Goal: Information Seeking & Learning: Learn about a topic

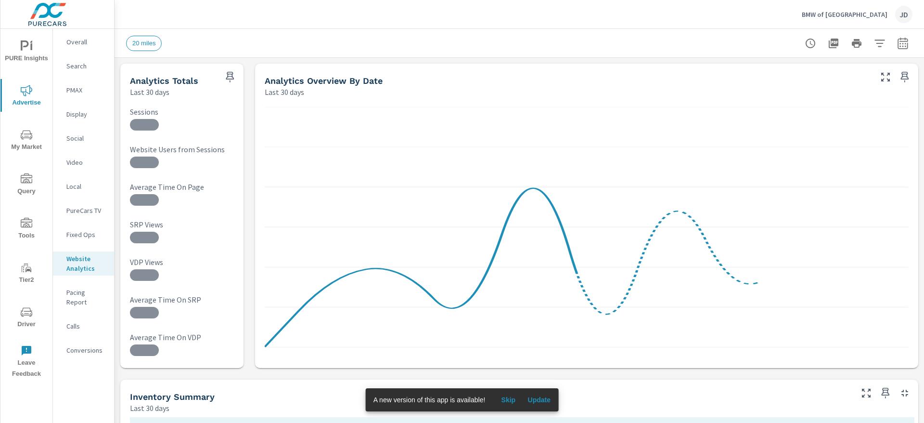
click at [567, 22] on div "BMW of Bloomington JD" at bounding box center [519, 14] width 786 height 28
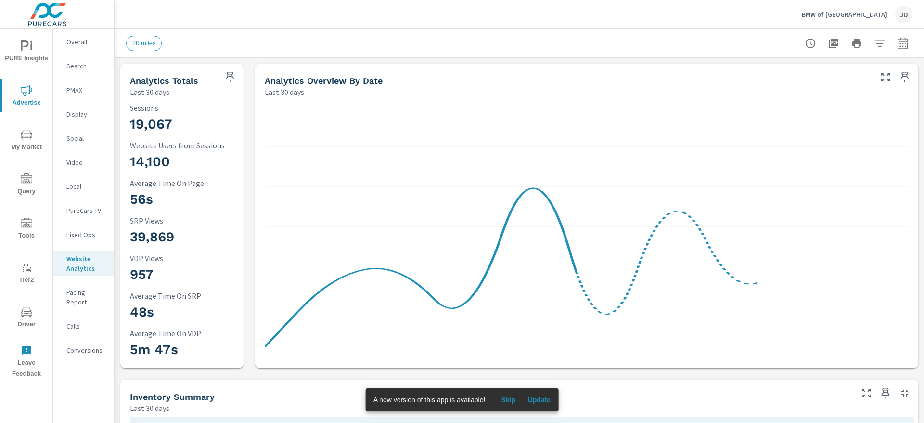
scroll to position [0, 0]
drag, startPoint x: 918, startPoint y: 0, endPoint x: 540, endPoint y: 20, distance: 378.8
click at [540, 20] on div "BMW of Bloomington JD" at bounding box center [519, 14] width 786 height 28
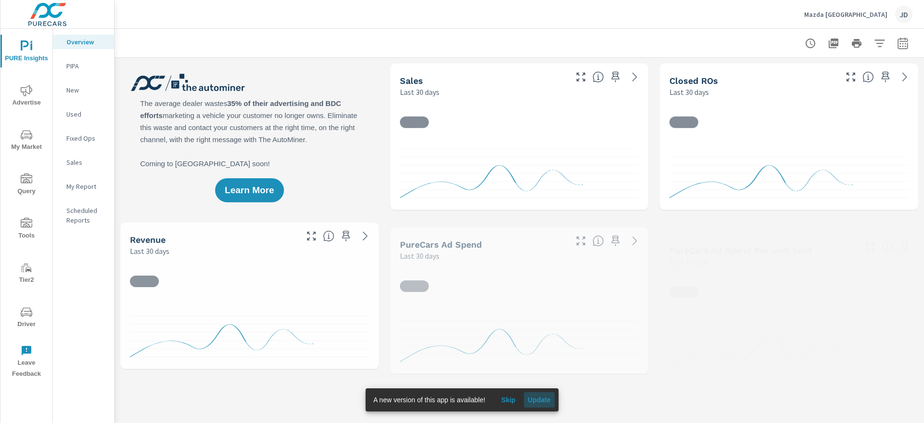
click at [538, 402] on span "Update" at bounding box center [539, 399] width 23 height 9
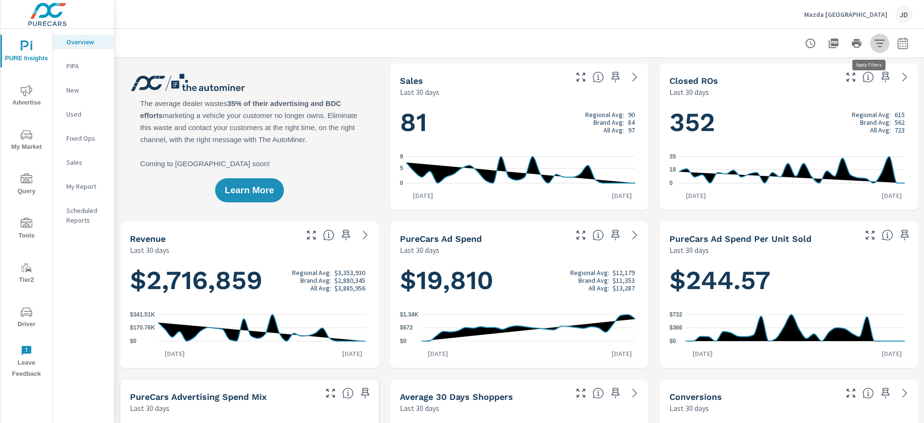
click at [874, 41] on icon "button" at bounding box center [880, 44] width 12 height 12
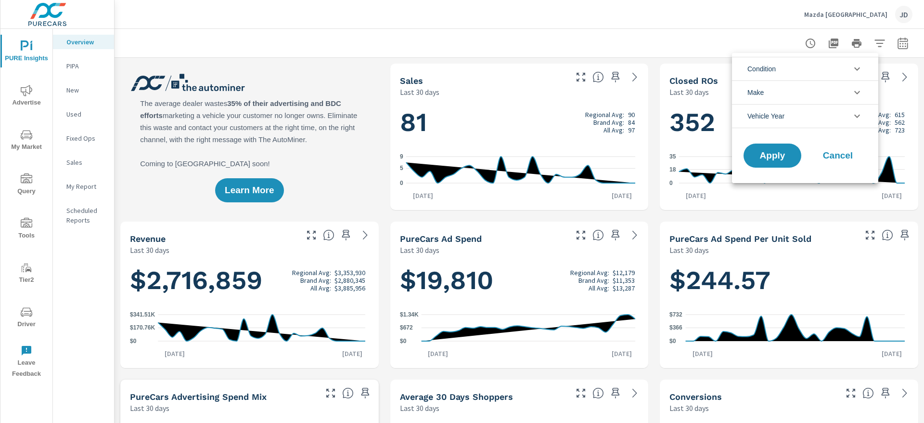
click at [891, 42] on div at bounding box center [462, 211] width 924 height 423
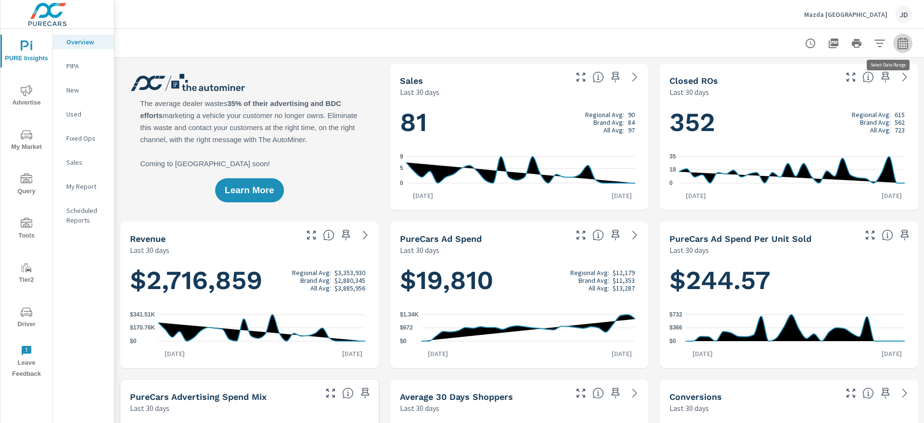
click at [897, 43] on icon "button" at bounding box center [903, 44] width 12 height 12
select select "Last 30 days"
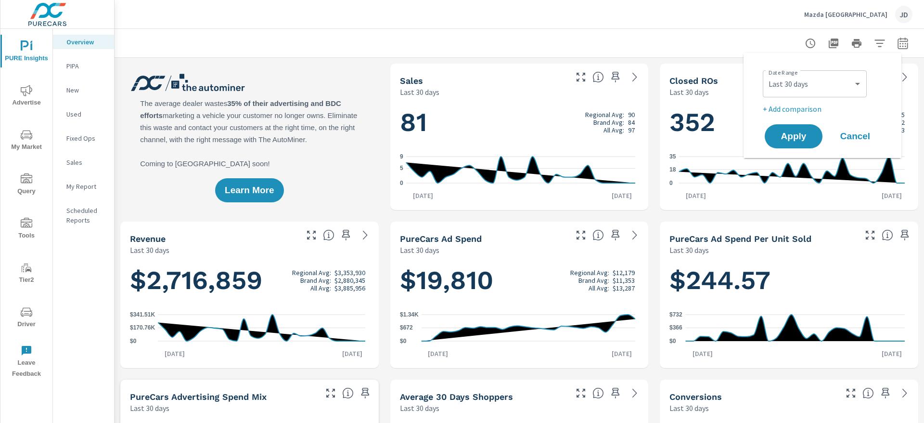
click at [805, 114] on p "+ Add comparison" at bounding box center [824, 109] width 123 height 12
select select "Previous period"
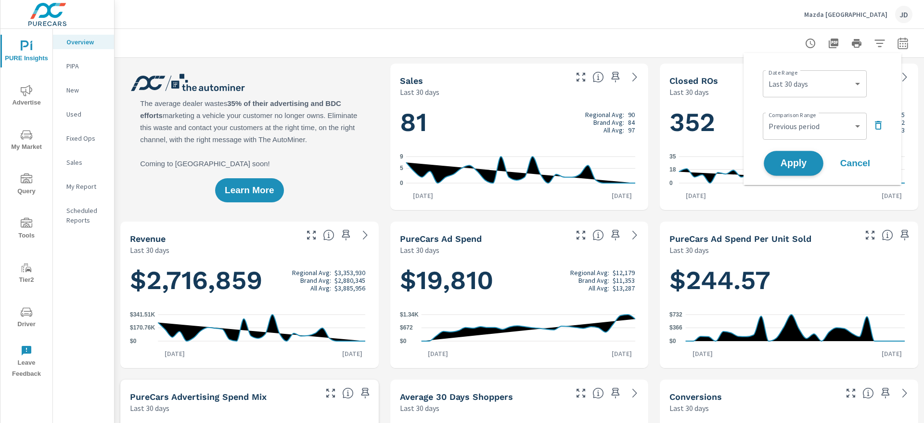
click at [782, 164] on span "Apply" at bounding box center [793, 163] width 39 height 9
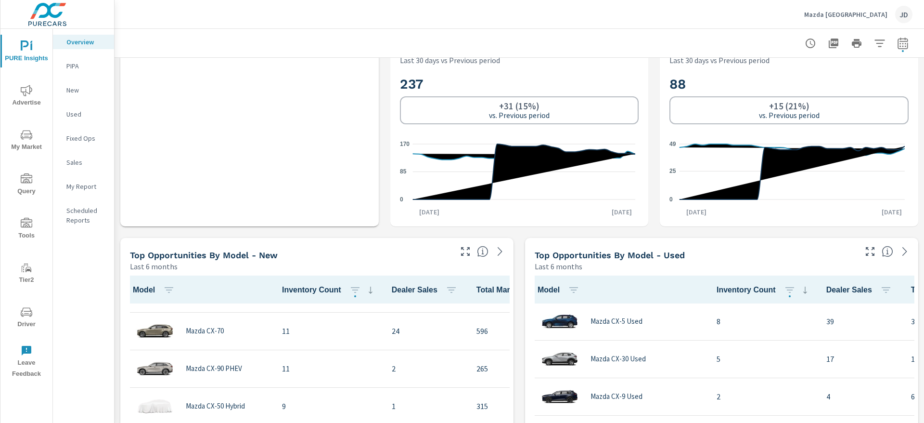
scroll to position [145, 0]
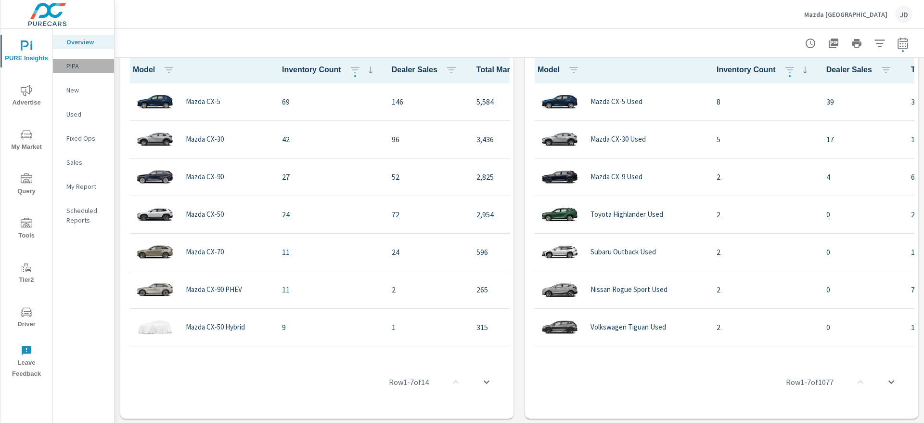
click at [78, 64] on p "PIPA" at bounding box center [86, 66] width 40 height 10
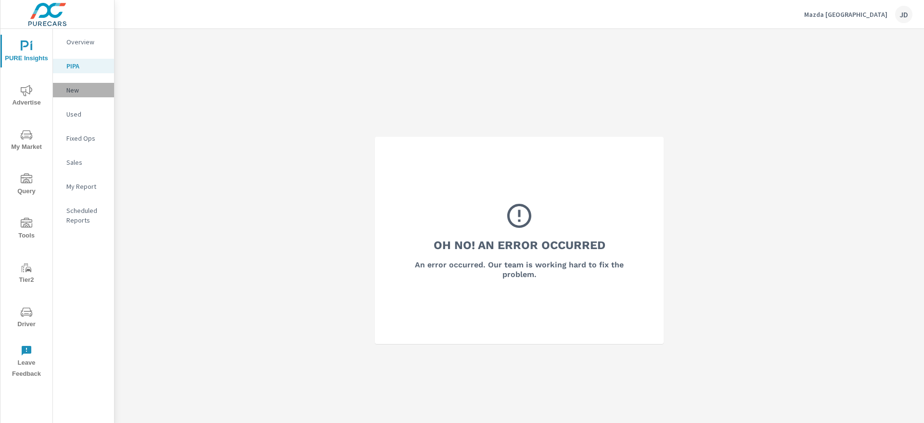
click at [69, 87] on p "New" at bounding box center [86, 90] width 40 height 10
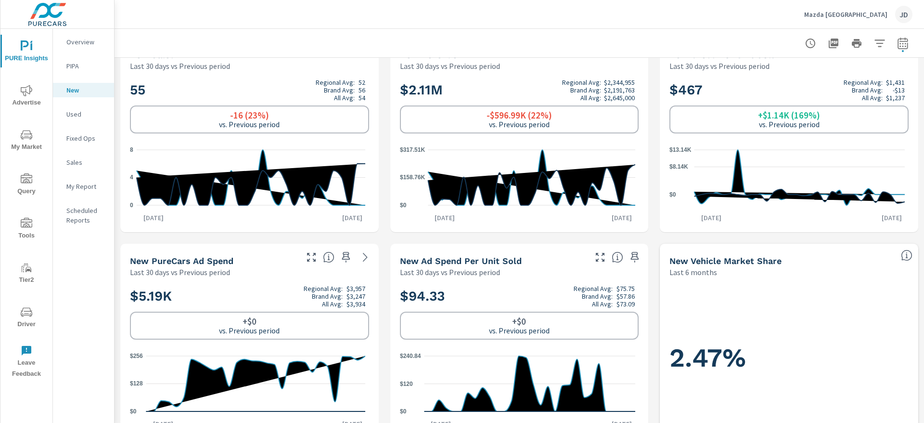
scroll to position [24, 0]
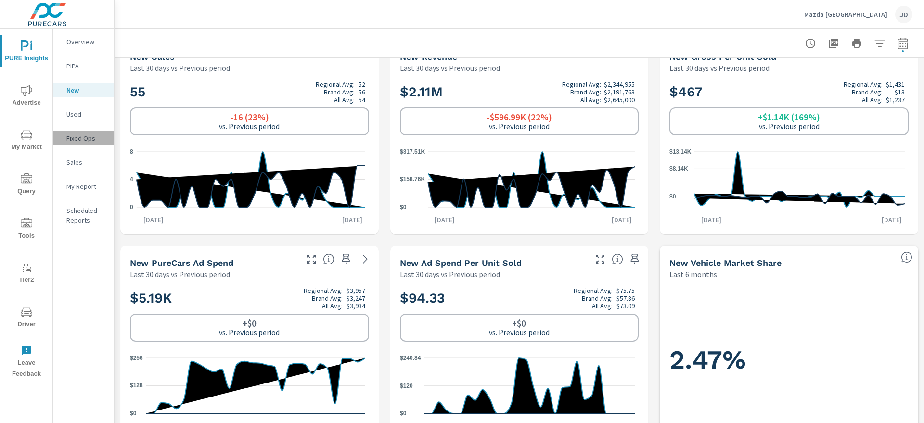
click at [90, 141] on p "Fixed Ops" at bounding box center [86, 138] width 40 height 10
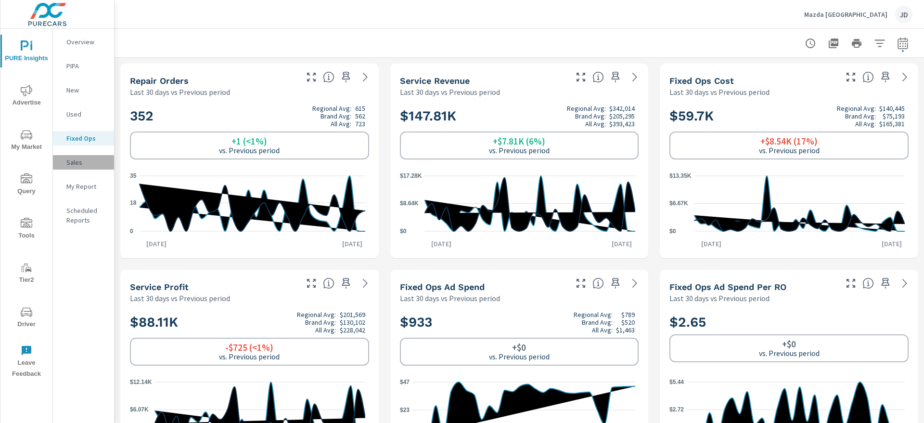
click at [91, 165] on p "Sales" at bounding box center [86, 162] width 40 height 10
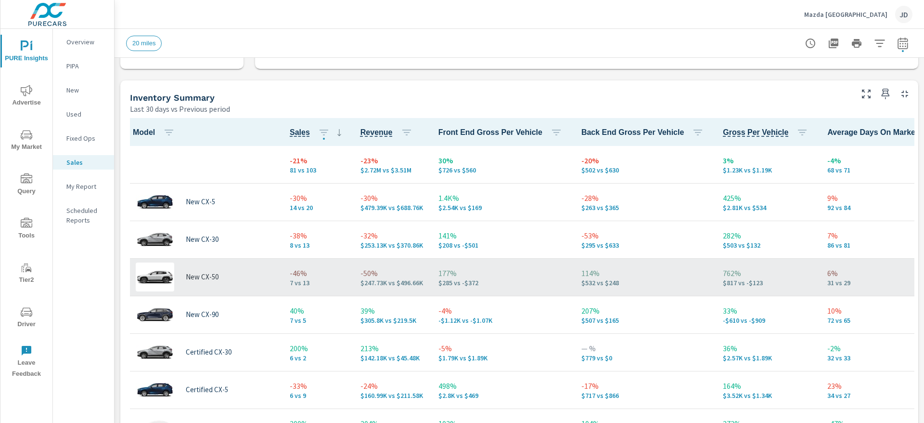
scroll to position [395, 0]
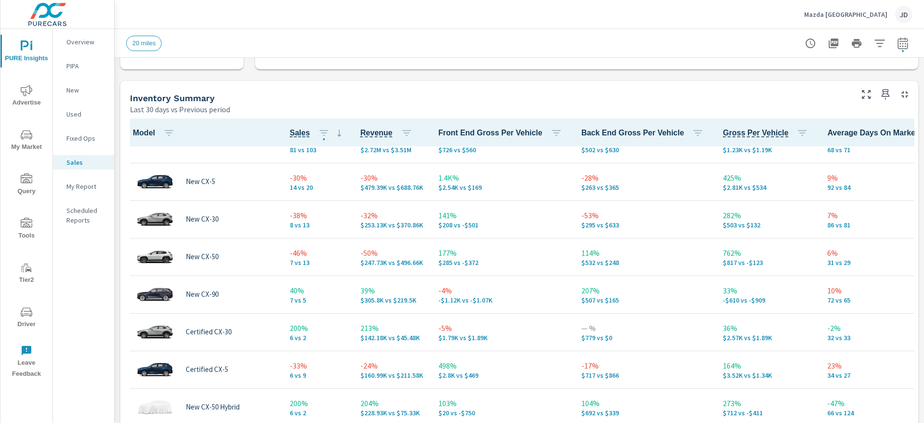
scroll to position [26, 0]
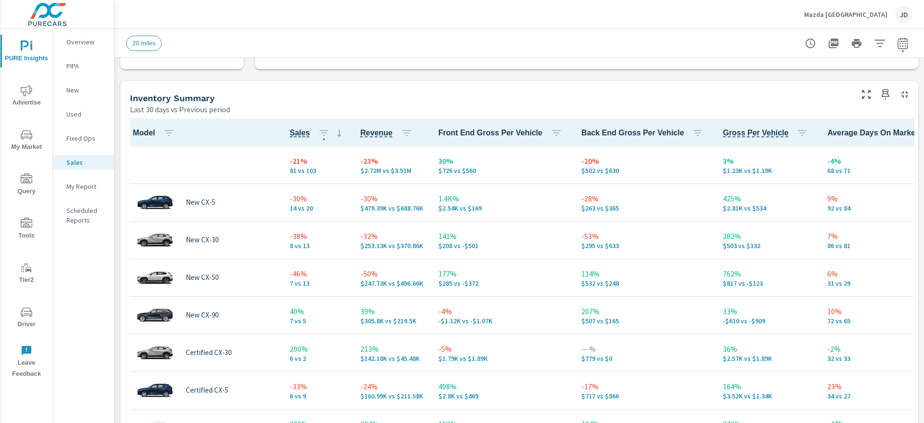
click at [36, 134] on span "My Market" at bounding box center [26, 141] width 46 height 24
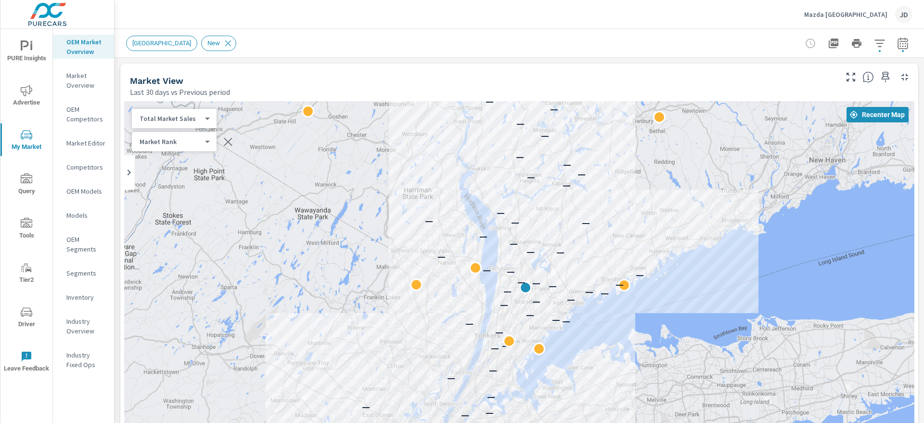
drag, startPoint x: 673, startPoint y: 256, endPoint x: 674, endPoint y: 167, distance: 89.0
click at [674, 167] on div "— — — — — — — — — — — — — — — — — — — — — — — — — — — — — — — — — — — — — — — —…" at bounding box center [519, 368] width 790 height 535
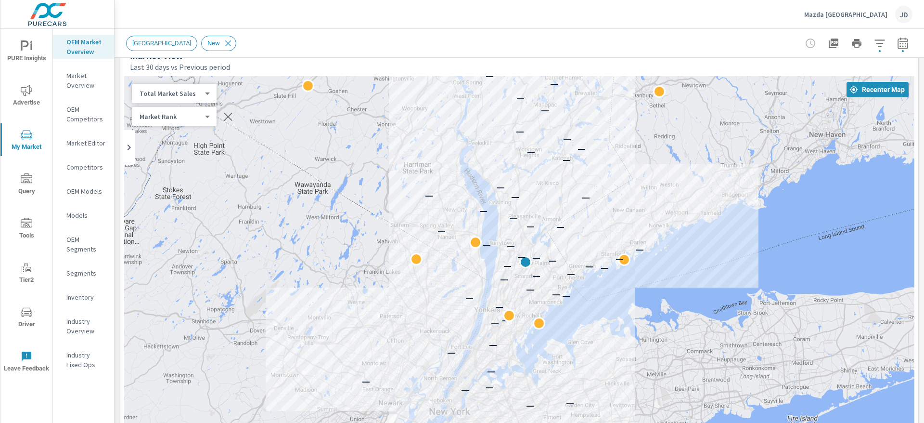
scroll to position [34, 0]
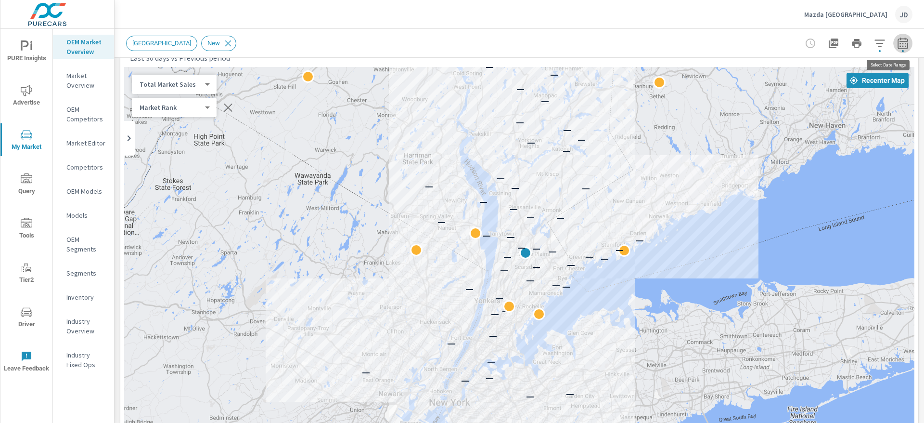
click at [897, 40] on icon "button" at bounding box center [903, 44] width 12 height 12
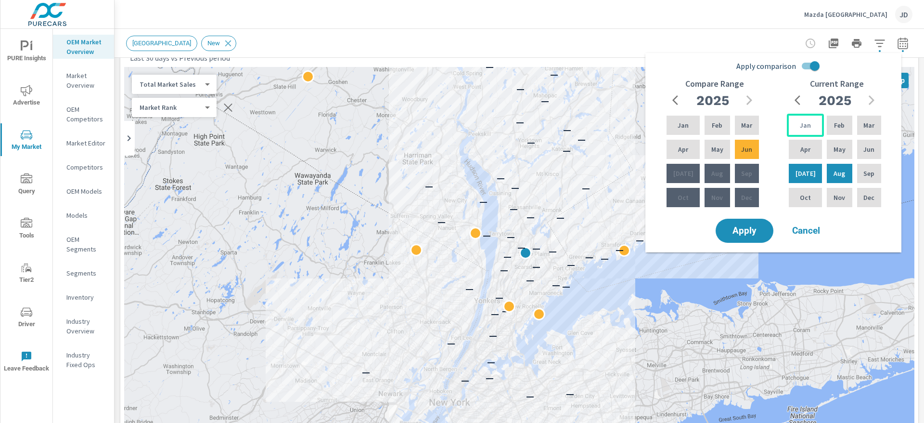
click at [802, 118] on div "Jan" at bounding box center [805, 125] width 37 height 23
click at [840, 121] on p "Feb" at bounding box center [839, 125] width 11 height 10
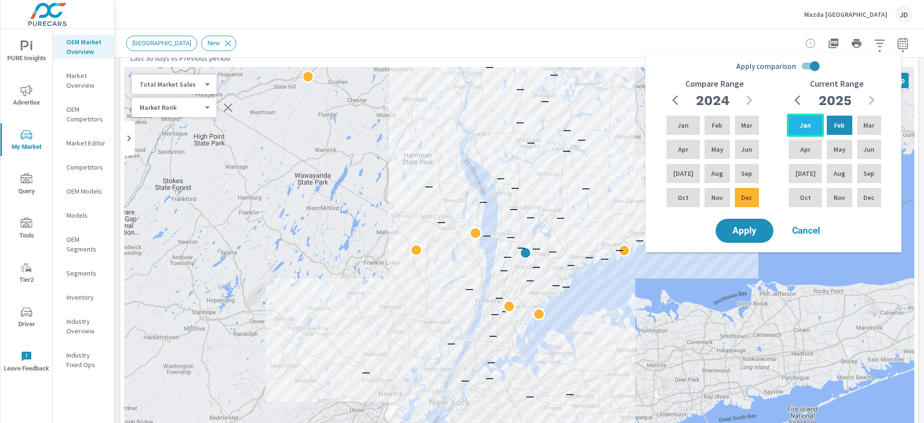
click at [802, 125] on p "Jan" at bounding box center [805, 125] width 11 height 10
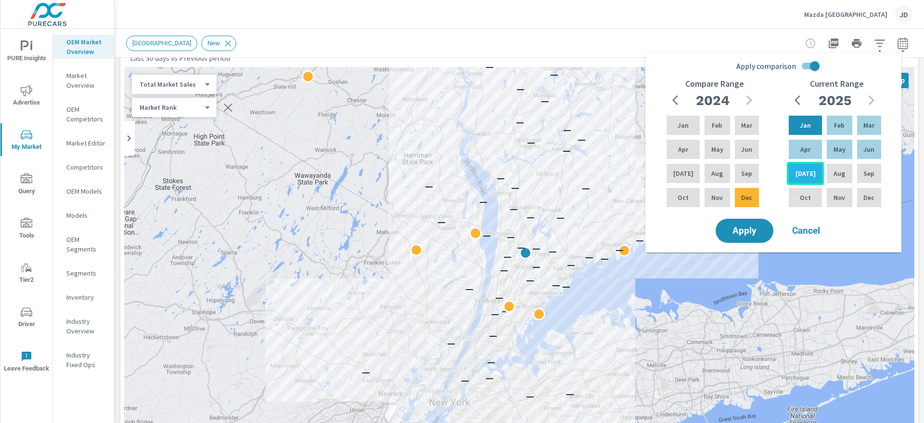
click at [800, 173] on p "Jul" at bounding box center [806, 173] width 20 height 10
click at [813, 168] on div "Jul" at bounding box center [805, 173] width 37 height 23
click at [811, 129] on div "Jan" at bounding box center [805, 125] width 37 height 23
click at [809, 62] on input "Apply comparison" at bounding box center [814, 66] width 55 height 18
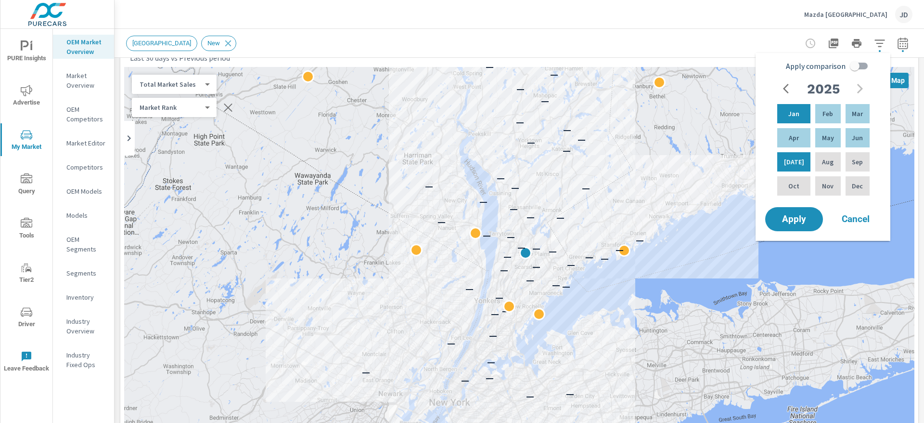
click at [857, 60] on input "Apply comparison" at bounding box center [854, 66] width 55 height 18
checkbox input "true"
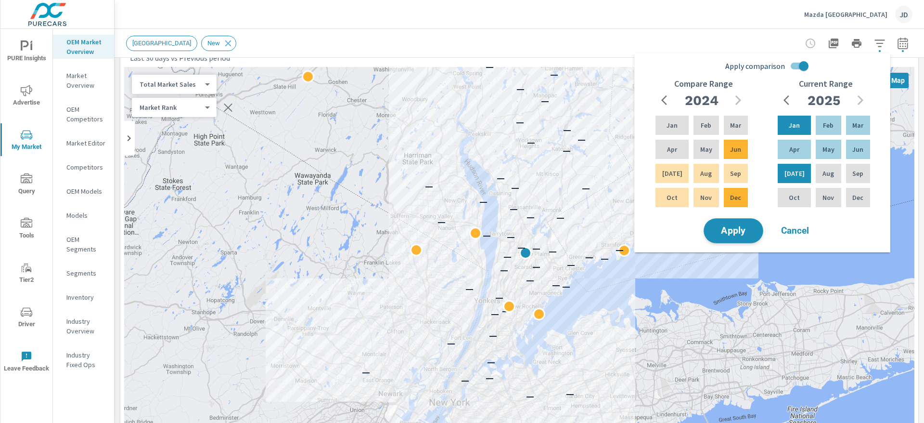
click at [750, 233] on span "Apply" at bounding box center [733, 230] width 39 height 9
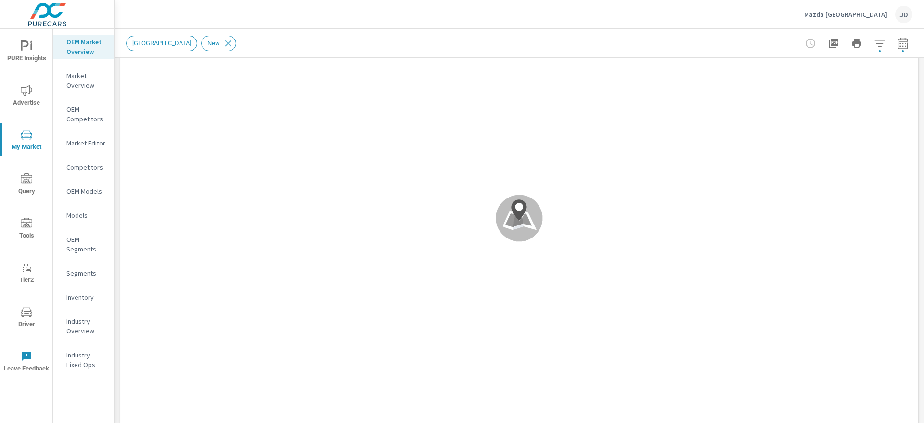
scroll to position [0, 0]
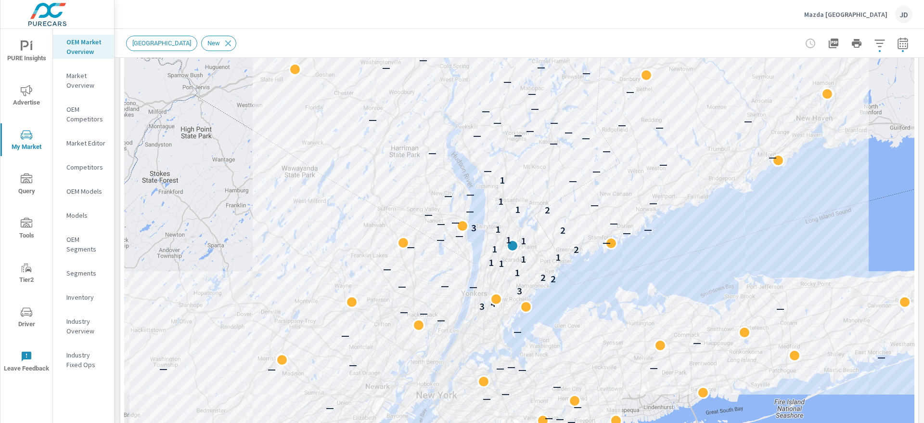
drag, startPoint x: 643, startPoint y: 91, endPoint x: 630, endPoint y: 219, distance: 128.2
click at [630, 219] on div "— — — — — — — — — — — — — — — — — — — — — — — — — — — — — — — 3 4 — 3 — — — 2 2…" at bounding box center [519, 203] width 790 height 535
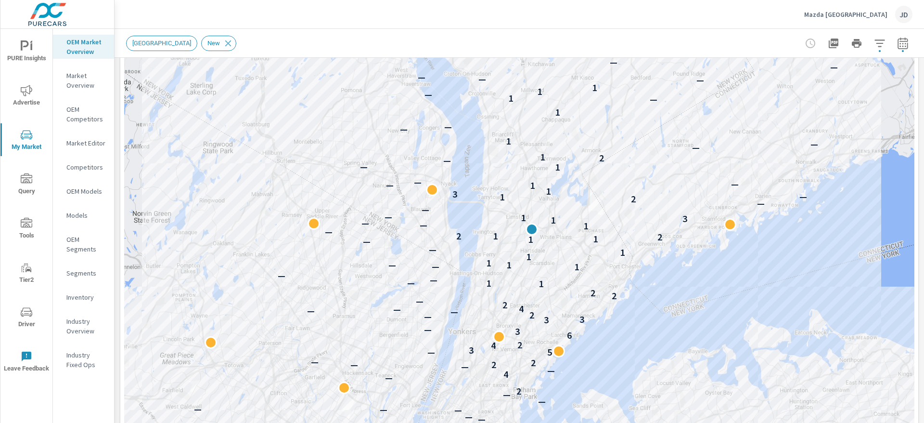
drag, startPoint x: 580, startPoint y: 182, endPoint x: 707, endPoint y: 137, distance: 134.4
click at [707, 137] on div "— — — — — — — — — — — — — — — — — — — — — — — — — — — — — — — — — — — — — — — —…" at bounding box center [519, 203] width 790 height 535
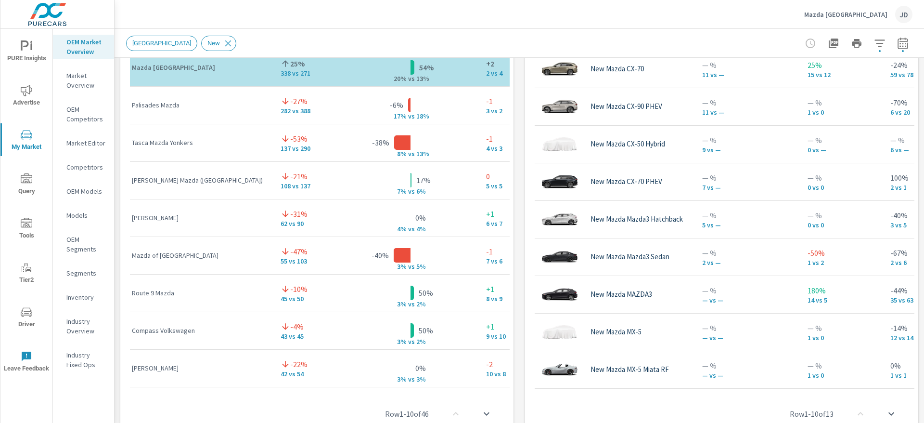
scroll to position [945, 0]
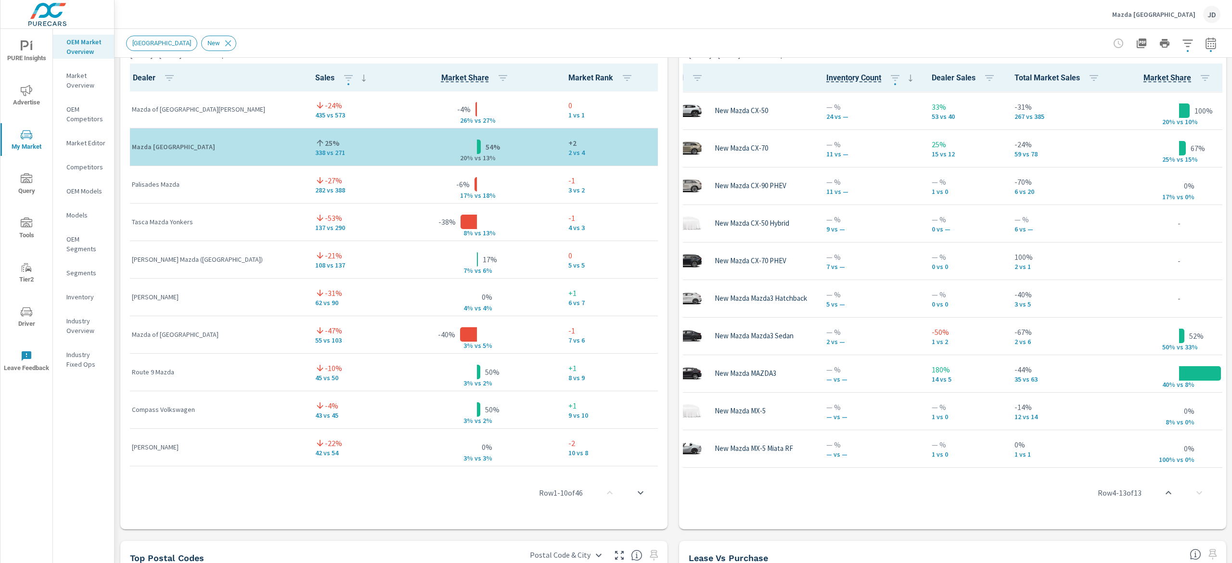
scroll to position [0, 30]
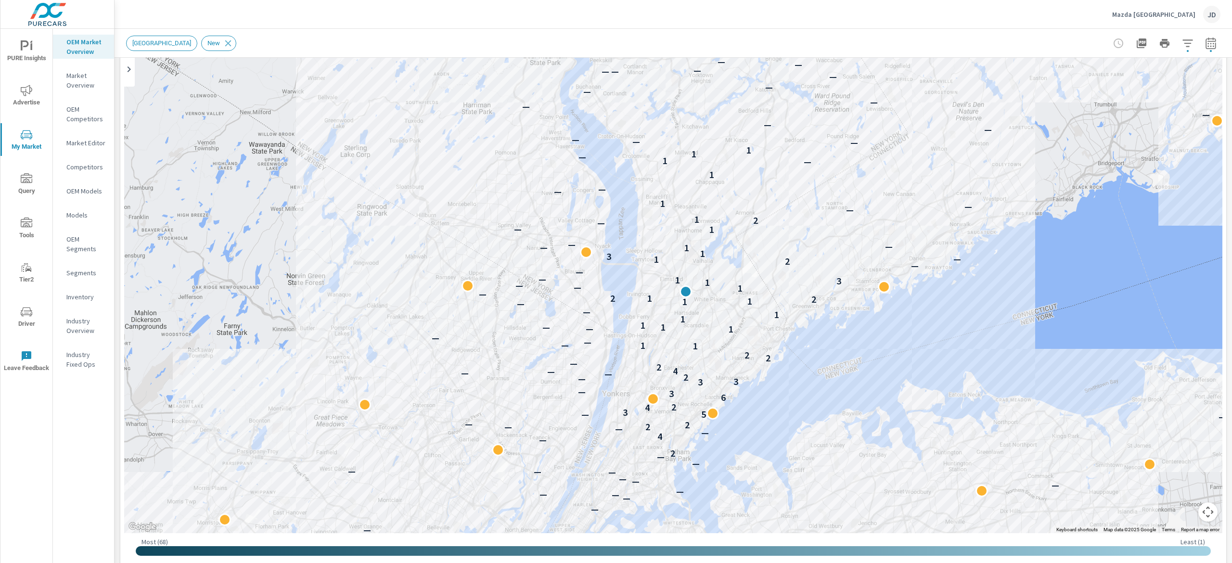
scroll to position [105, 0]
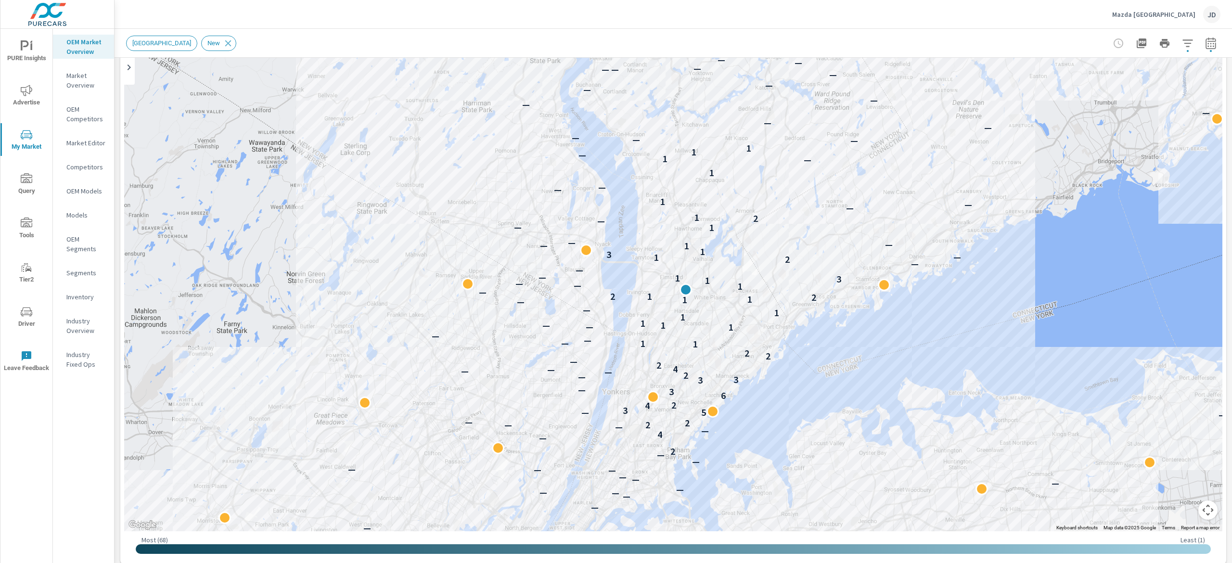
drag, startPoint x: 1231, startPoint y: 295, endPoint x: 1231, endPoint y: 134, distance: 160.3
click at [924, 134] on div "Market Overview Mazda White Plains Report date range: Jan 01, 2025 - Jul 31, 20…" at bounding box center [674, 296] width 1118 height 534
click at [924, 41] on button "button" at bounding box center [1187, 43] width 19 height 19
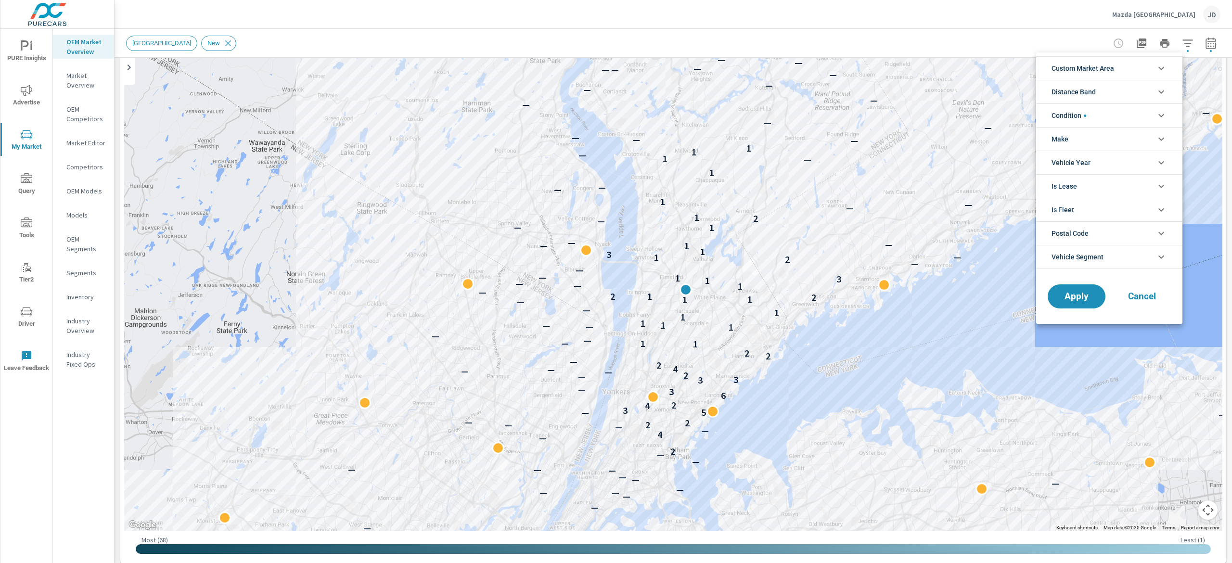
click at [924, 63] on li "Custom Market Area" at bounding box center [1109, 68] width 146 height 24
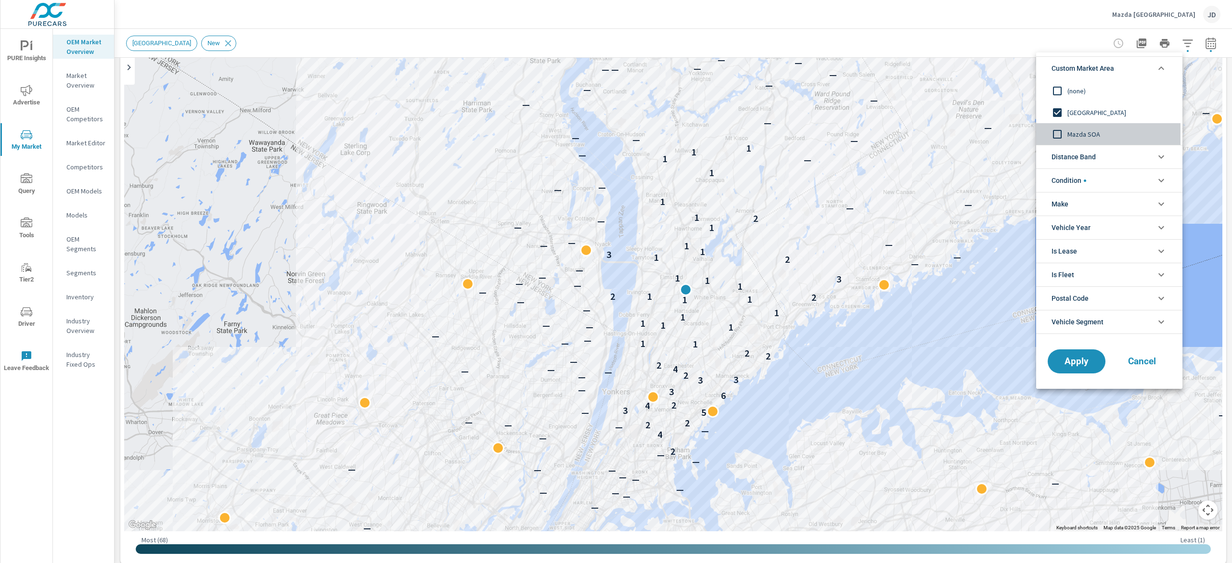
click at [924, 137] on span "Mazda SOA" at bounding box center [1120, 135] width 105 height 12
click at [924, 373] on button "Apply" at bounding box center [1077, 361] width 60 height 25
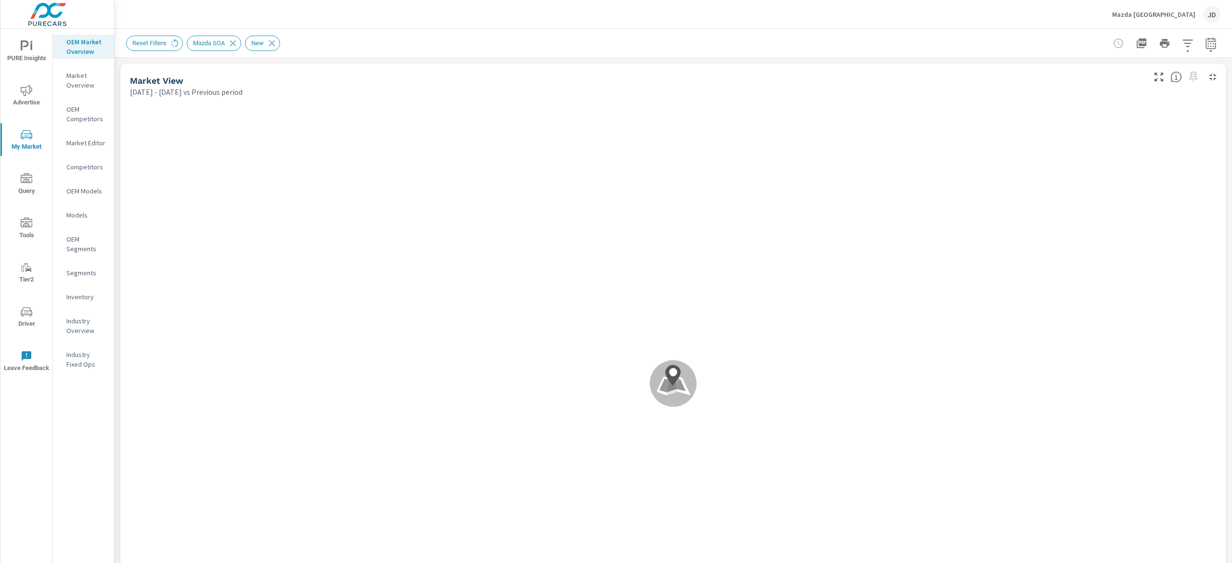
scroll to position [0, 0]
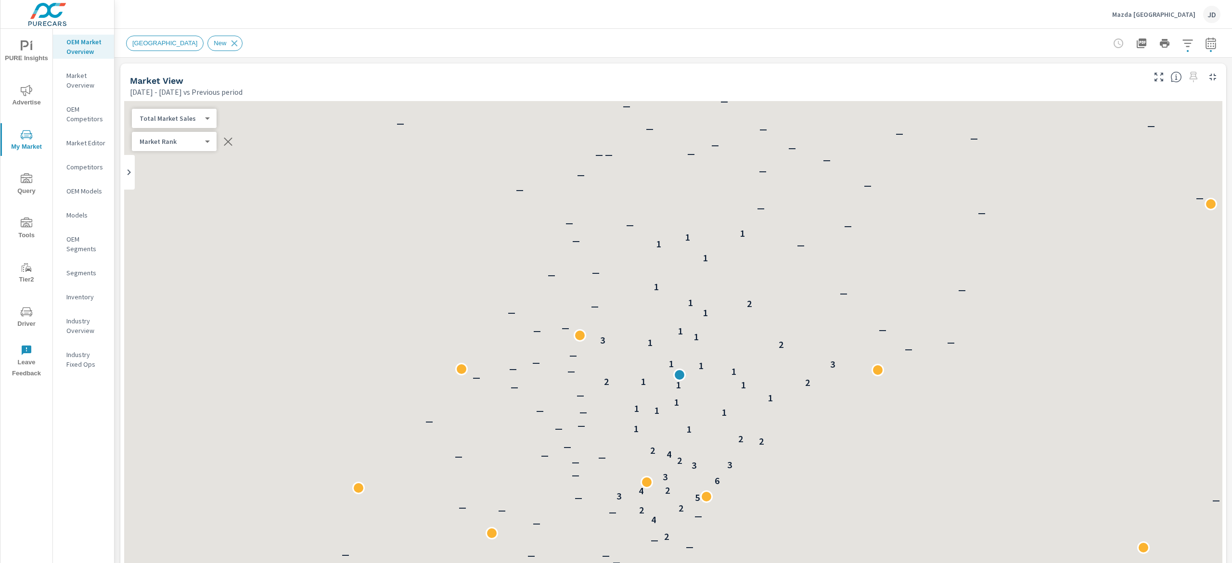
scroll to position [0, 0]
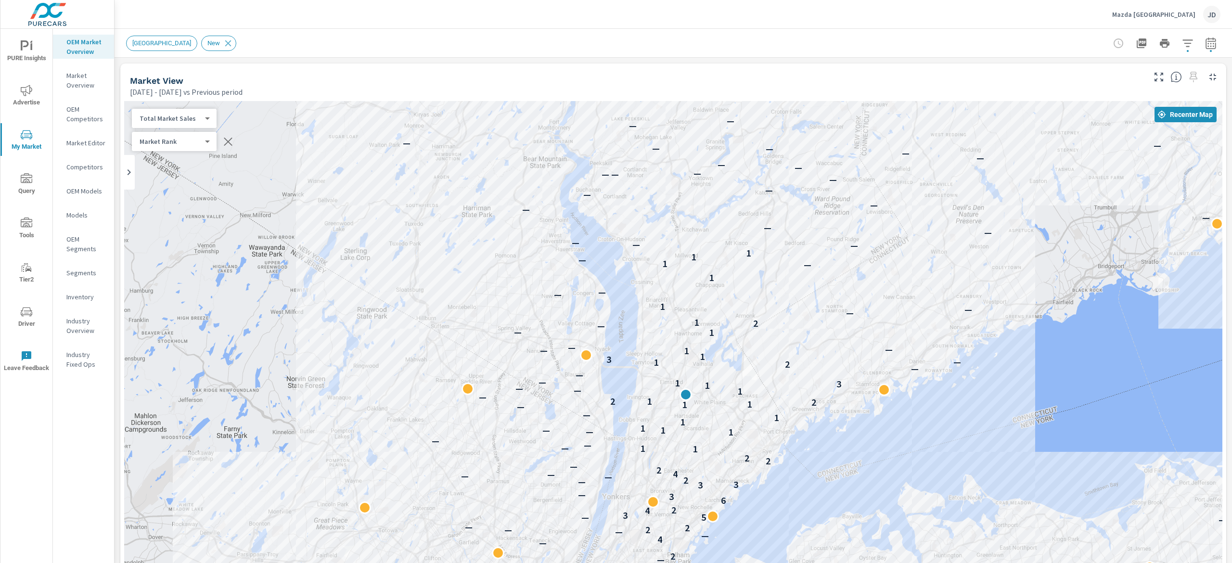
drag, startPoint x: 1217, startPoint y: 131, endPoint x: 1231, endPoint y: 218, distance: 87.8
click at [1231, 218] on div "Market Overview Mazda White Plains Report date range: Jan 01, 2025 - Jul 31, 20…" at bounding box center [674, 296] width 1118 height 534
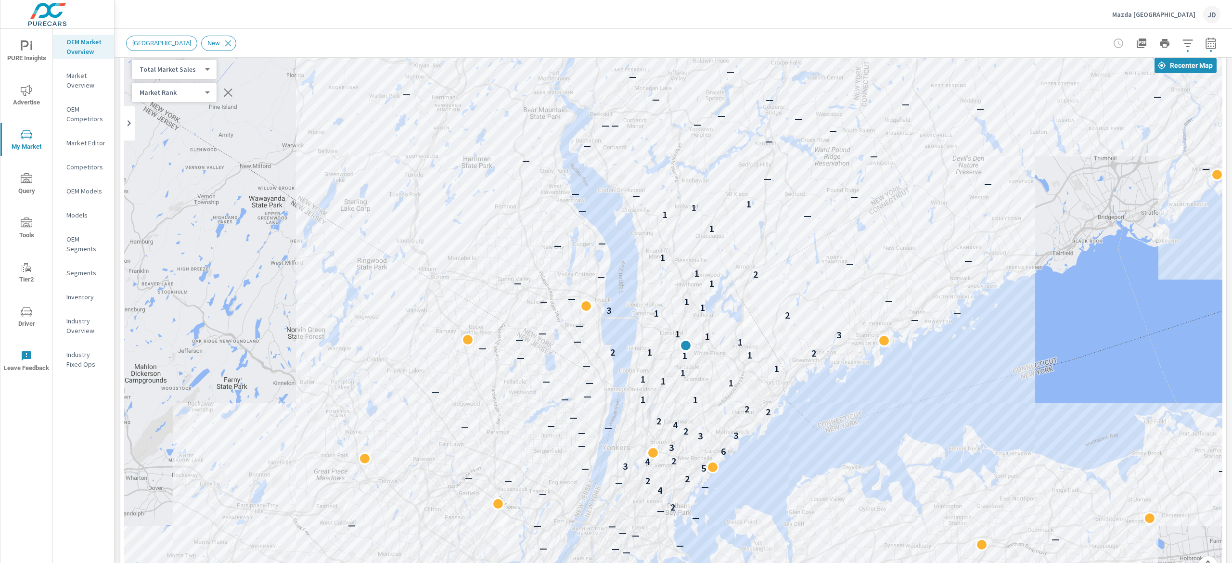
scroll to position [8, 0]
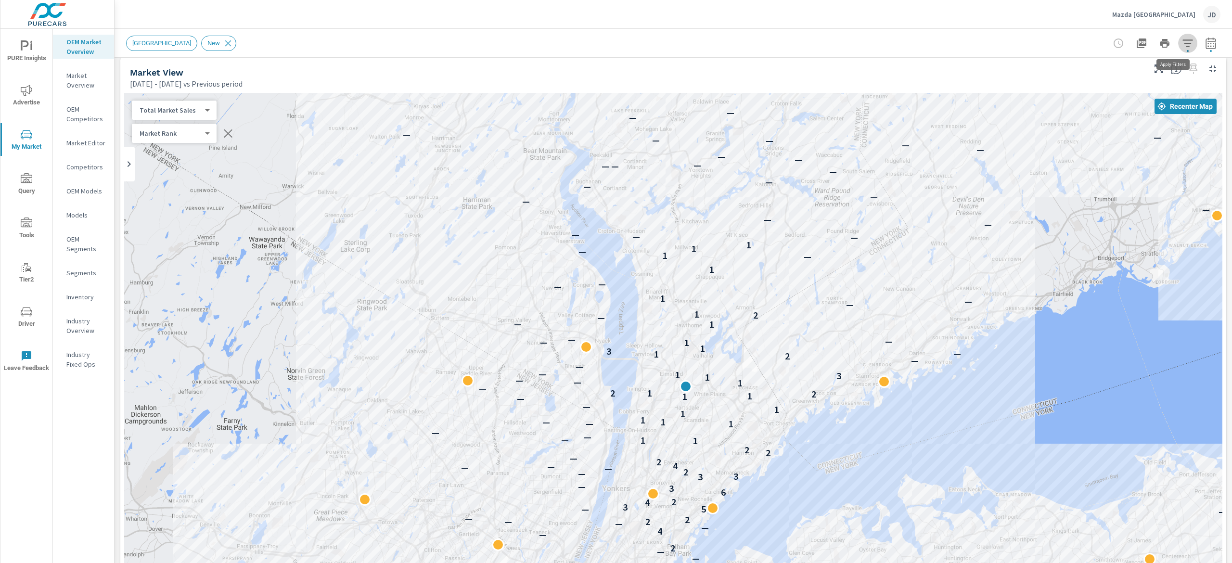
click at [1182, 42] on icon "button" at bounding box center [1188, 44] width 12 height 12
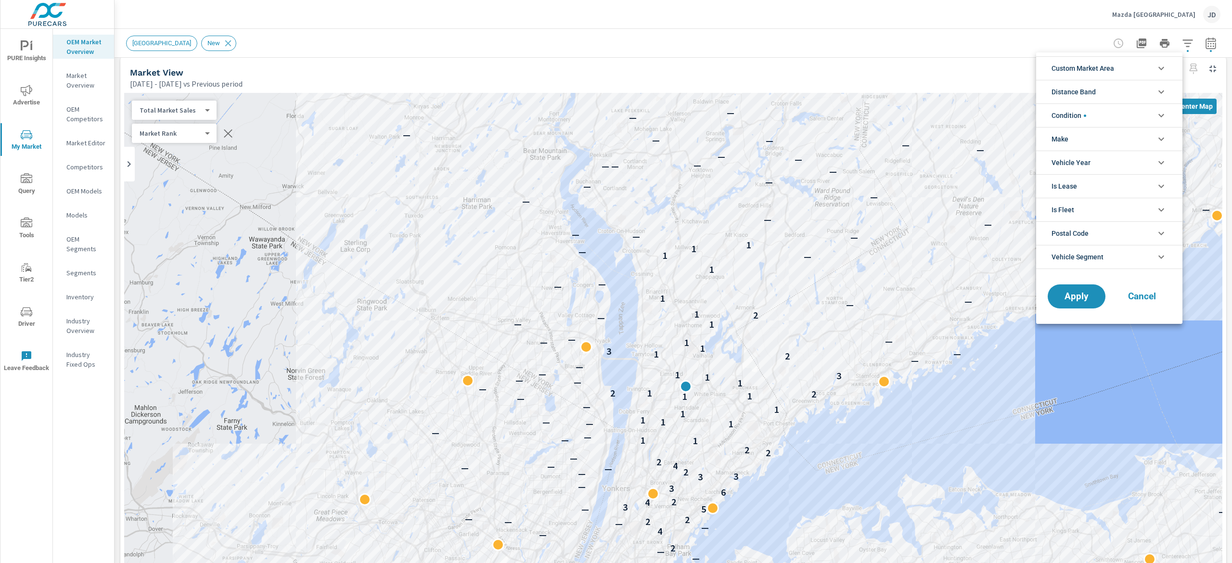
click at [1159, 72] on icon "filter options" at bounding box center [1162, 69] width 12 height 12
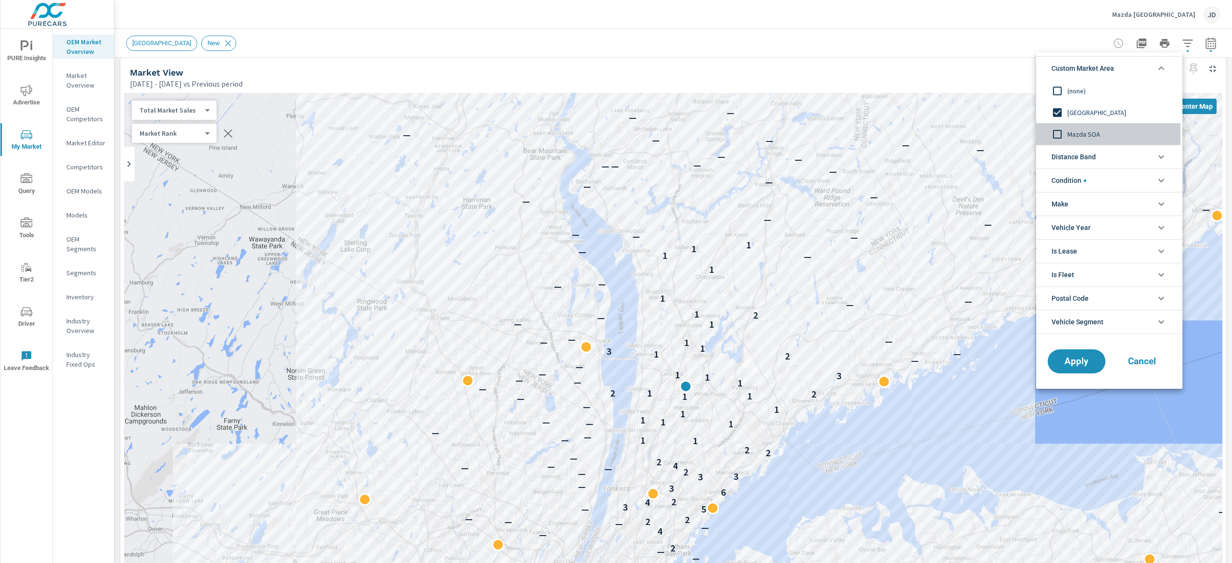
click at [1077, 134] on span "Mazda SOA" at bounding box center [1120, 135] width 105 height 12
click at [1071, 373] on button "Apply" at bounding box center [1077, 361] width 60 height 25
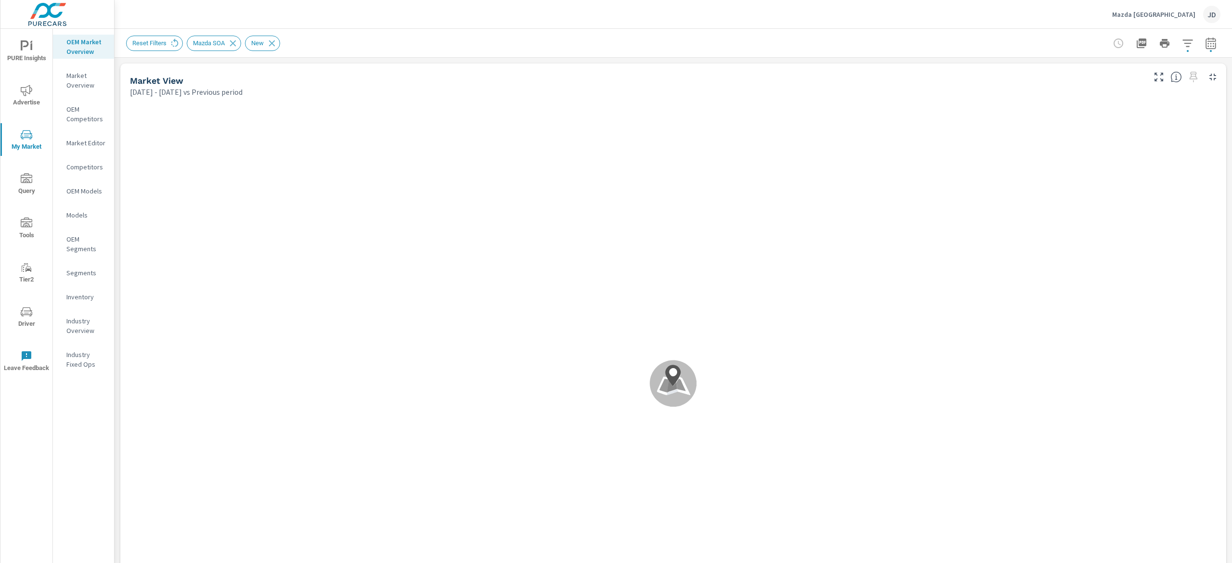
scroll to position [0, 0]
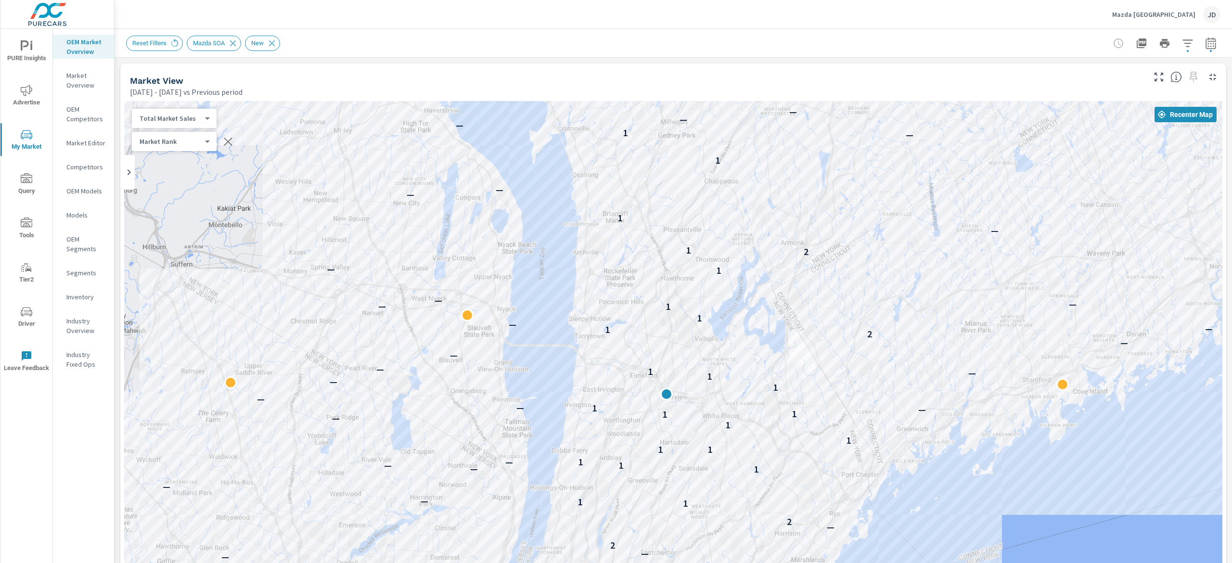
drag, startPoint x: 824, startPoint y: 299, endPoint x: 963, endPoint y: 217, distance: 161.9
click at [963, 217] on div "— — — — — — — — — — — — — — — — — — — — — — — — — — — — — — — — — — — — — — — —…" at bounding box center [673, 368] width 1098 height 535
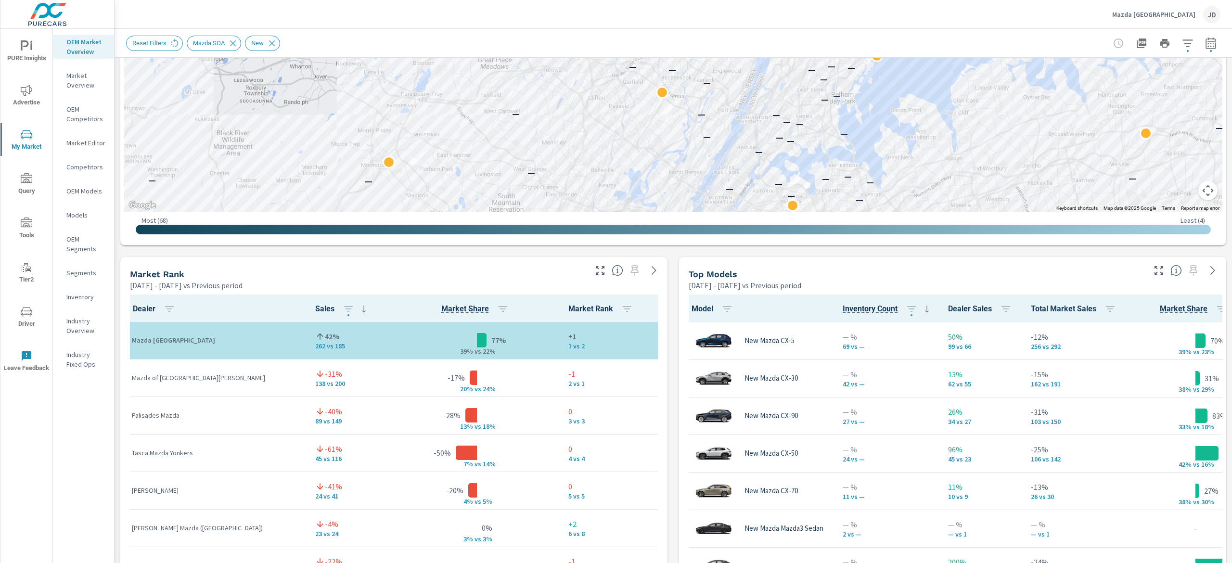
scroll to position [291, 0]
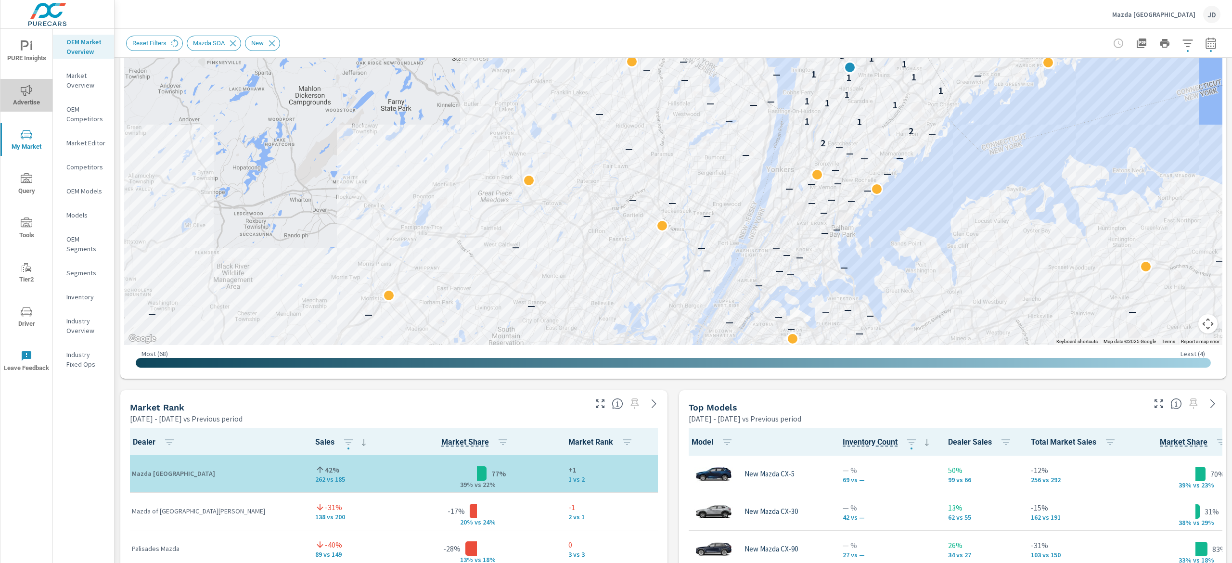
click at [22, 86] on icon "nav menu" at bounding box center [27, 91] width 12 height 12
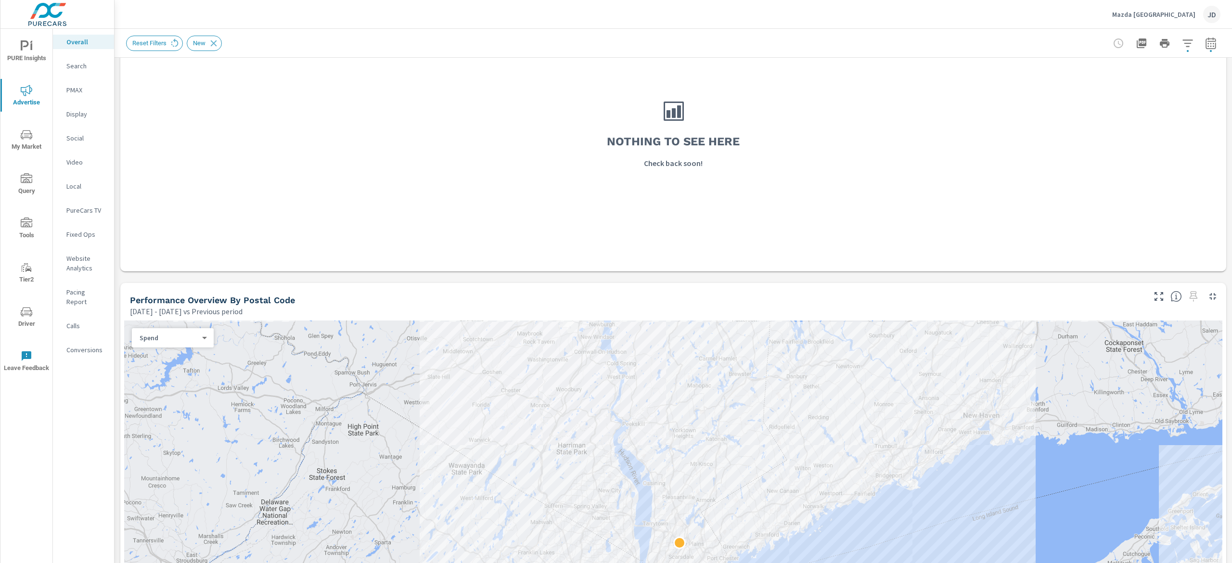
scroll to position [385, 0]
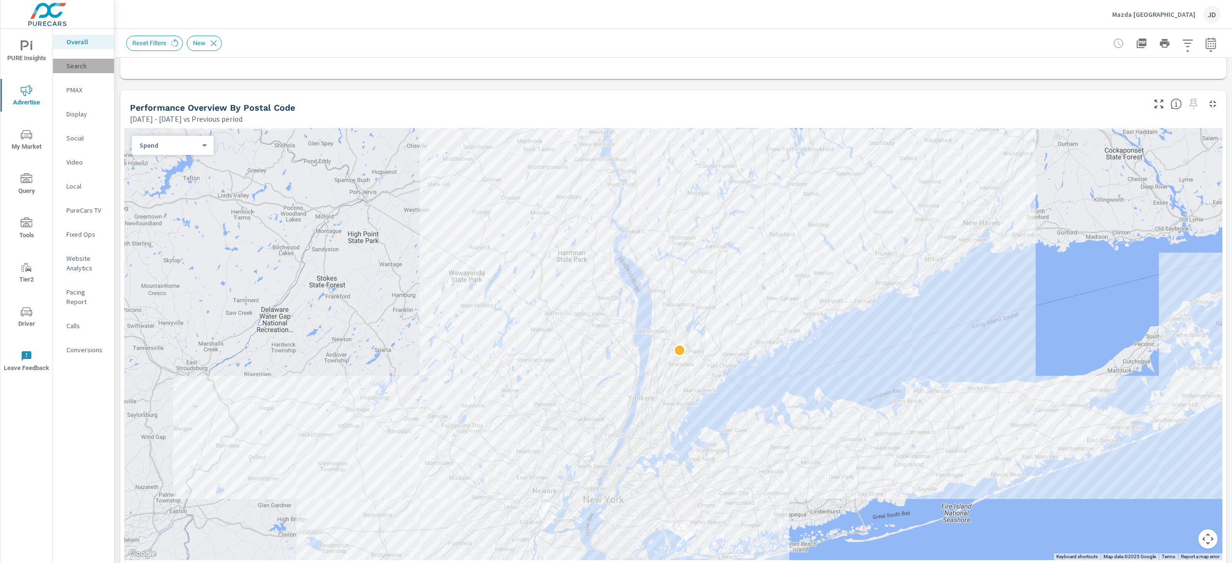
click at [87, 63] on p "Search" at bounding box center [86, 66] width 40 height 10
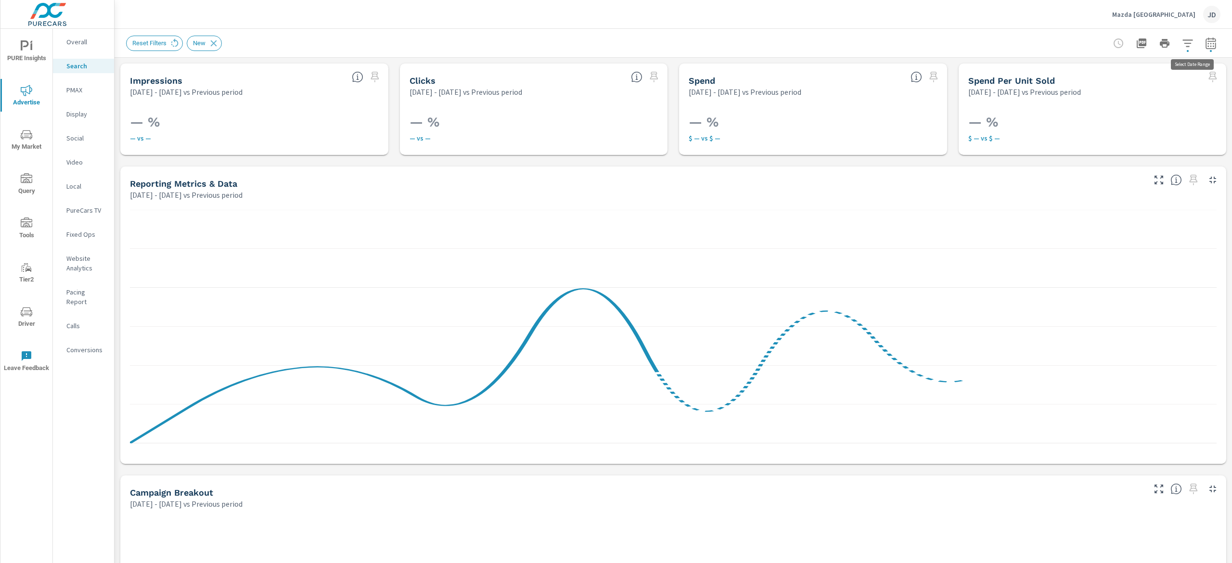
click at [1206, 42] on icon "button" at bounding box center [1211, 43] width 10 height 12
select select "Previous period"
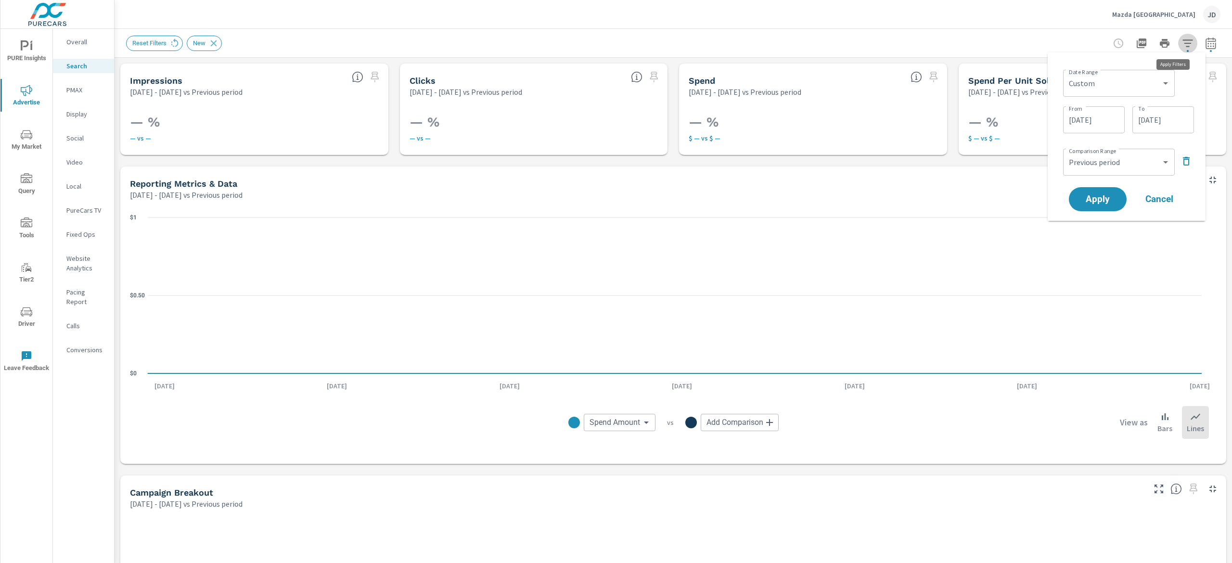
click at [1179, 42] on button "button" at bounding box center [1187, 43] width 19 height 19
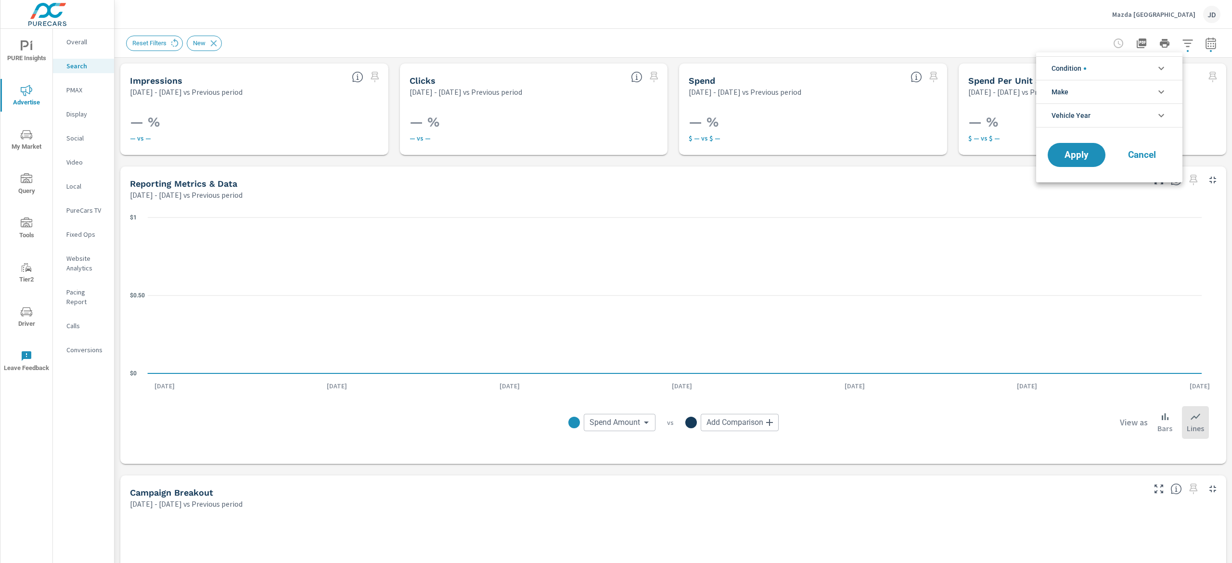
click at [1198, 39] on div at bounding box center [616, 281] width 1232 height 563
click at [1205, 45] on icon "button" at bounding box center [1211, 44] width 12 height 12
select select "Previous period"
click at [1172, 77] on div "Custom Yesterday Last week Last 7 days Last 14 days Last 30 days Last 45 days L…" at bounding box center [1119, 83] width 112 height 27
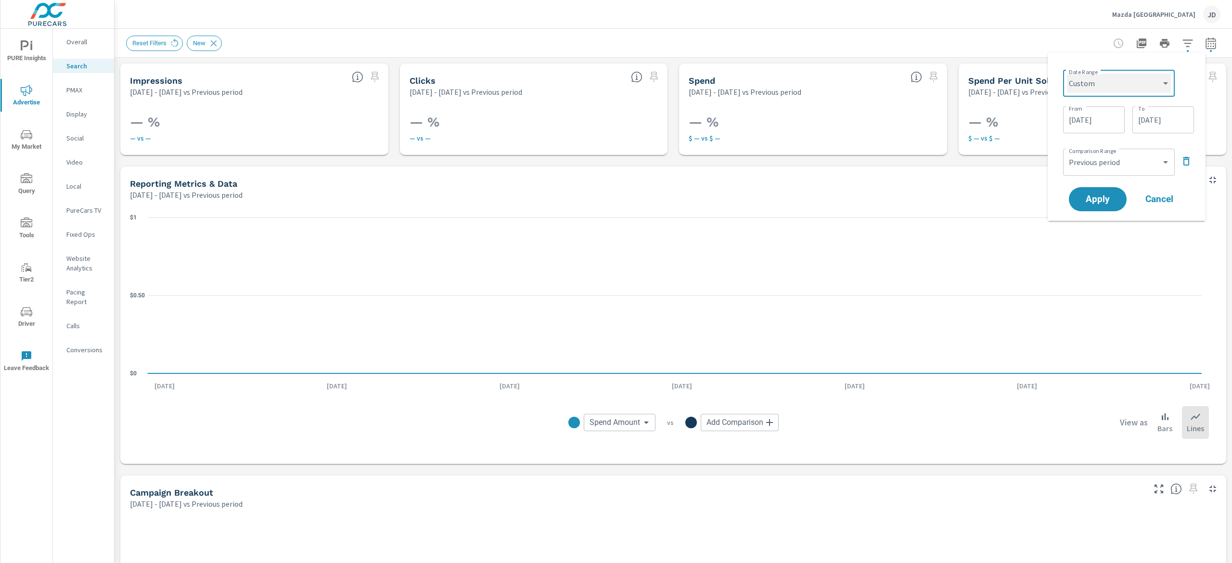
click at [1165, 82] on select "Custom Yesterday Last week Last 7 days Last 14 days Last 30 days Last 45 days L…" at bounding box center [1119, 83] width 104 height 19
click at [1067, 74] on select "Custom Yesterday Last week Last 7 days Last 14 days Last 30 days Last 45 days L…" at bounding box center [1119, 83] width 104 height 19
select select "Month to date"
click at [1098, 163] on span "Apply" at bounding box center [1097, 162] width 39 height 9
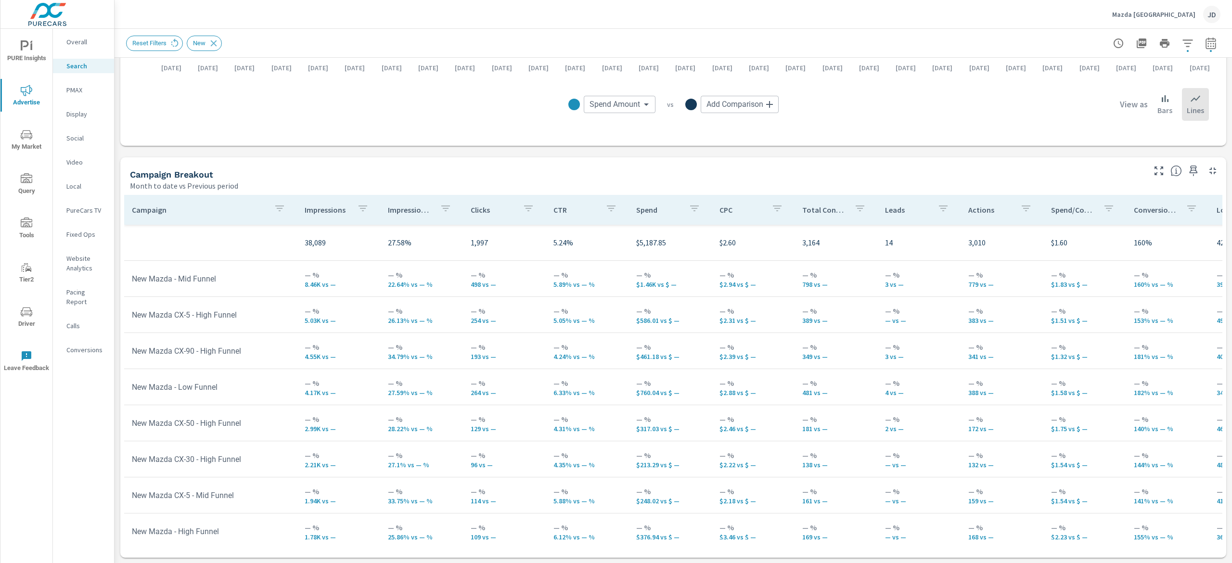
scroll to position [29, 0]
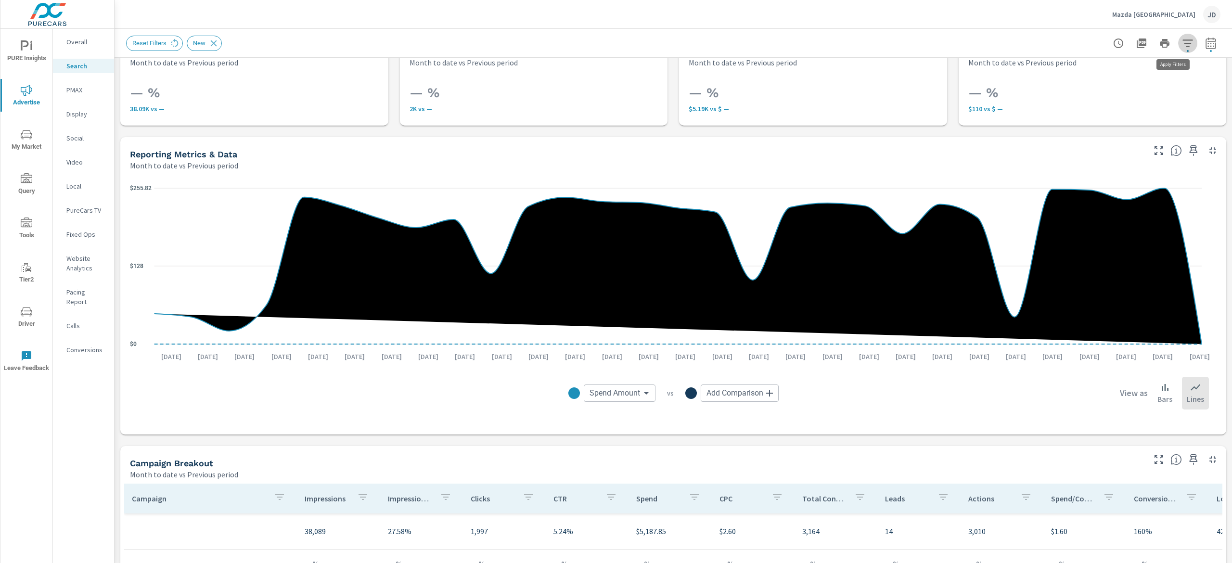
click at [1182, 41] on icon "button" at bounding box center [1188, 44] width 12 height 12
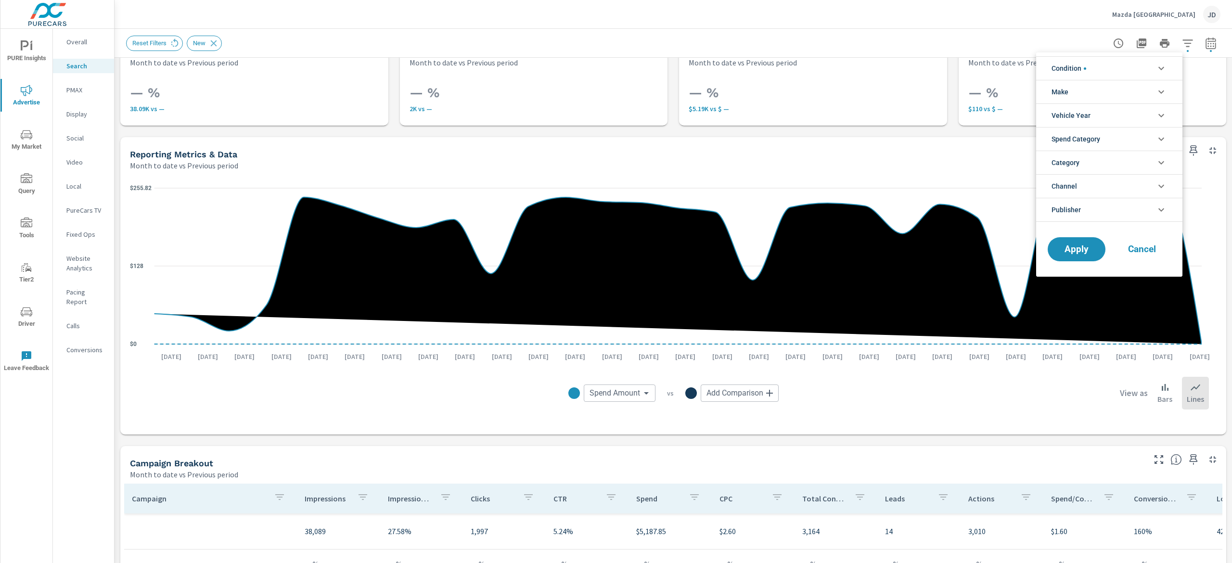
click at [1200, 39] on div at bounding box center [616, 281] width 1232 height 563
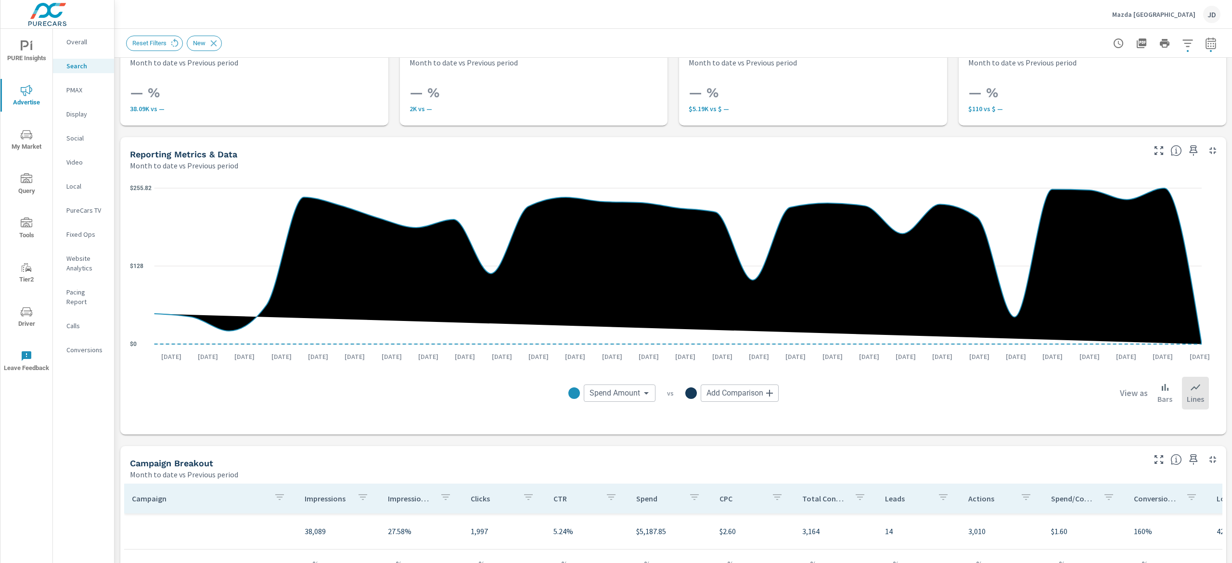
click at [1179, 40] on button "button" at bounding box center [1187, 43] width 19 height 19
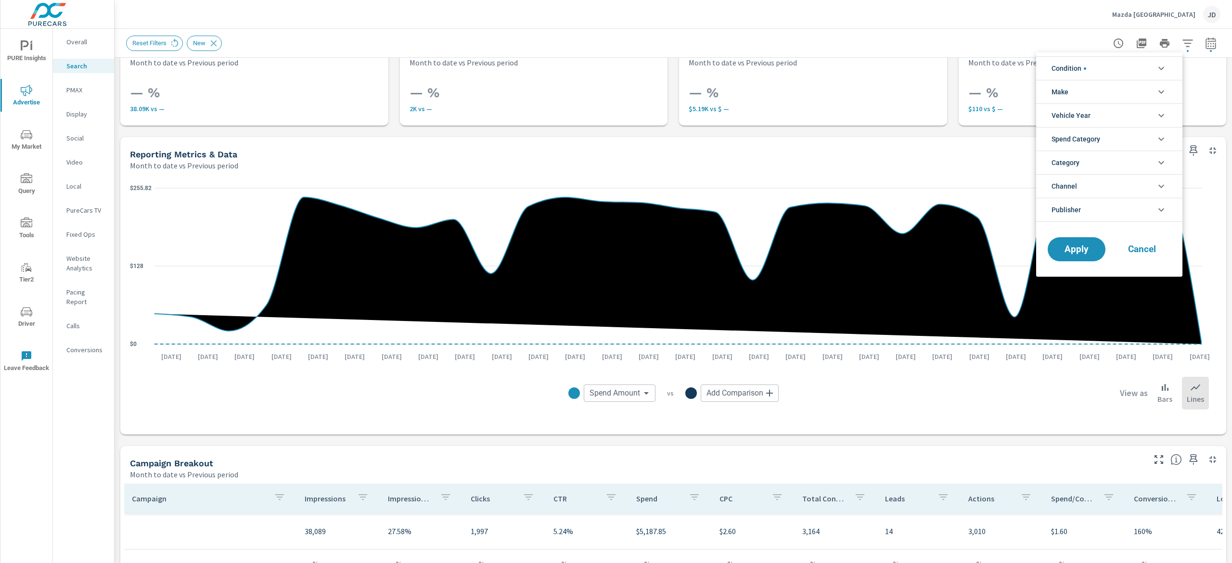
click at [1198, 42] on div at bounding box center [616, 281] width 1232 height 563
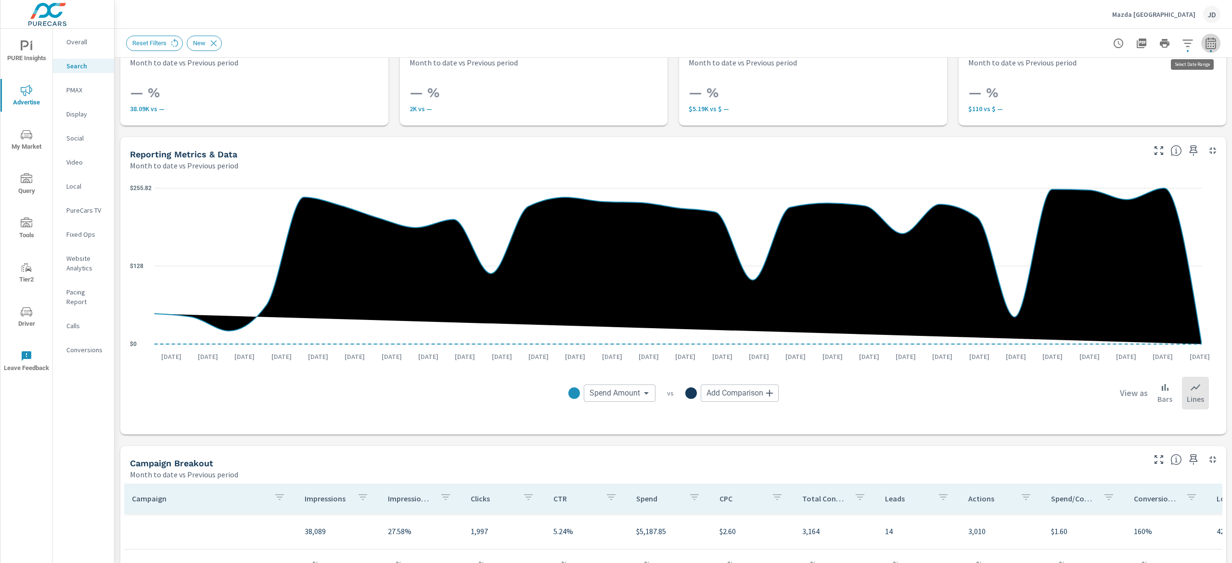
click at [1205, 42] on icon "button" at bounding box center [1211, 44] width 12 height 12
select select "Month to date"
select select "Previous period"
click at [1186, 125] on icon "button" at bounding box center [1183, 125] width 12 height 12
click at [1083, 142] on button "Apply" at bounding box center [1098, 135] width 60 height 25
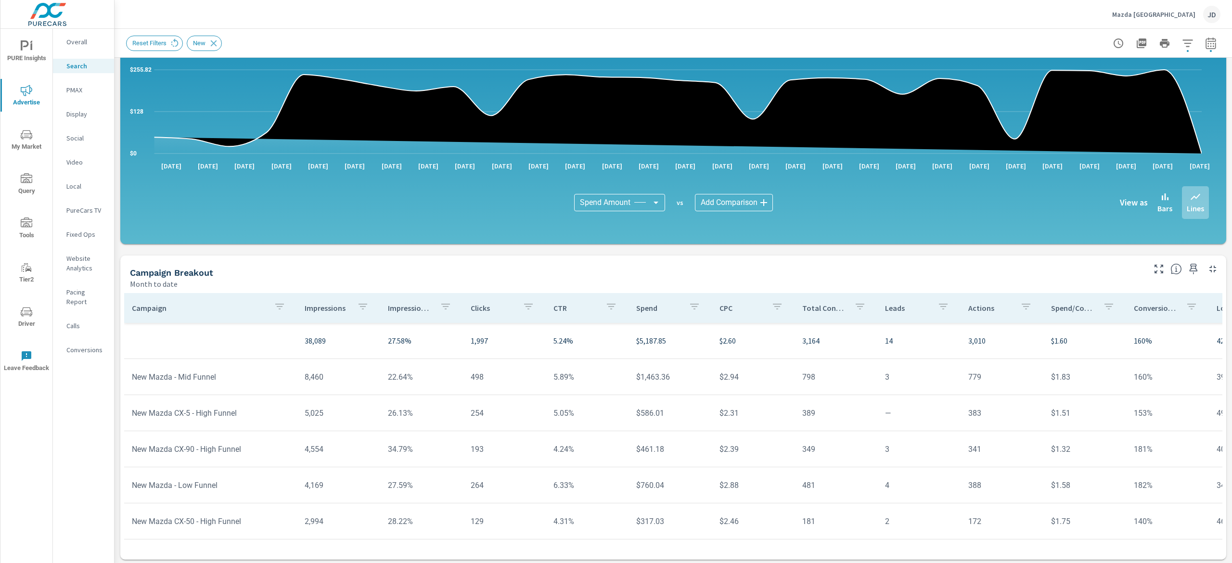
scroll to position [126, 0]
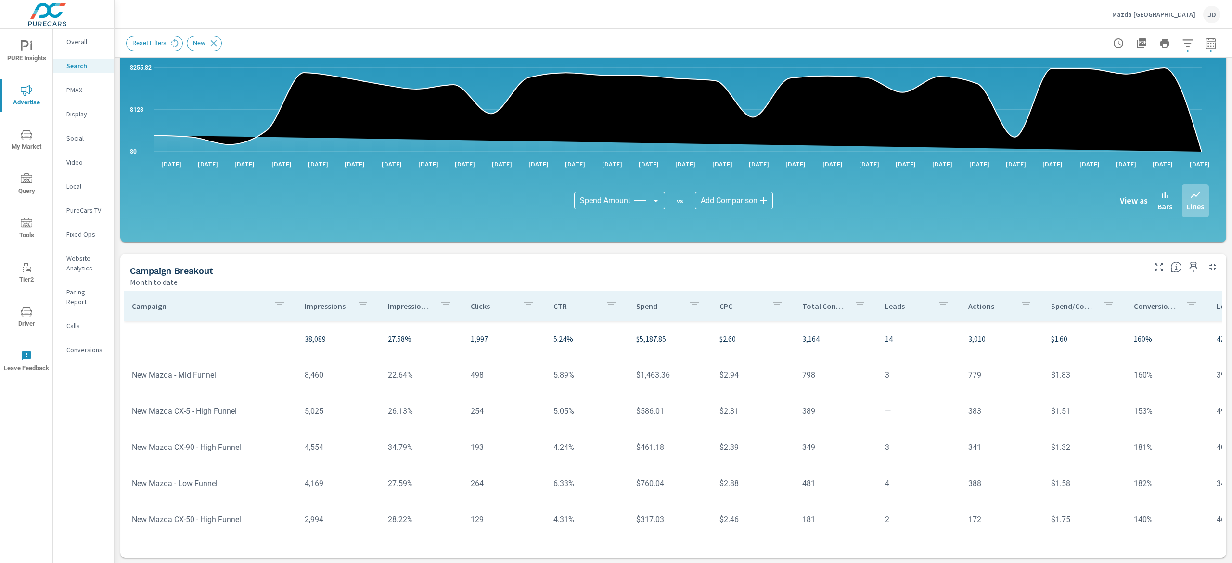
scroll to position [126, 0]
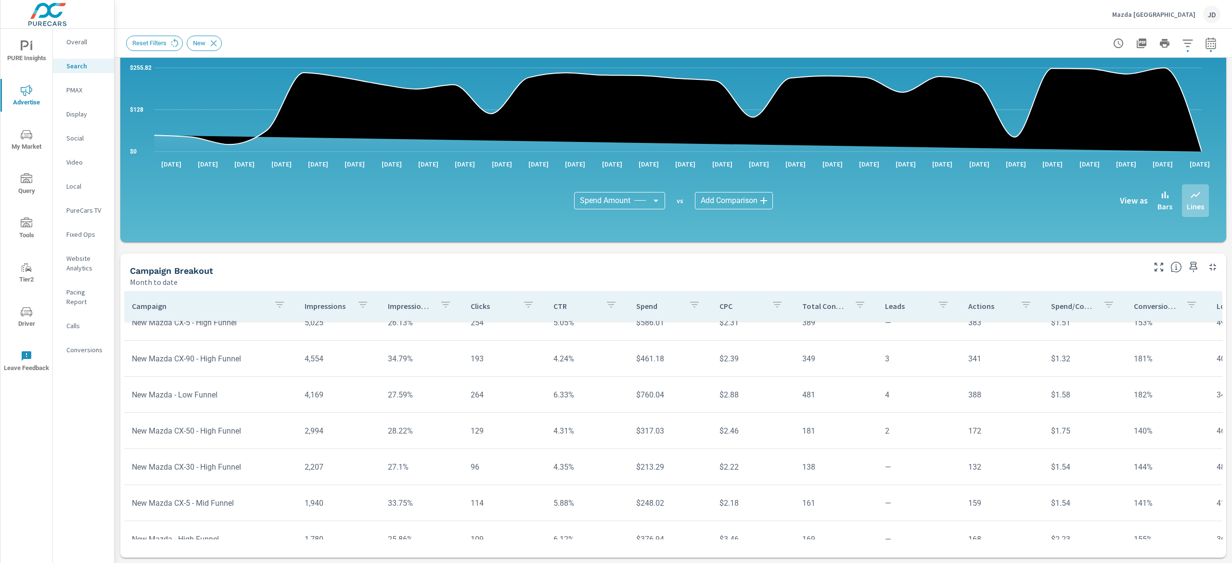
scroll to position [73, 0]
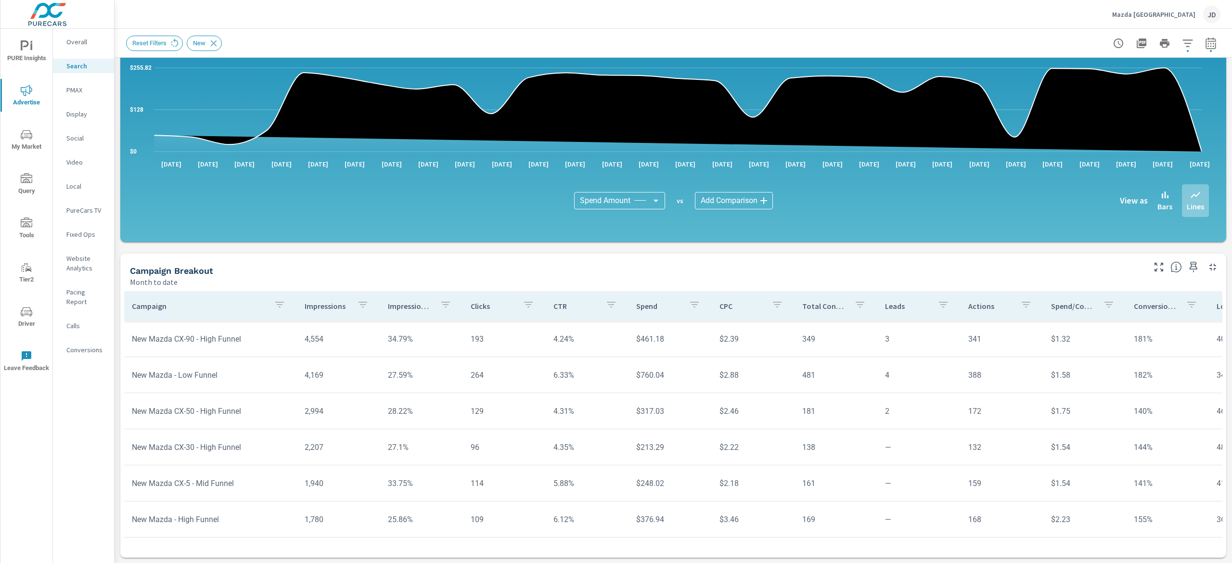
scroll to position [120, 0]
click at [81, 80] on nav "Overall Search PMAX Display Social Video Local PureCars TV Fixed Ops Website An…" at bounding box center [83, 200] width 61 height 342
click at [87, 95] on div "PMAX" at bounding box center [83, 90] width 61 height 14
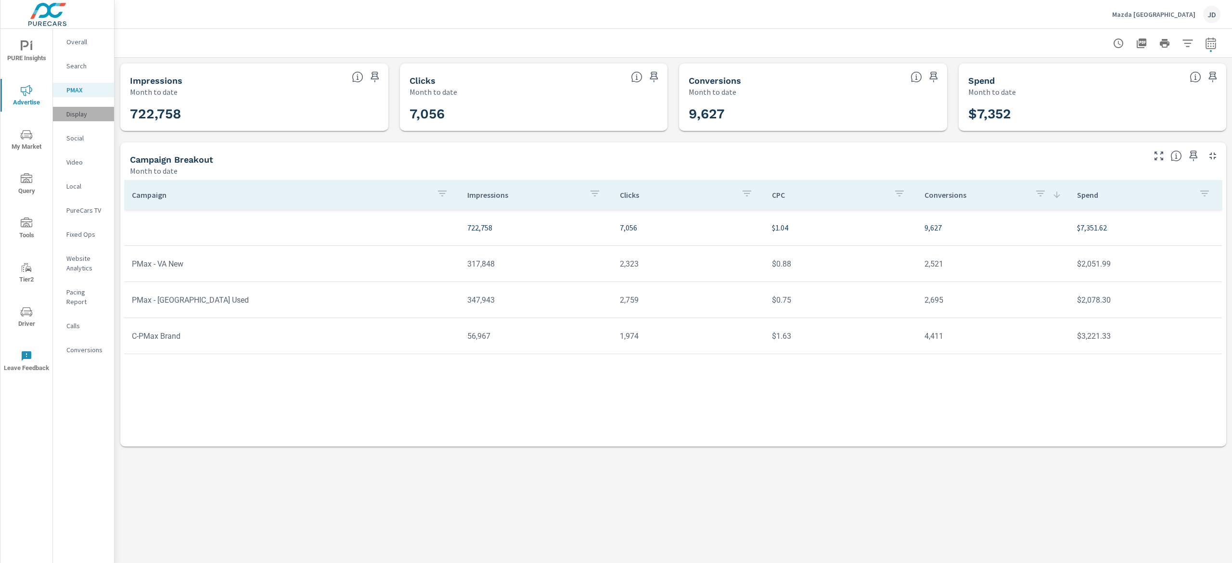
click at [78, 115] on p "Display" at bounding box center [86, 114] width 40 height 10
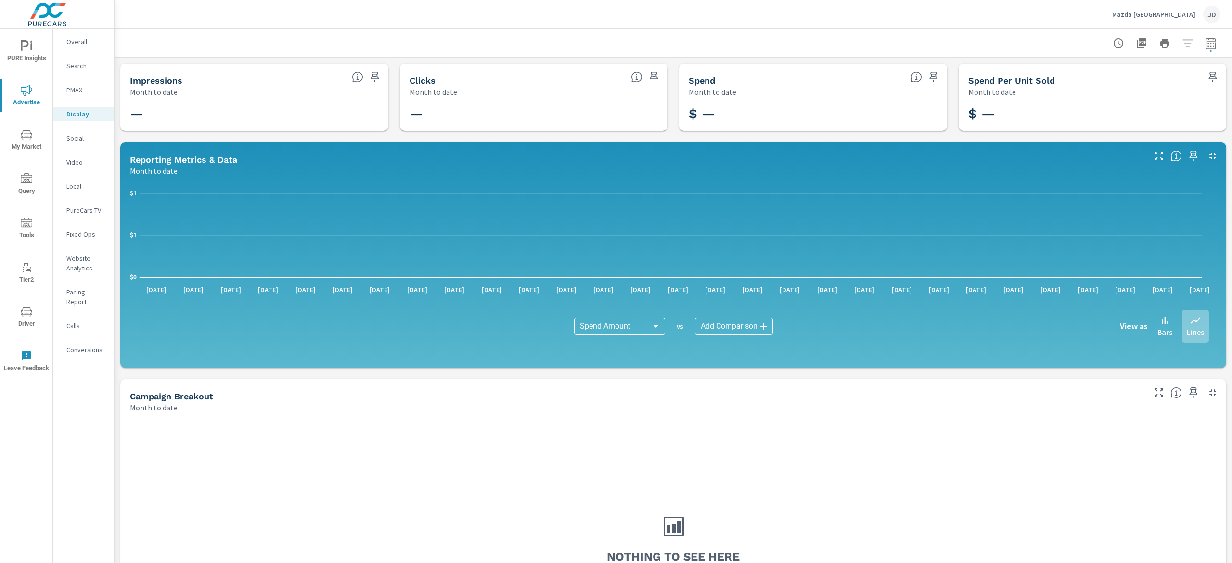
click at [77, 139] on p "Social" at bounding box center [86, 138] width 40 height 10
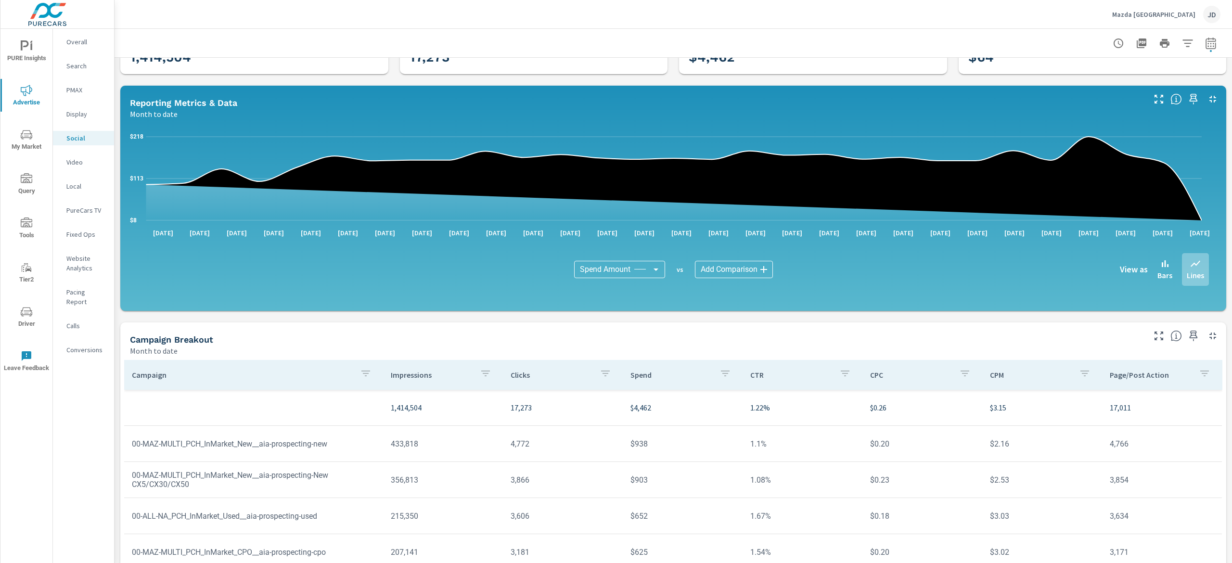
scroll to position [126, 0]
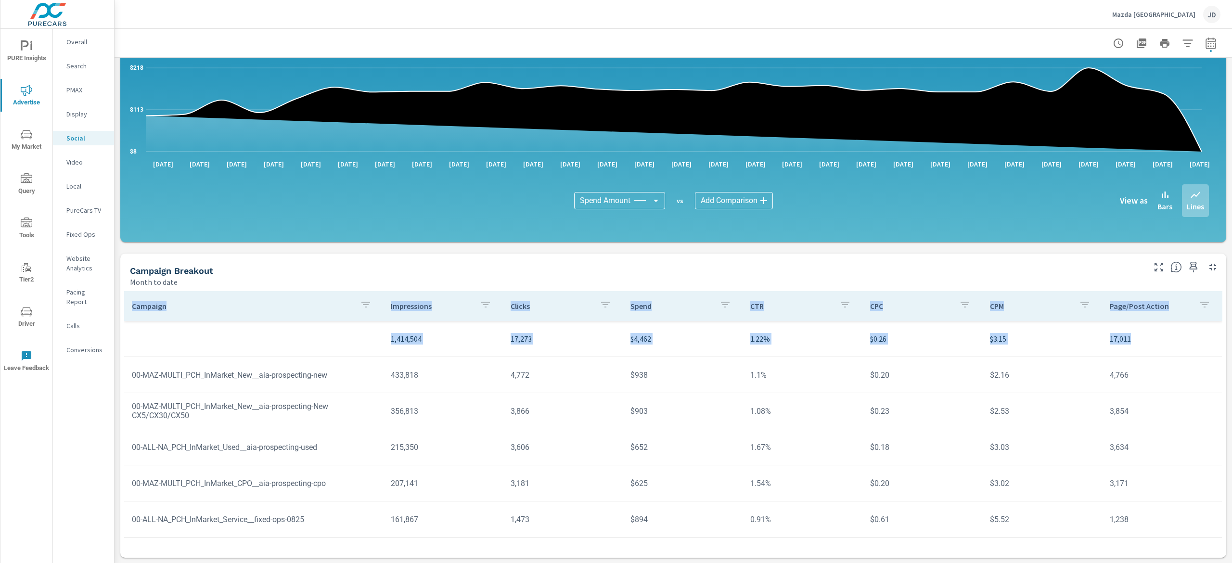
drag, startPoint x: 1231, startPoint y: 130, endPoint x: 1231, endPoint y: 338, distance: 207.4
click at [1231, 338] on div "Social Performance Mazda White Plains Report date range: Aug 01, 2025 - Aug 29,…" at bounding box center [674, 296] width 1118 height 534
click at [1075, 256] on div "Campaign Breakout Month to date" at bounding box center [633, 271] width 1027 height 34
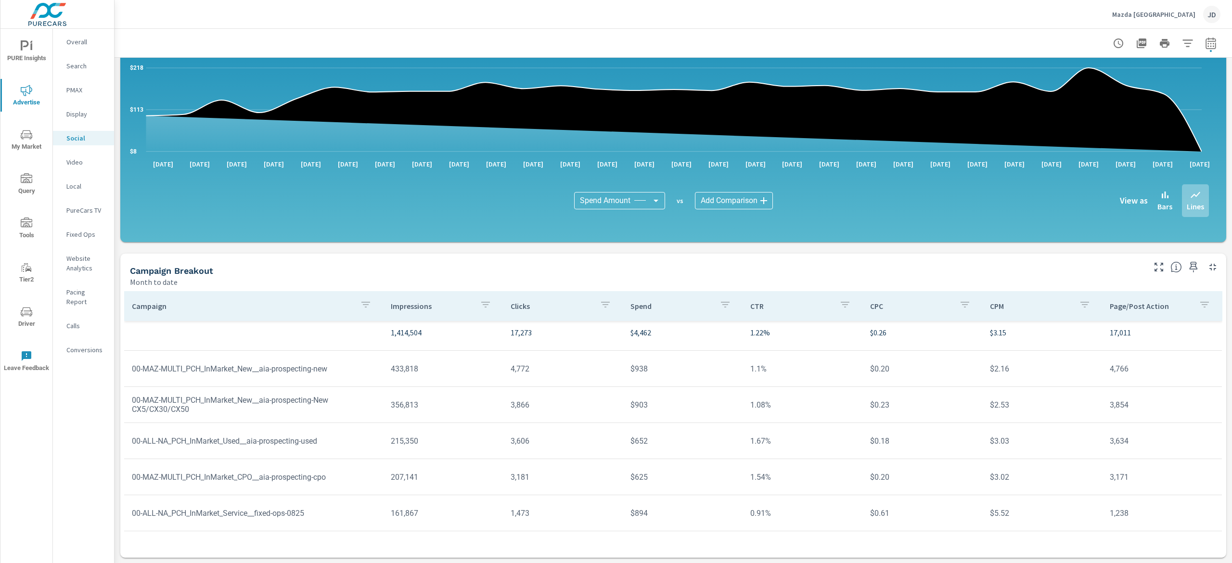
scroll to position [0, 0]
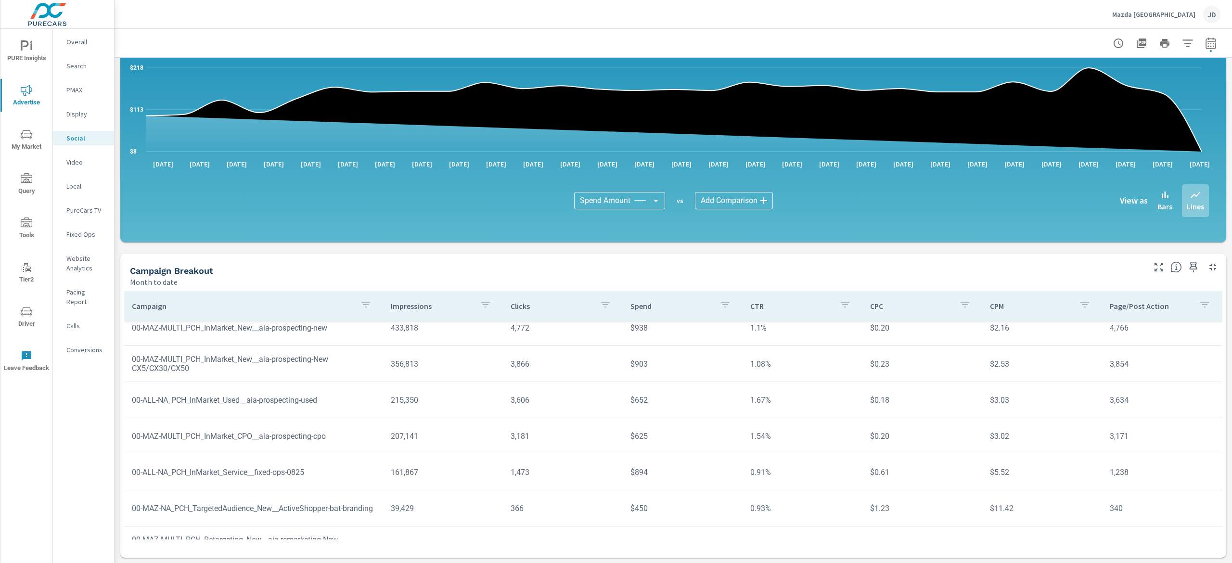
scroll to position [63, 0]
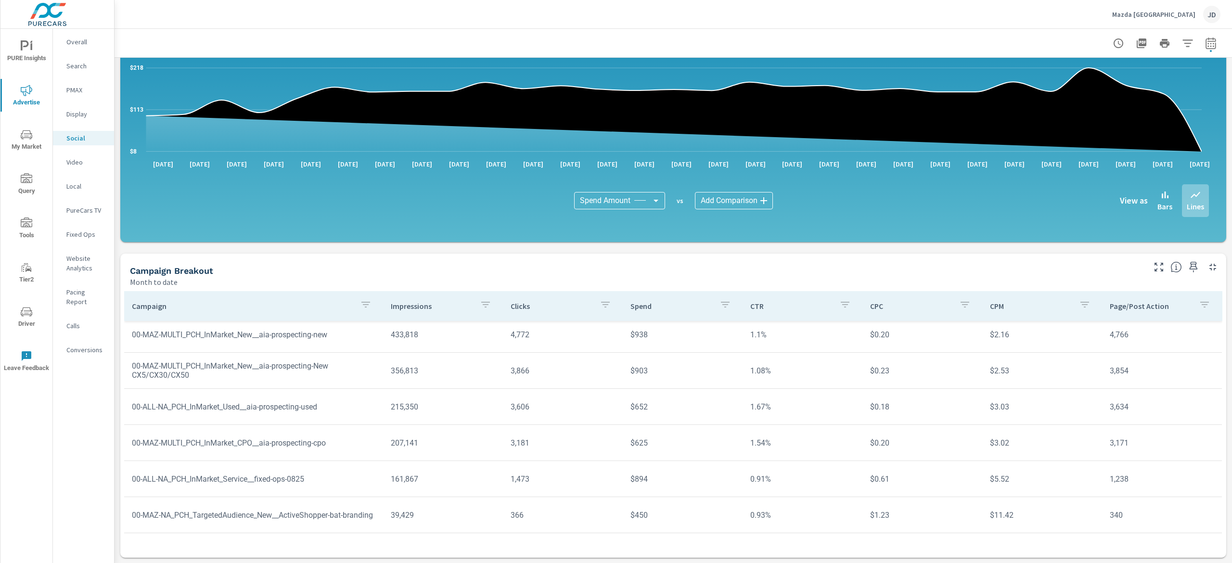
scroll to position [14, 0]
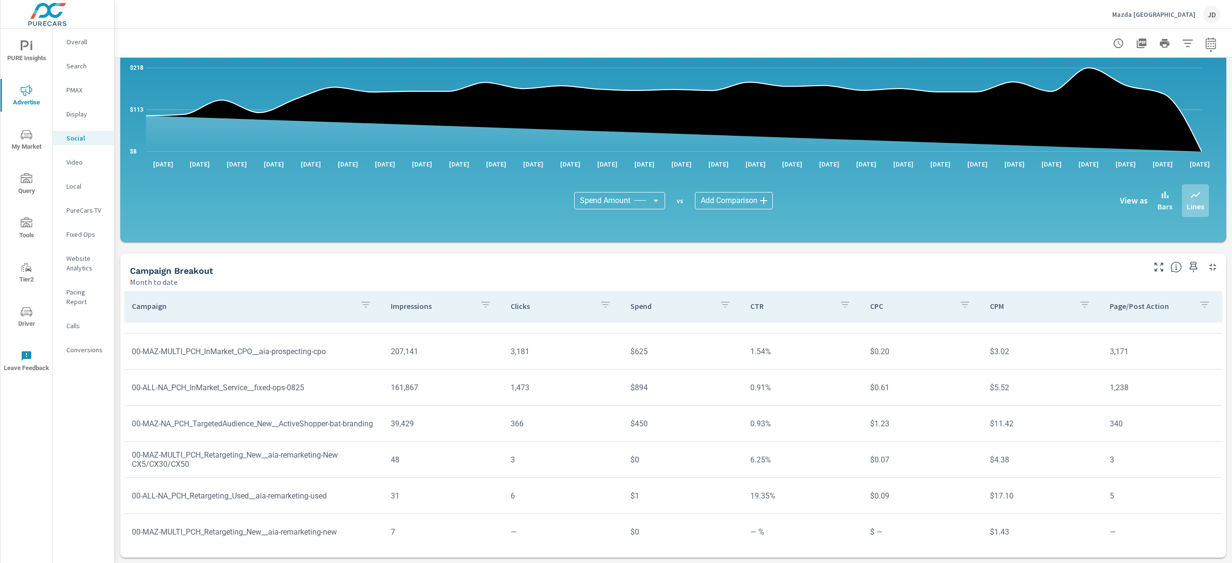
scroll to position [143, 0]
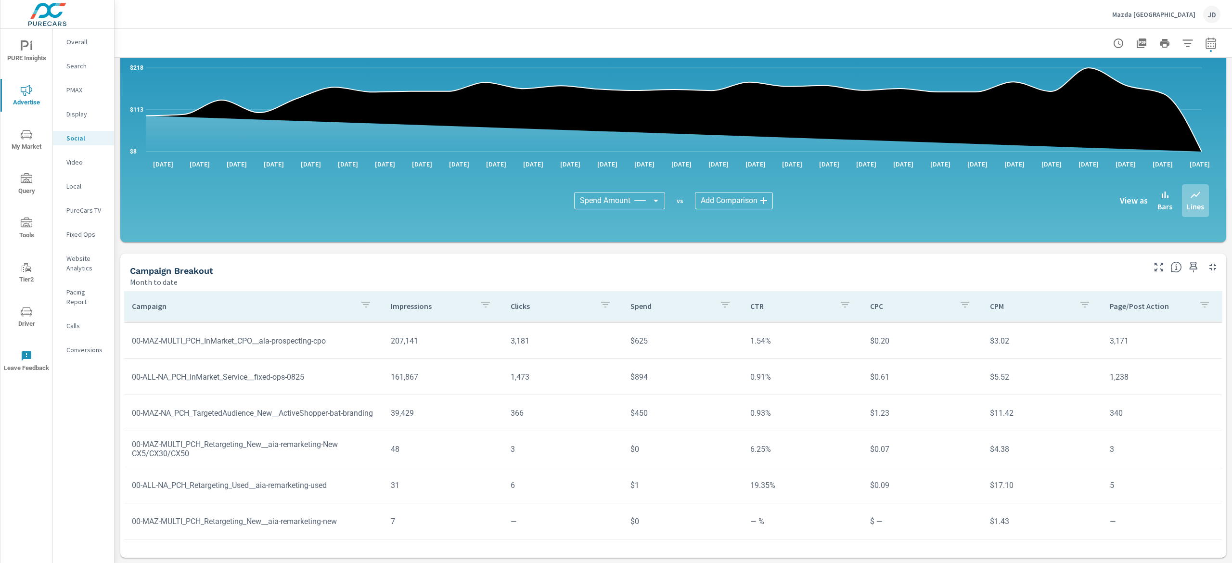
click at [78, 93] on p "PMAX" at bounding box center [86, 90] width 40 height 10
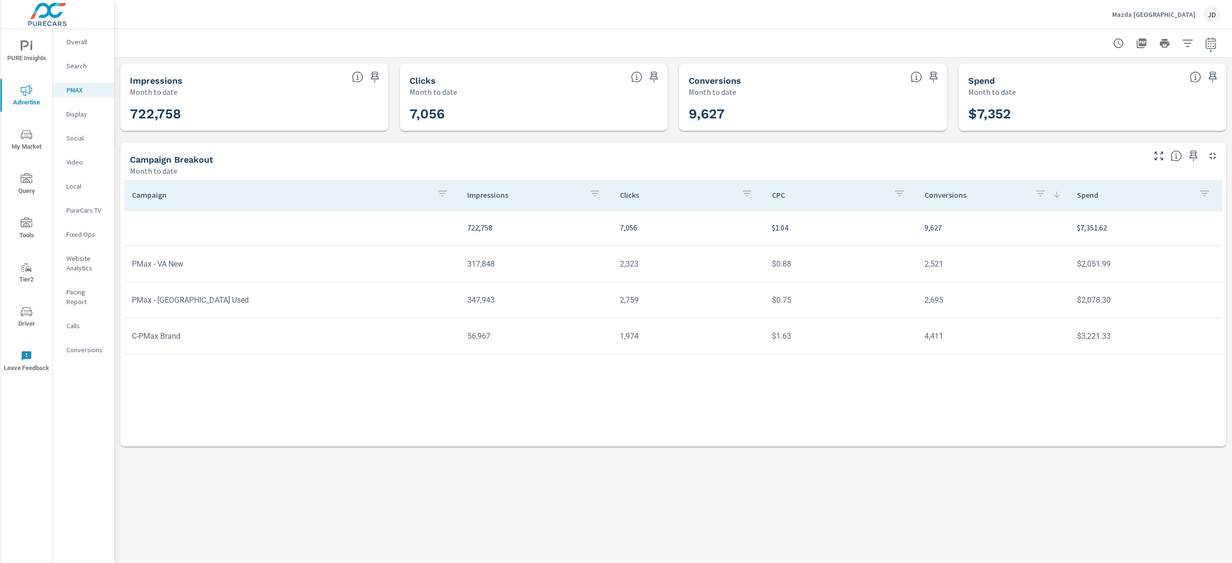
click at [81, 136] on p "Social" at bounding box center [86, 138] width 40 height 10
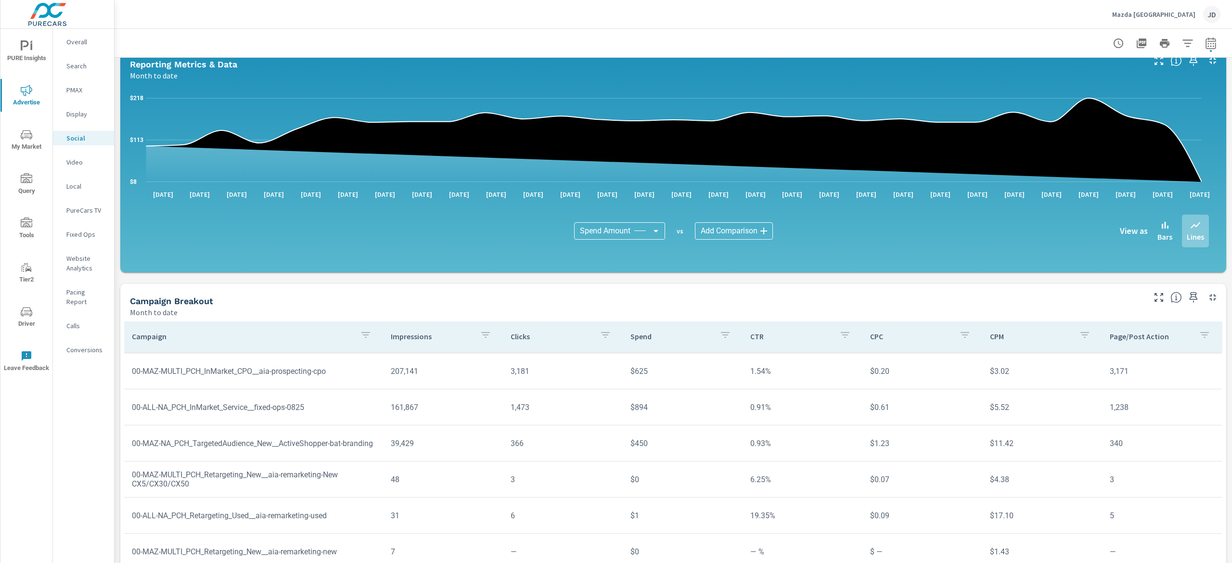
scroll to position [126, 0]
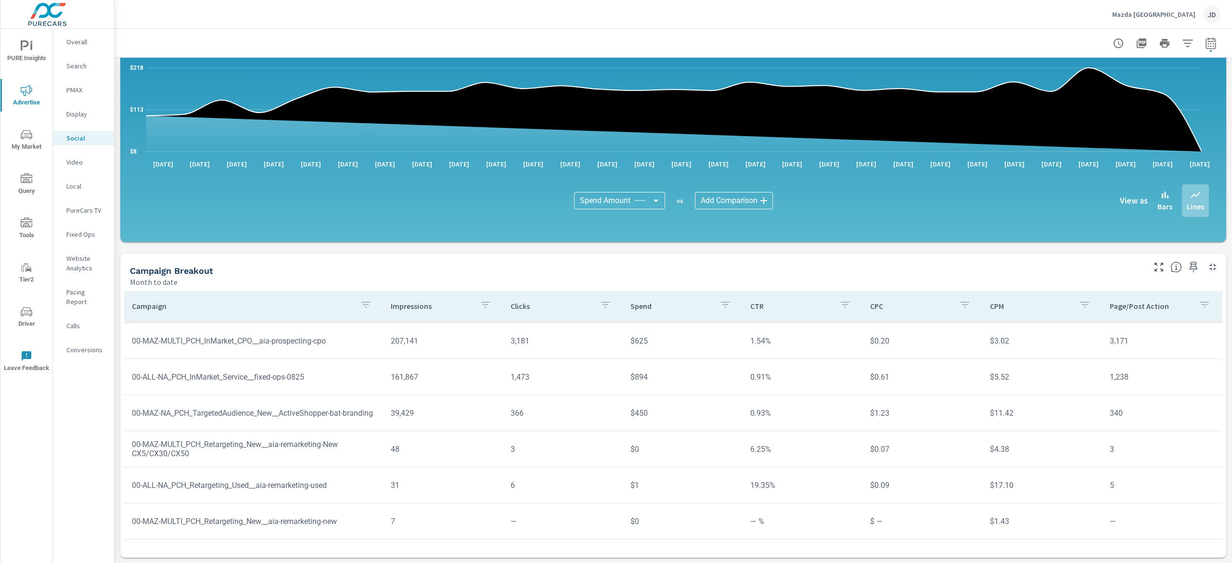
scroll to position [90, 0]
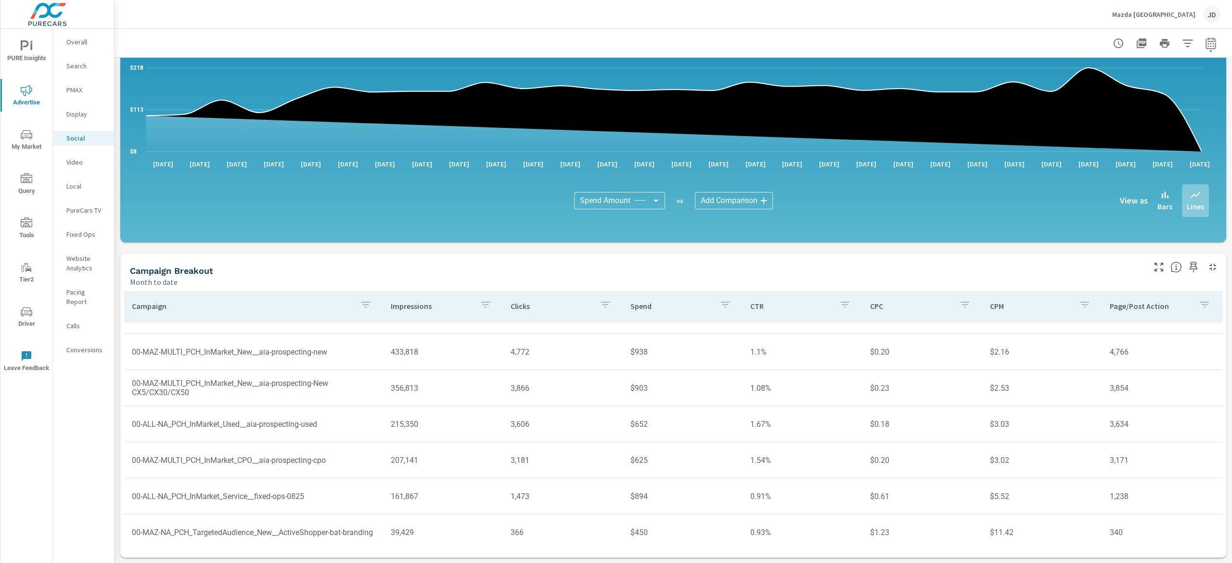
scroll to position [24, 0]
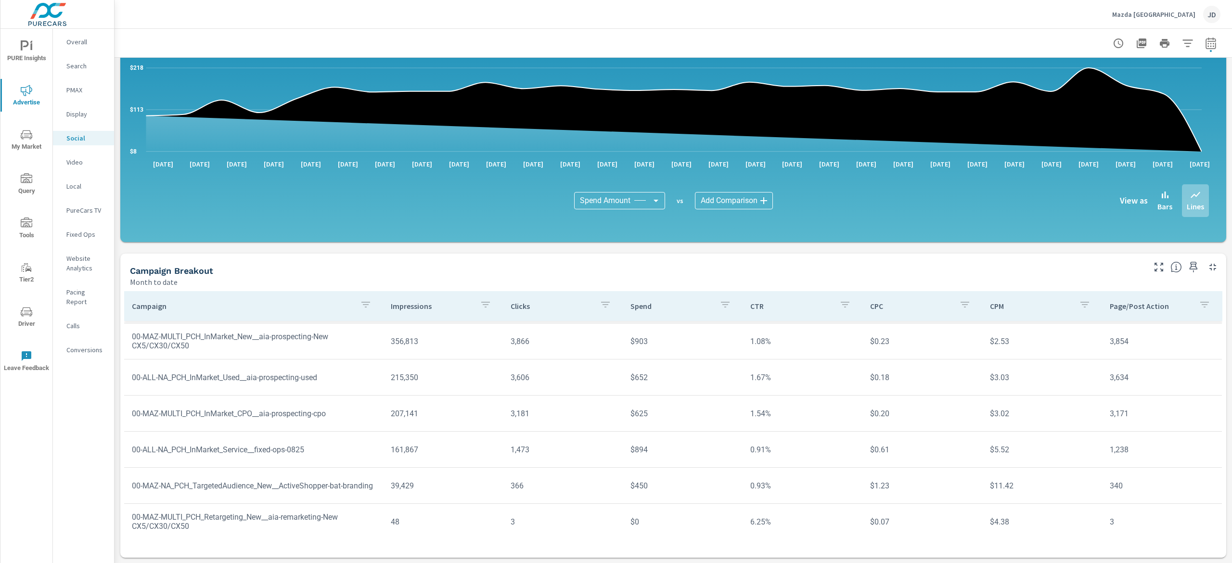
scroll to position [72, 0]
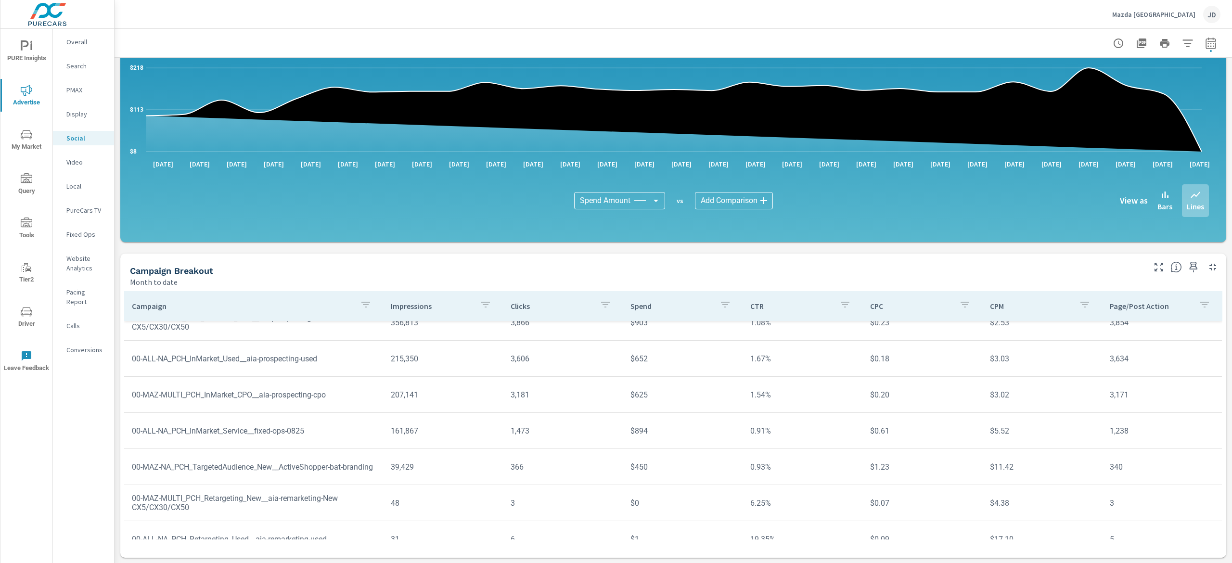
scroll to position [90, 0]
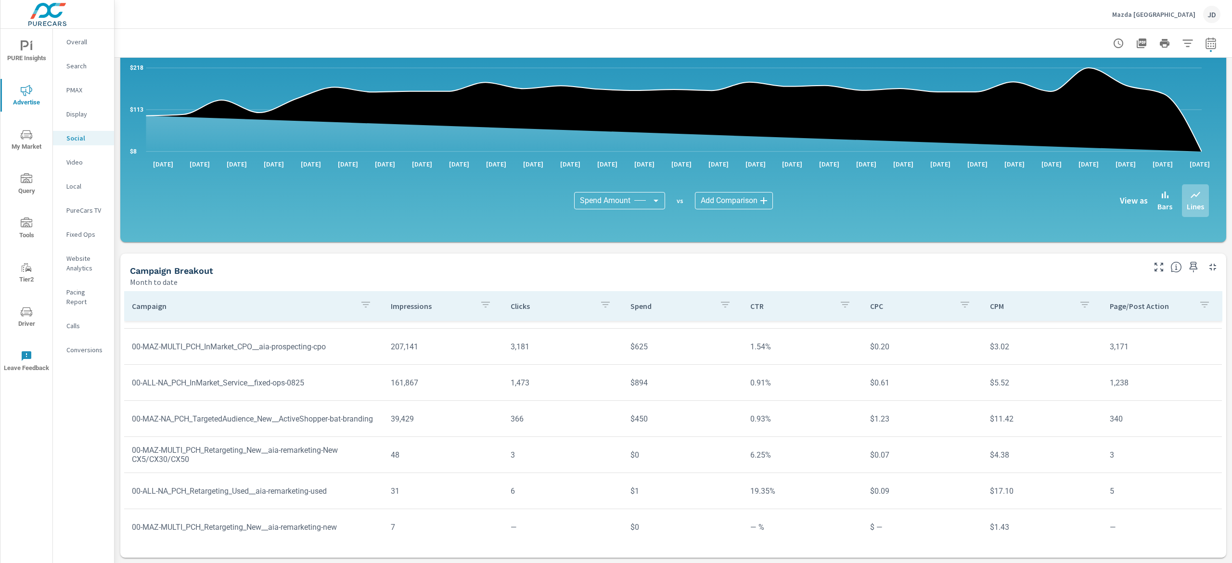
scroll to position [76, 0]
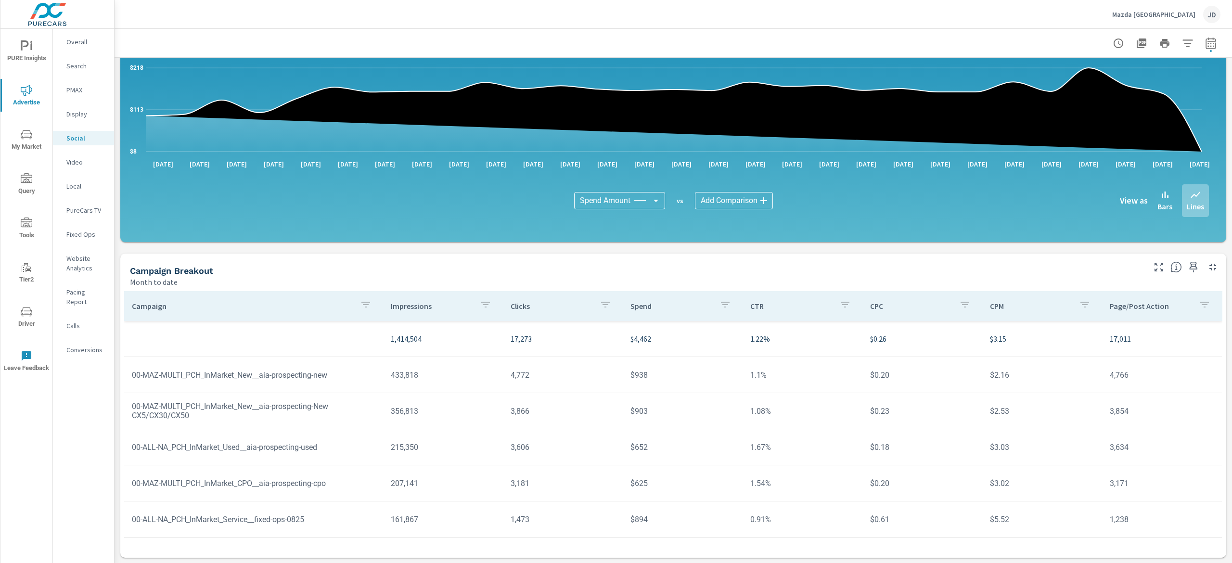
click at [87, 86] on p "PMAX" at bounding box center [86, 90] width 40 height 10
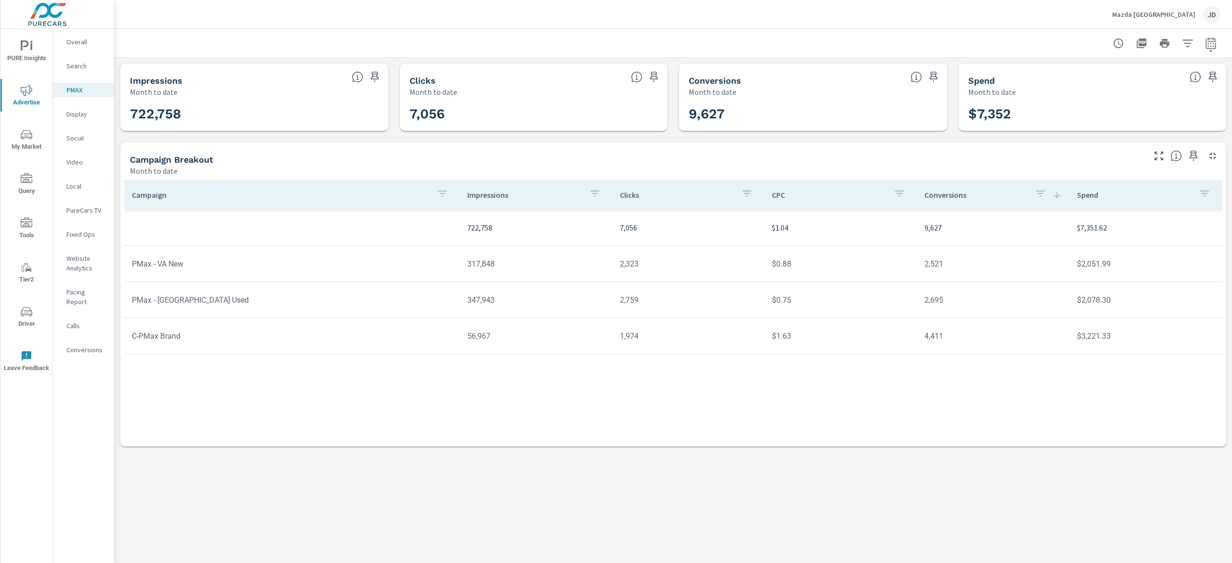
click at [82, 62] on p "Search" at bounding box center [86, 66] width 40 height 10
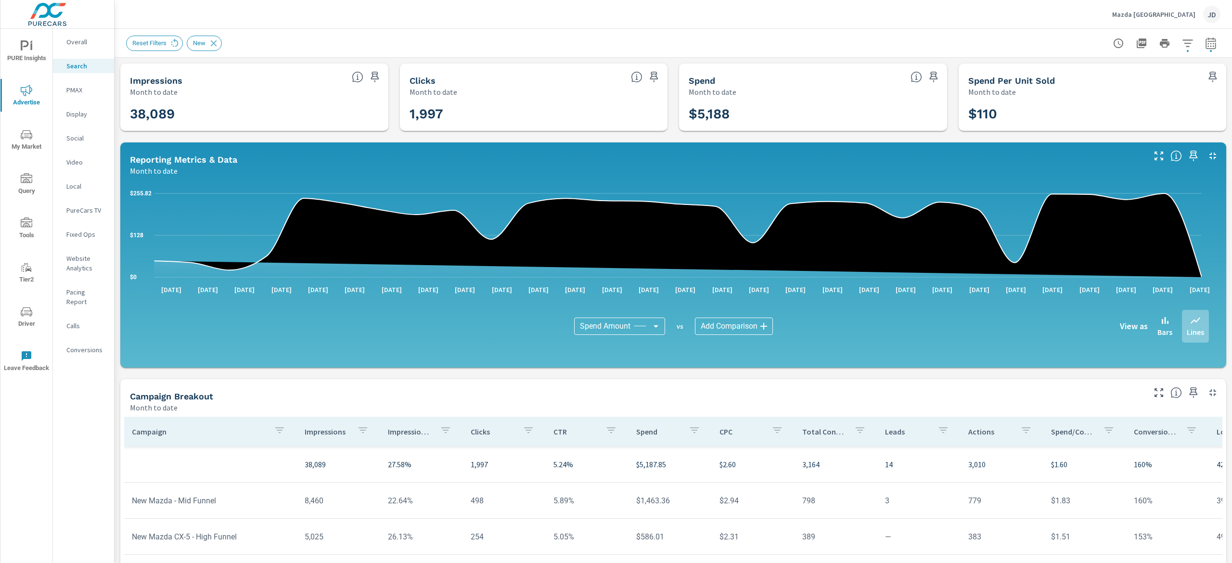
scroll to position [126, 0]
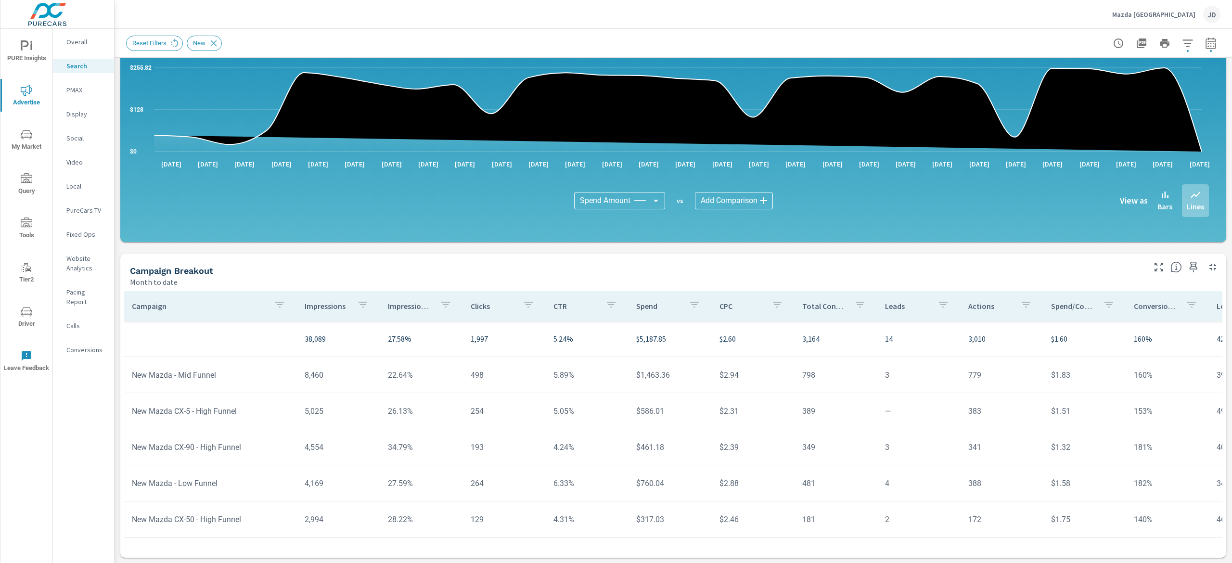
scroll to position [96, 0]
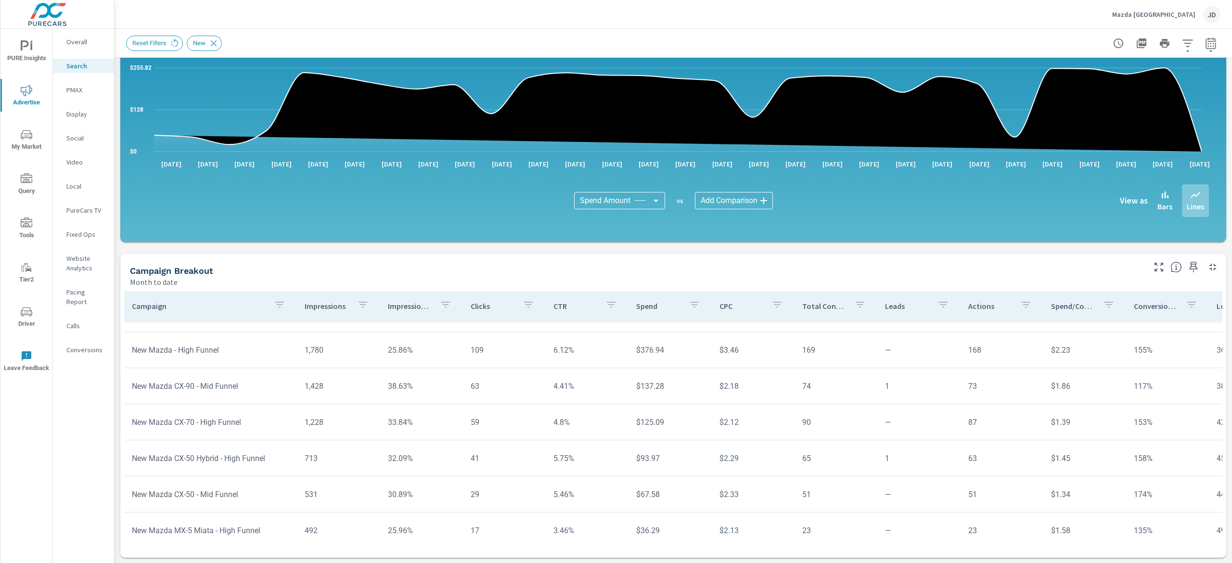
scroll to position [289, 0]
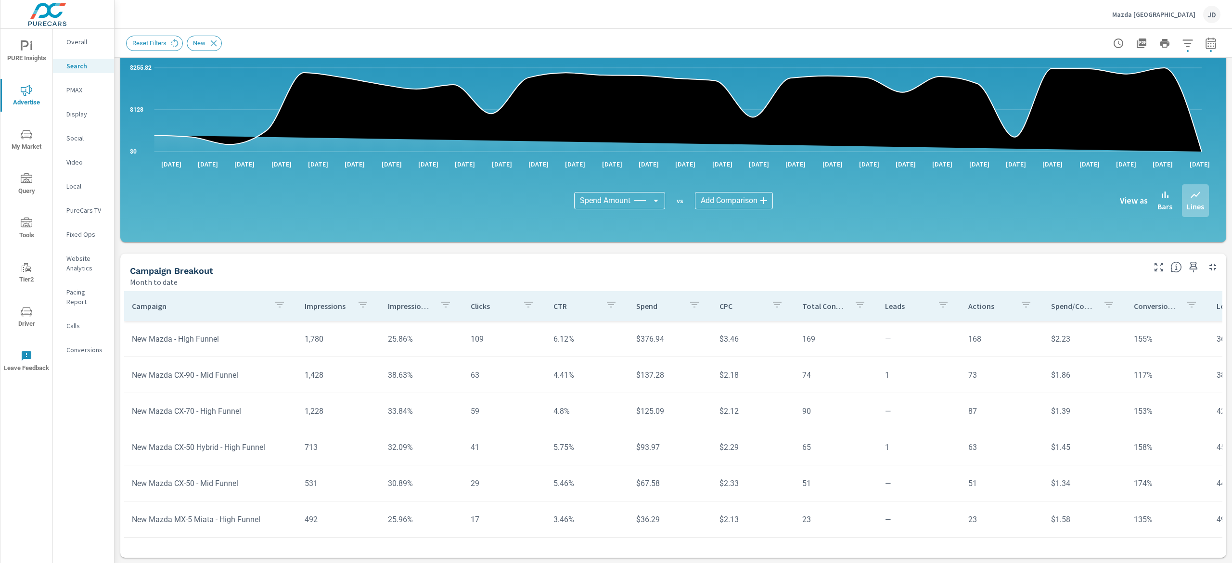
scroll to position [385, 0]
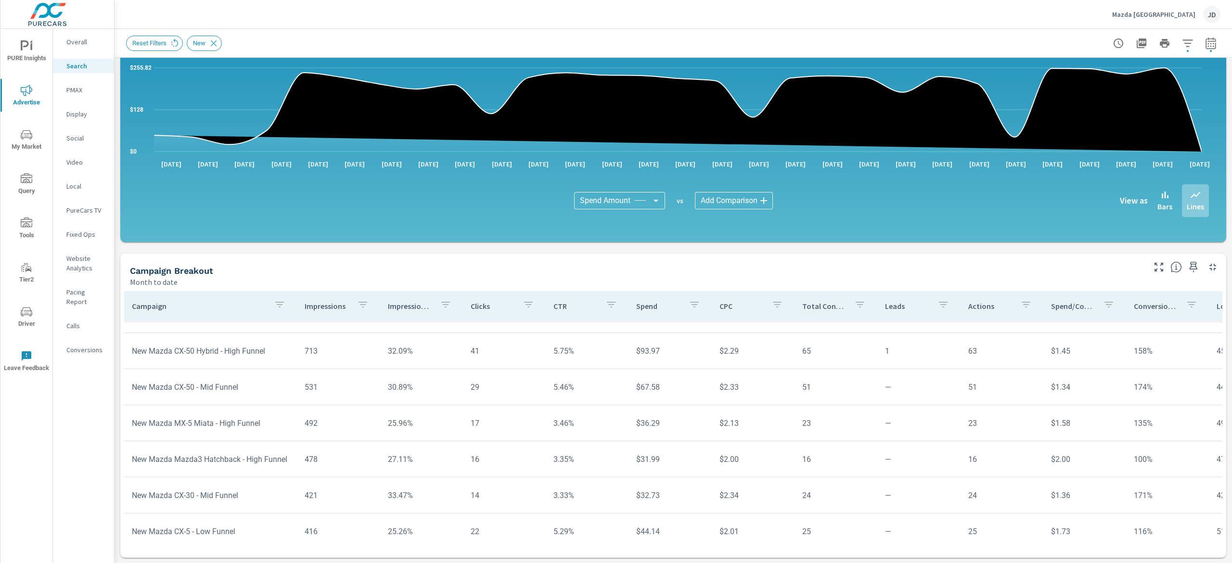
scroll to position [481, 0]
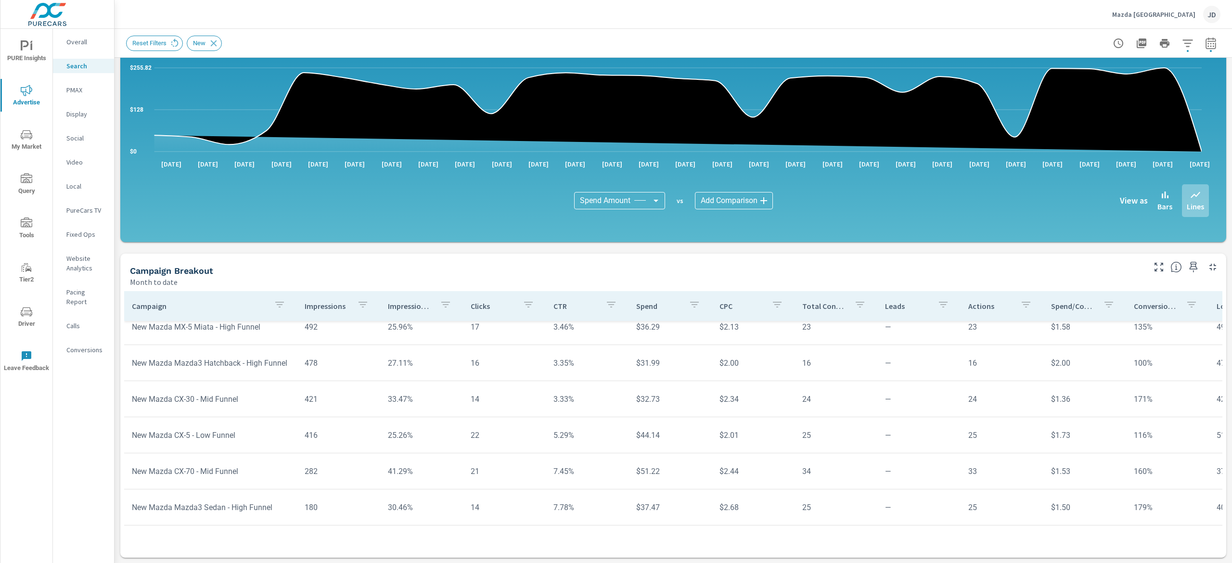
scroll to position [578, 0]
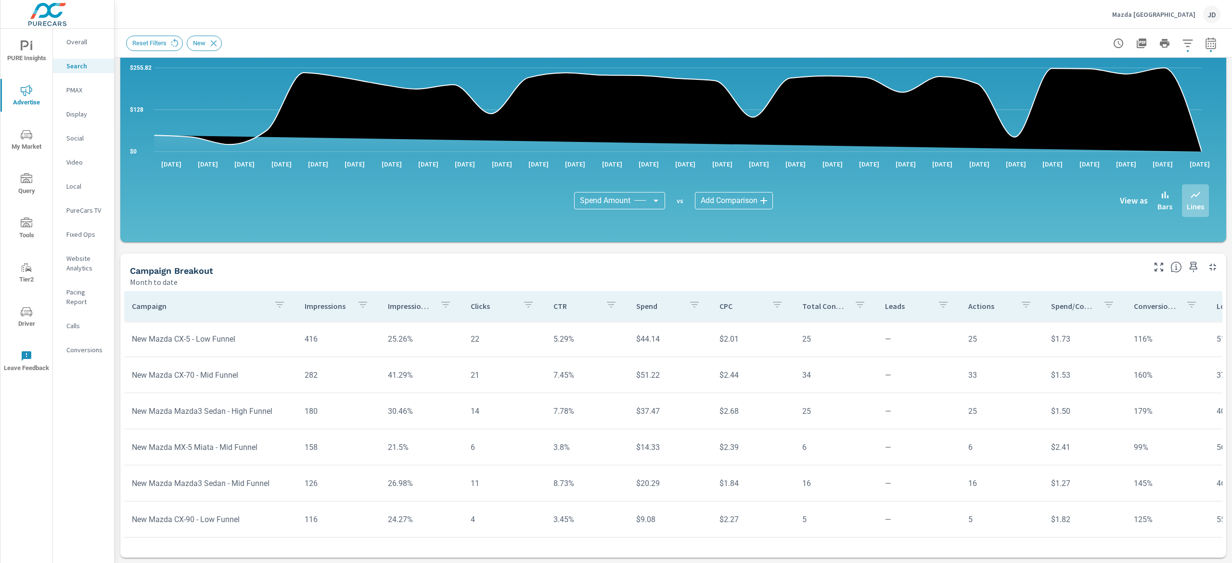
scroll to position [674, 0]
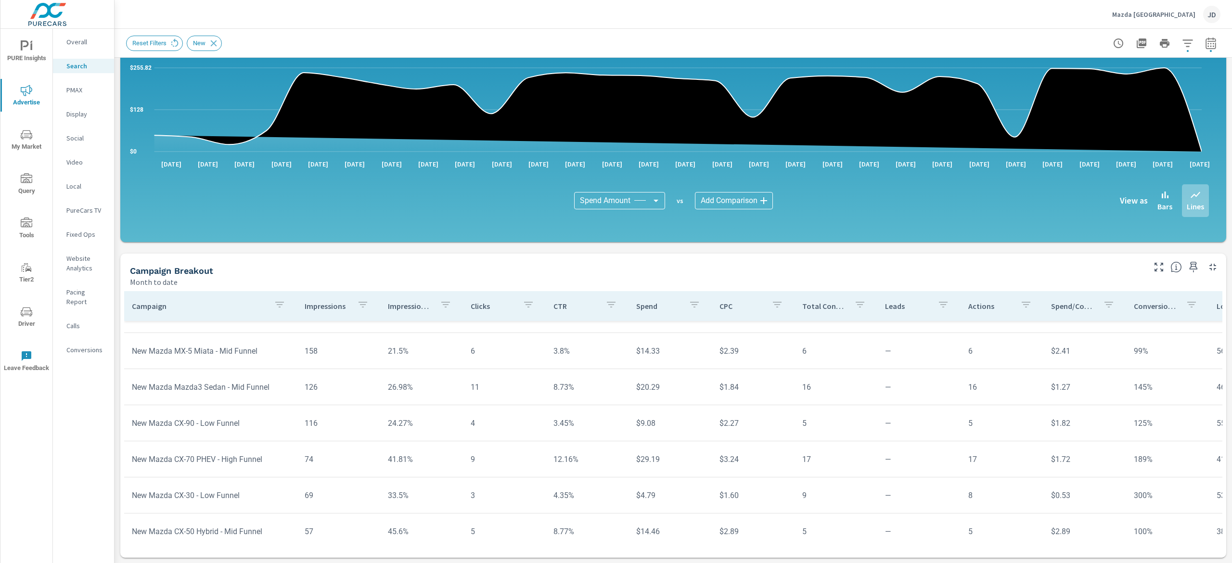
scroll to position [770, 0]
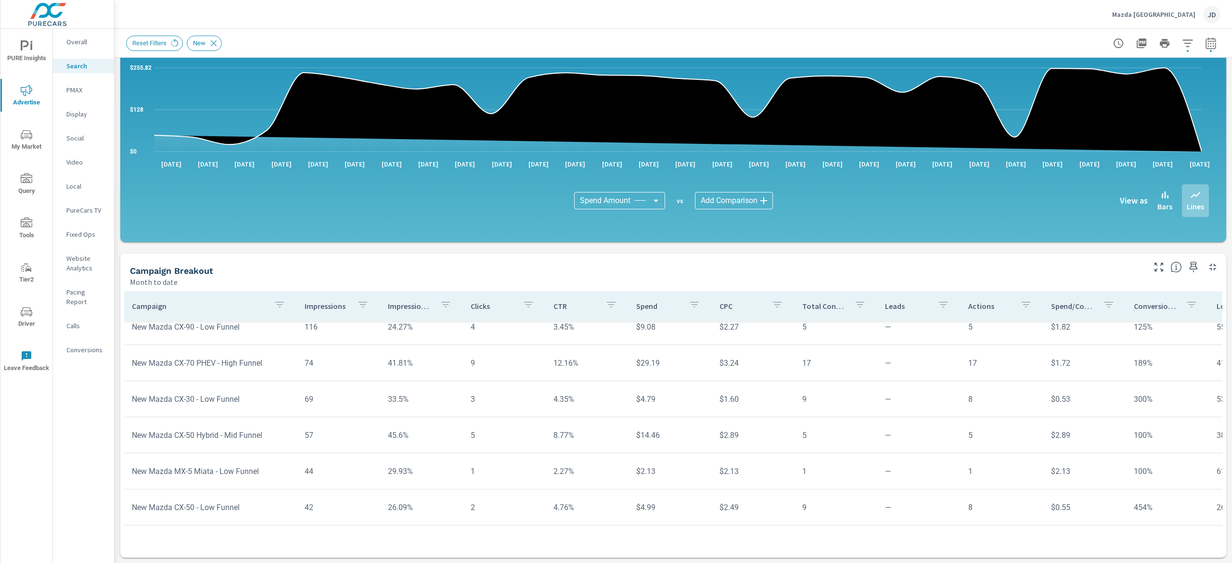
scroll to position [578, 0]
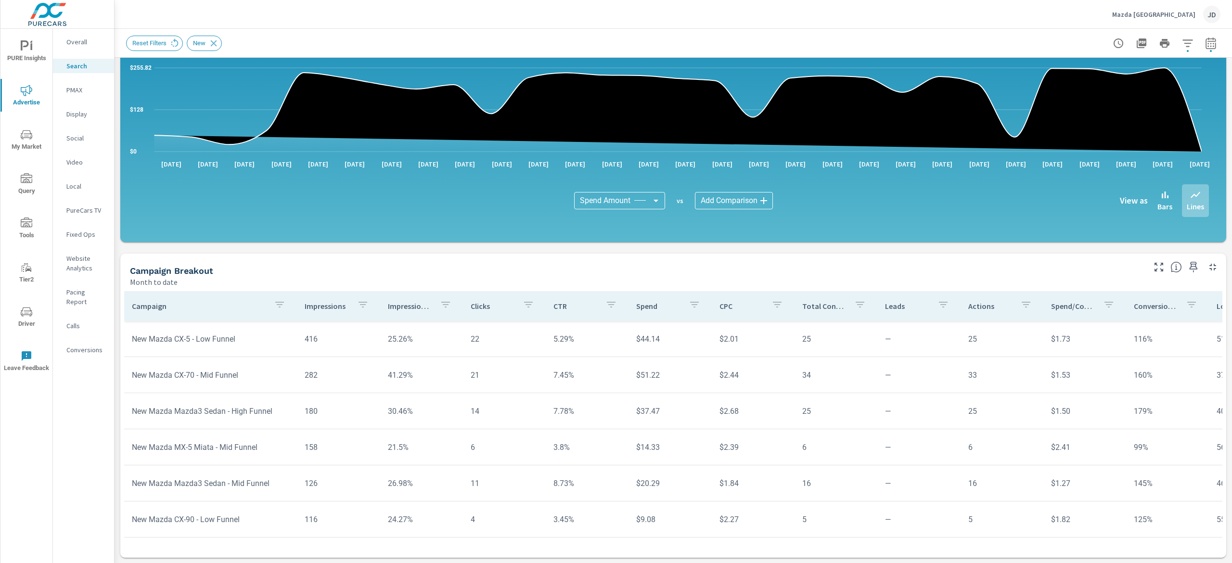
click at [87, 140] on p "Social" at bounding box center [86, 138] width 40 height 10
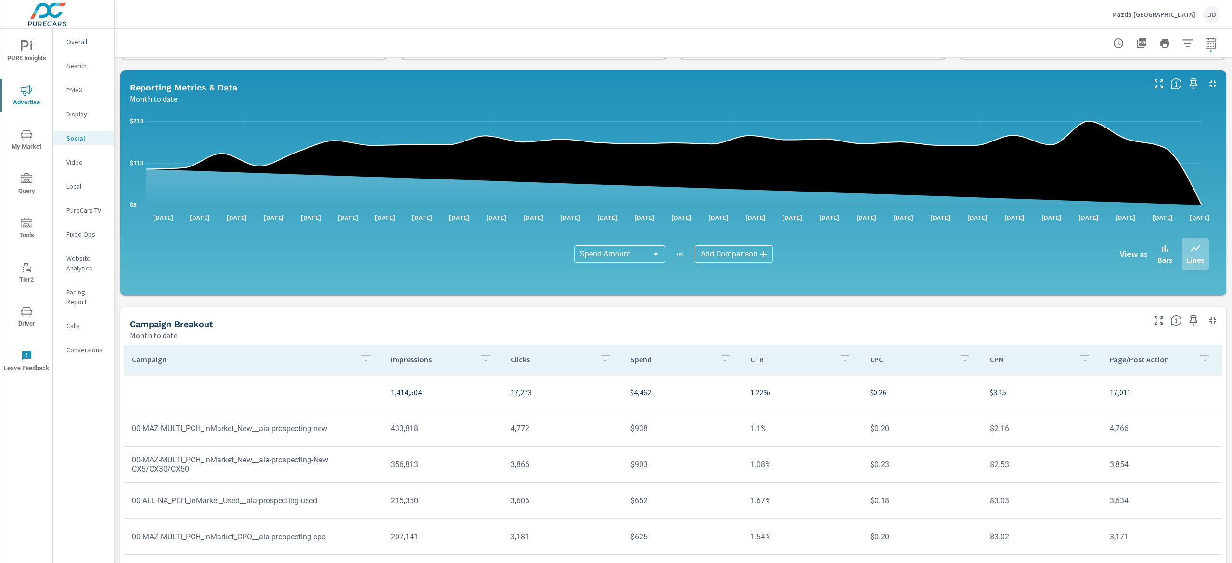
scroll to position [126, 0]
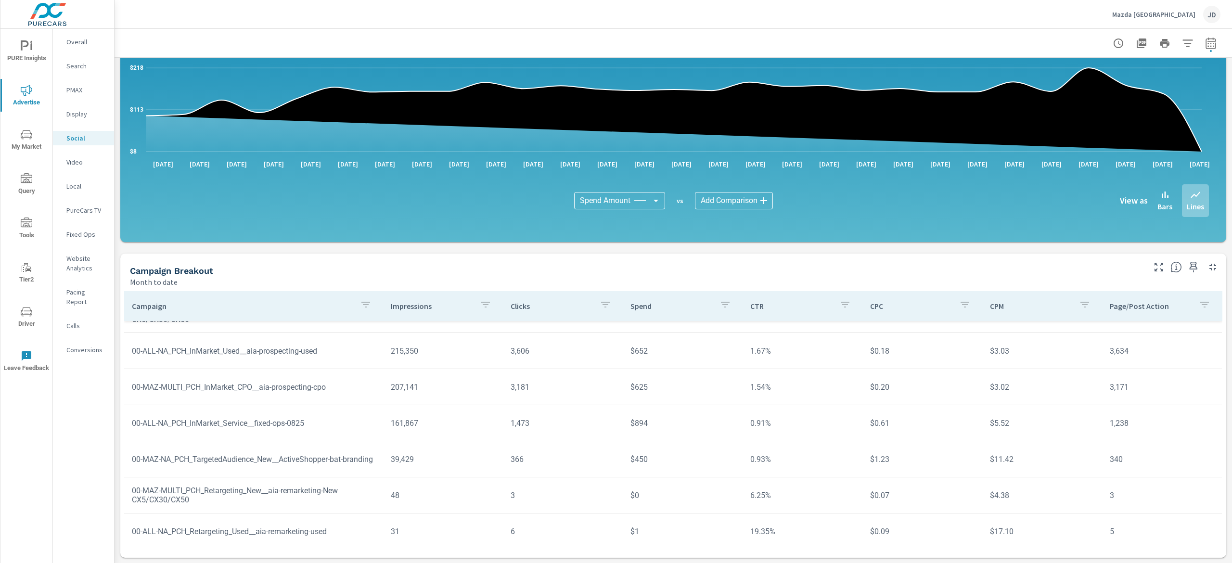
scroll to position [26, 0]
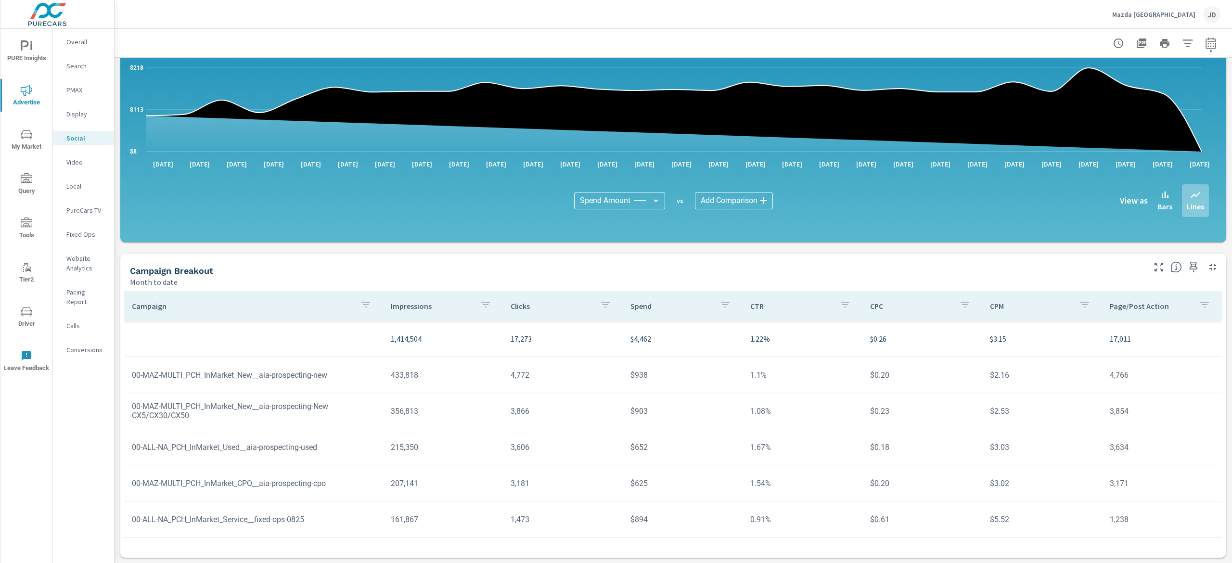
drag, startPoint x: 1231, startPoint y: 322, endPoint x: 1231, endPoint y: 386, distance: 65.0
click at [1231, 386] on div "Social Performance Mazda White Plains Report date range: Aug 01, 2025 - Aug 29,…" at bounding box center [674, 296] width 1118 height 534
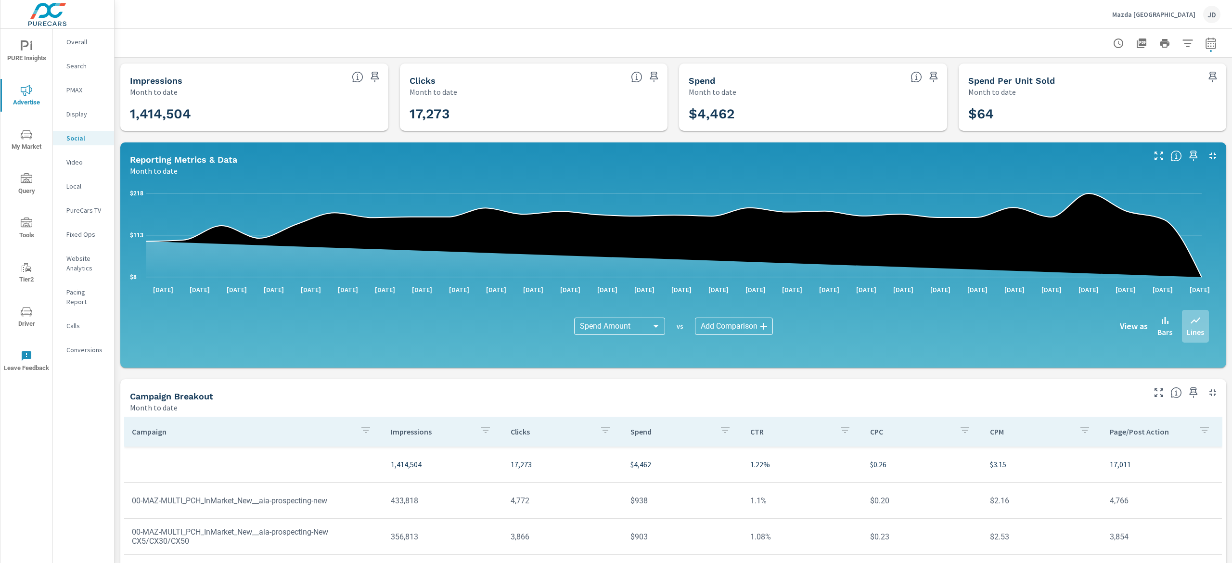
scroll to position [126, 0]
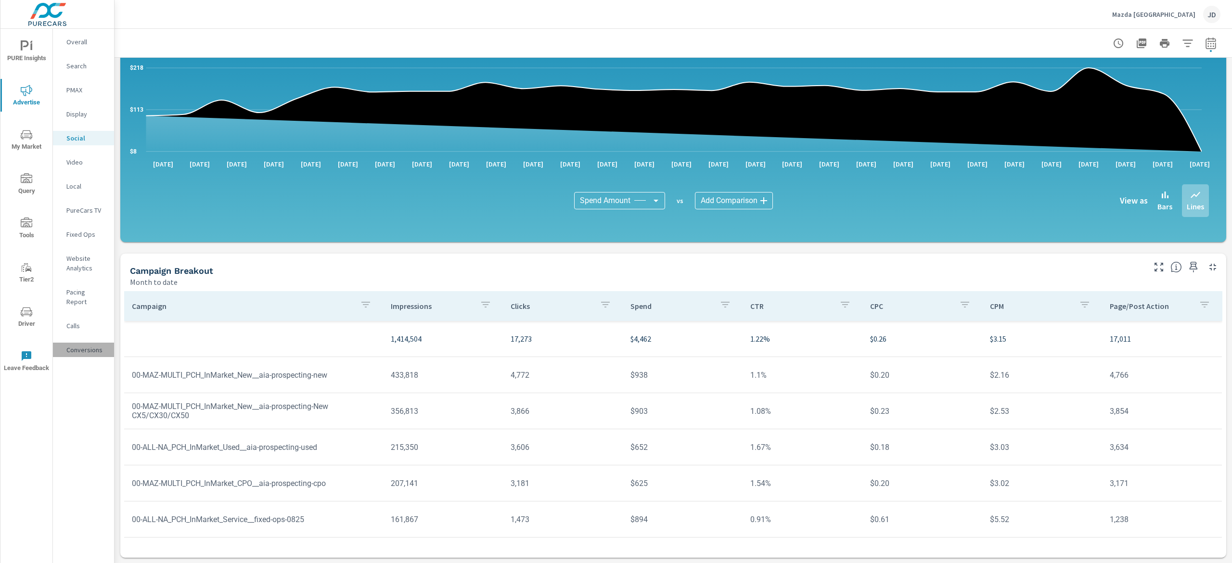
click at [91, 345] on p "Conversions" at bounding box center [86, 350] width 40 height 10
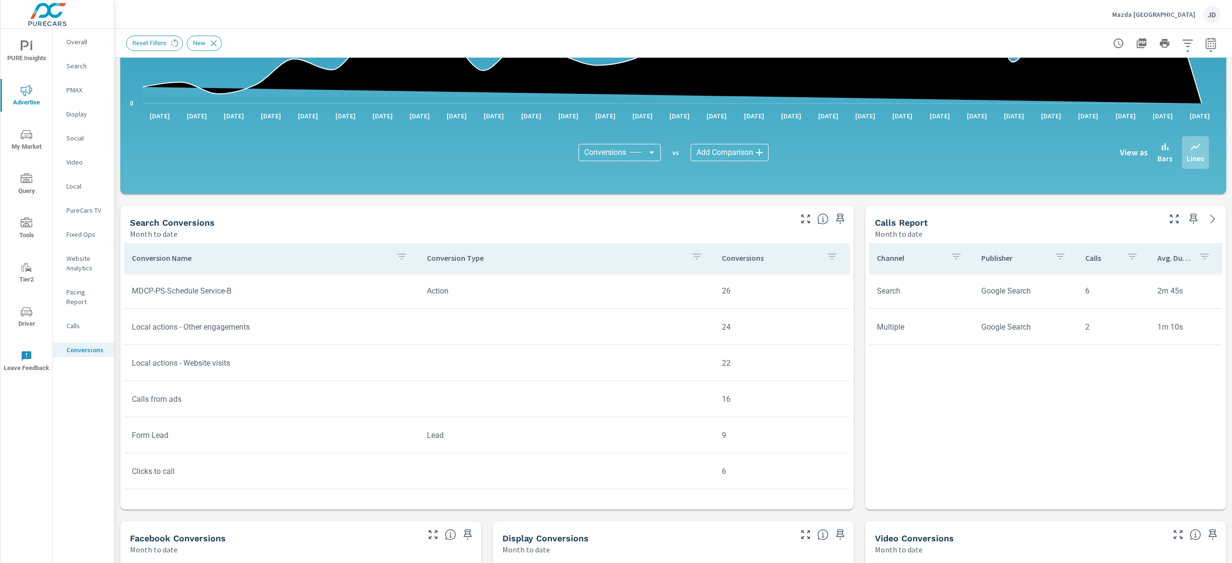
scroll to position [237, 0]
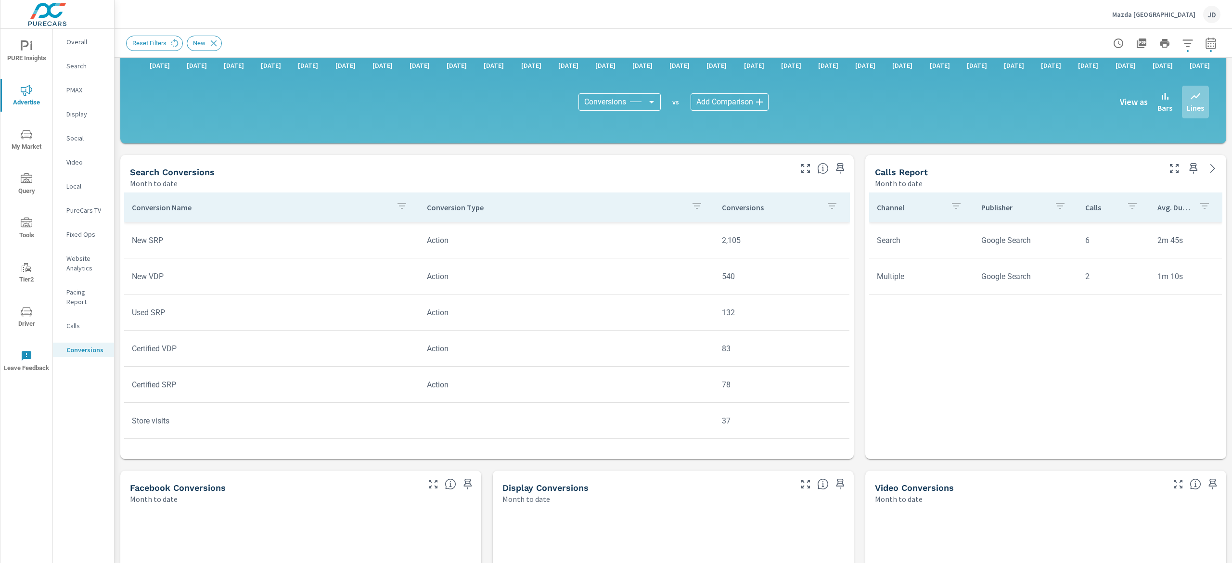
scroll to position [320, 0]
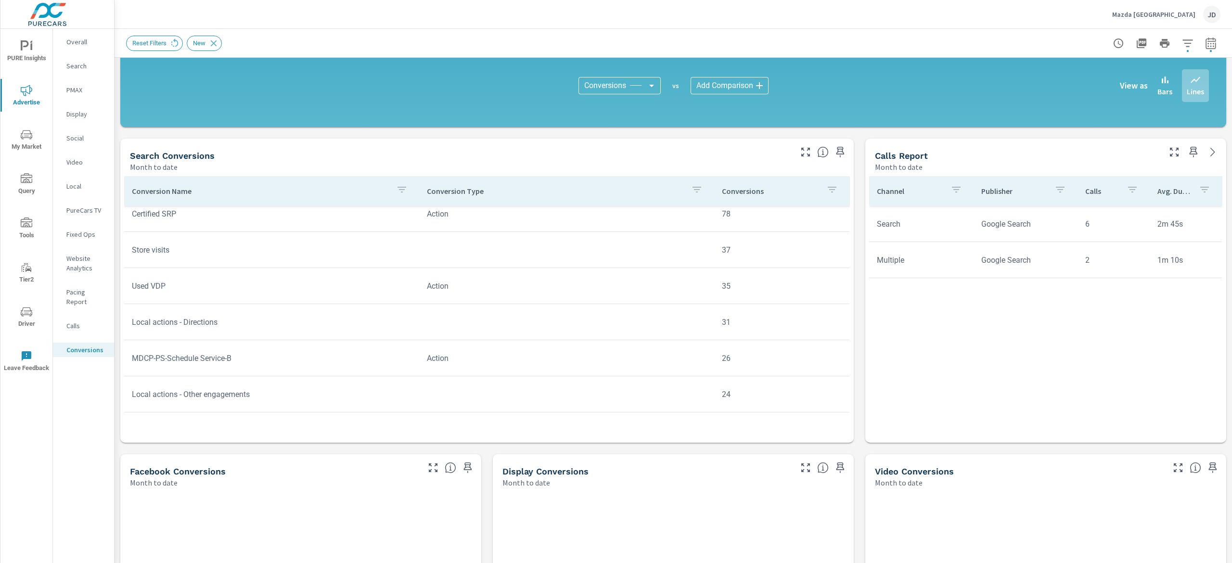
scroll to position [164, 0]
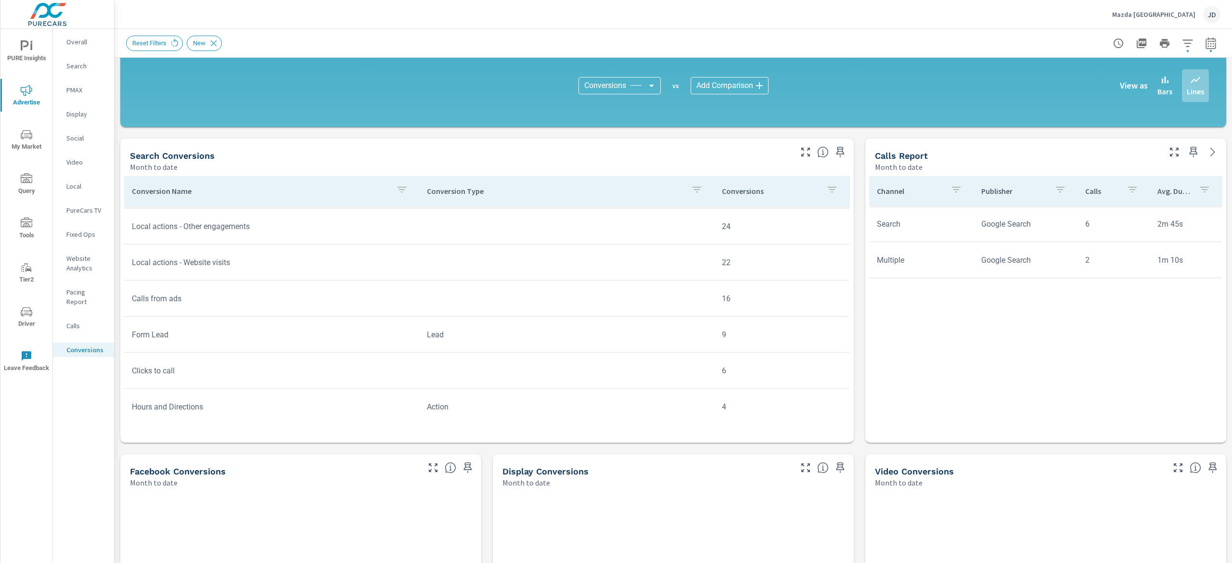
scroll to position [328, 0]
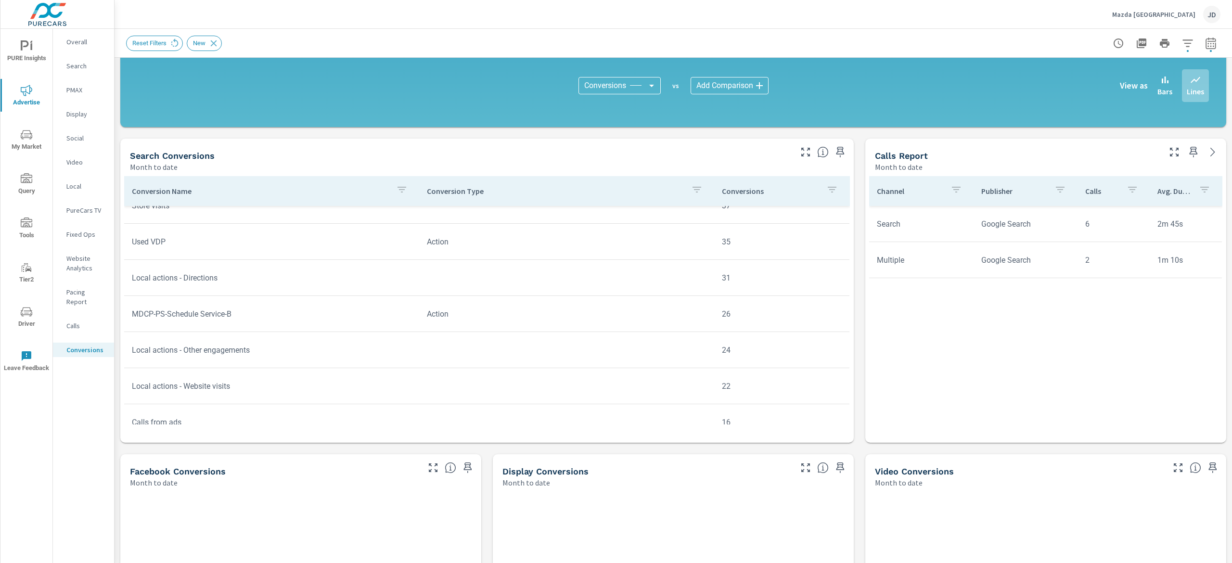
scroll to position [8, 0]
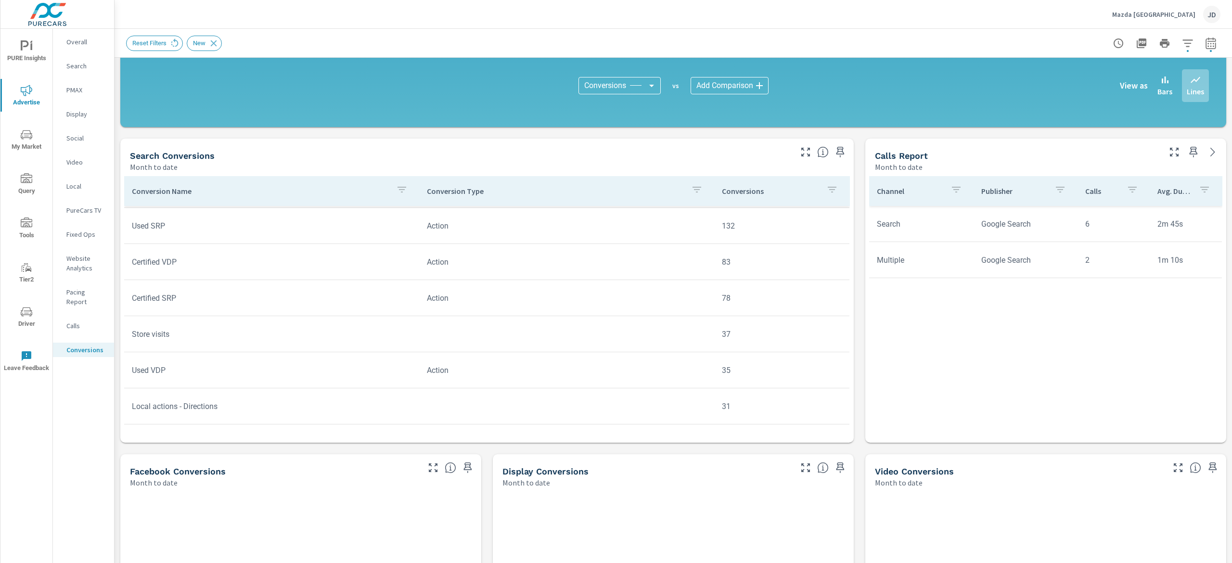
scroll to position [83, 0]
click at [81, 90] on p "PMAX" at bounding box center [86, 90] width 40 height 10
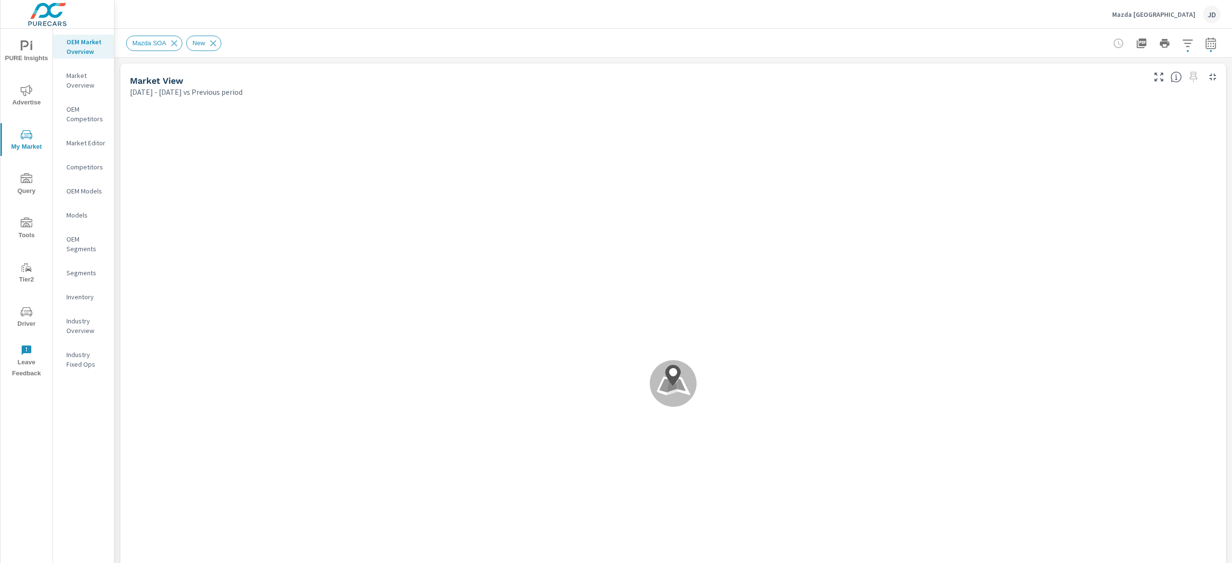
scroll to position [0, 0]
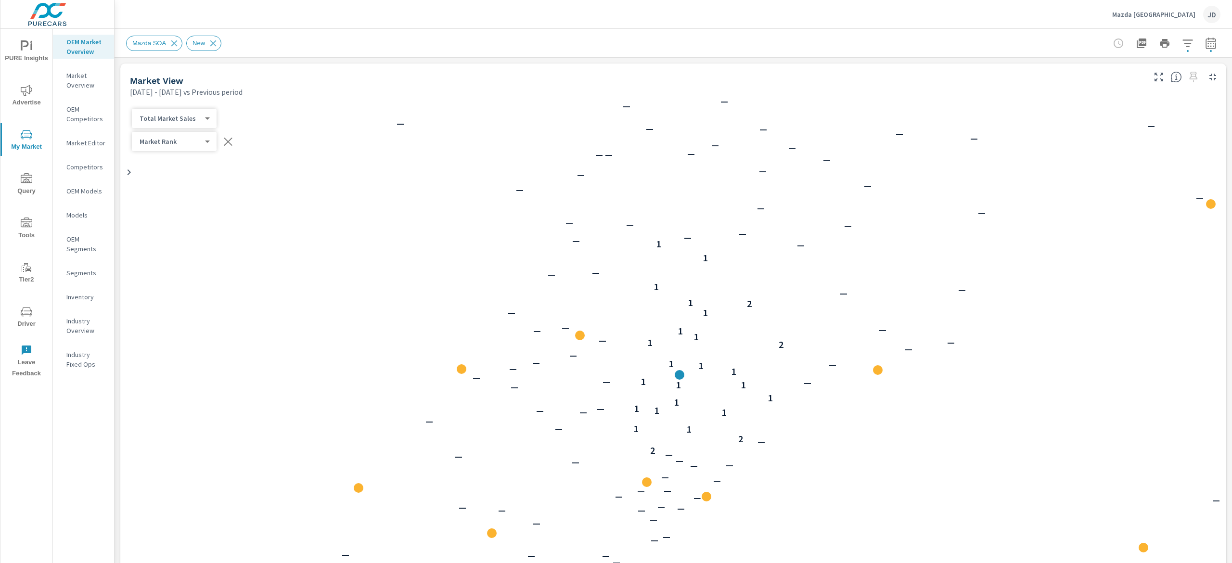
click at [73, 300] on p "Inventory" at bounding box center [86, 297] width 40 height 10
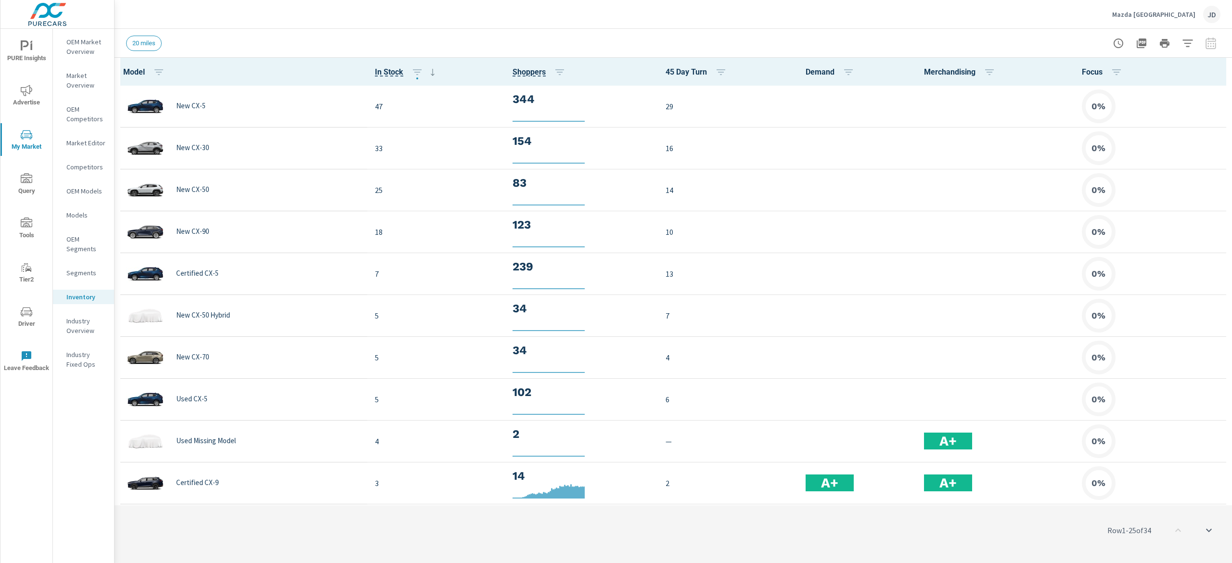
scroll to position [0, 0]
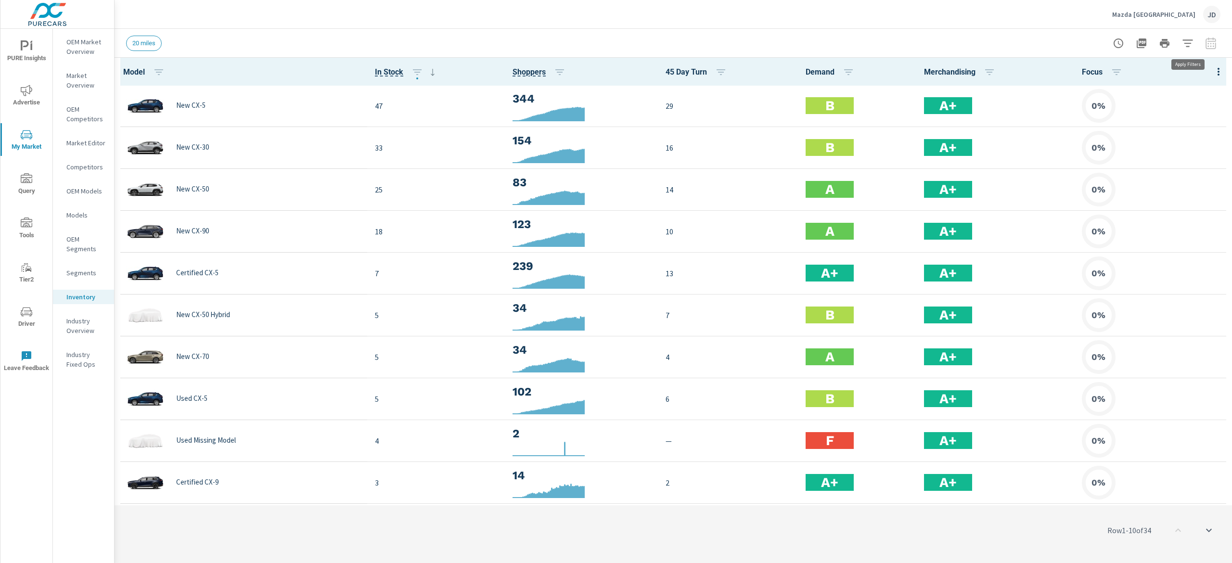
click at [1193, 40] on icon "button" at bounding box center [1188, 44] width 12 height 12
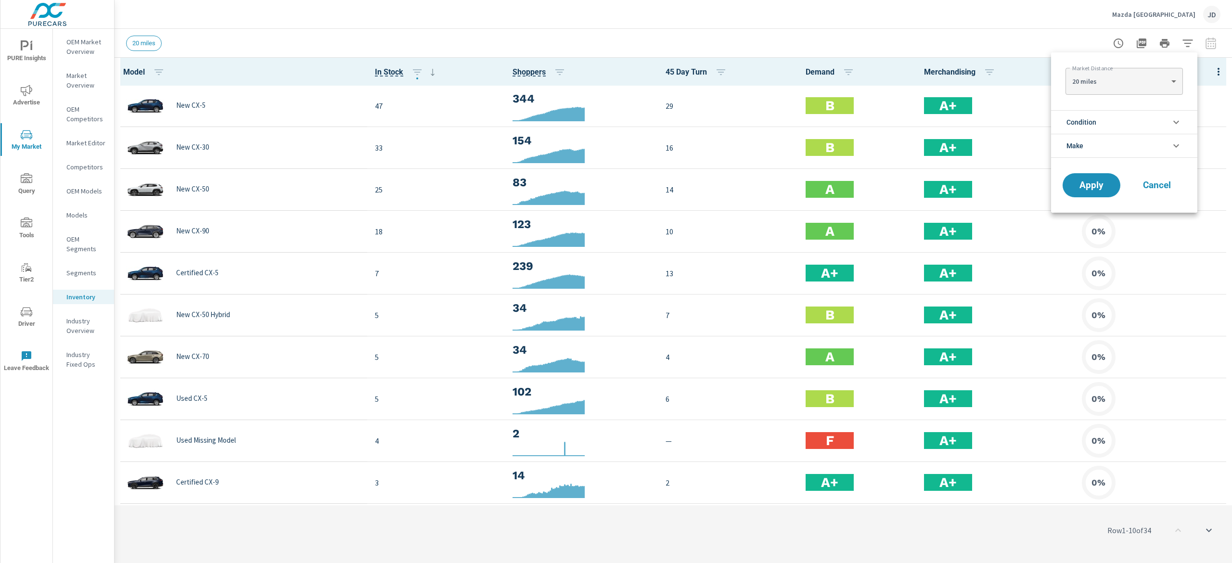
click at [1114, 126] on li "Condition" at bounding box center [1124, 122] width 146 height 24
click at [1088, 143] on span "New" at bounding box center [1134, 145] width 105 height 12
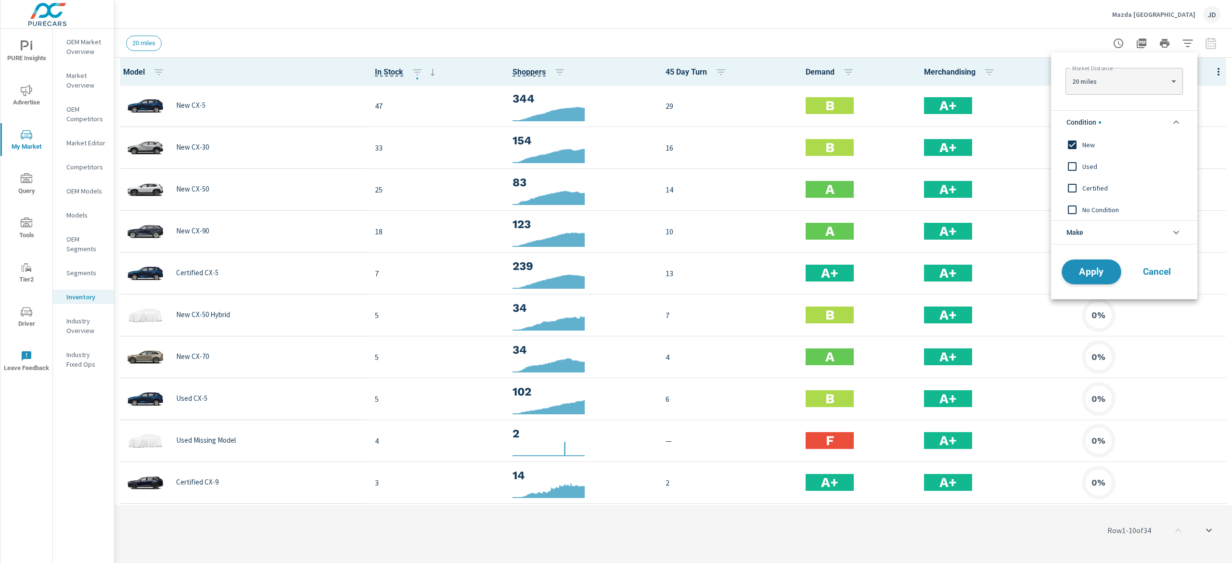
click at [1085, 276] on span "Apply" at bounding box center [1091, 272] width 39 height 9
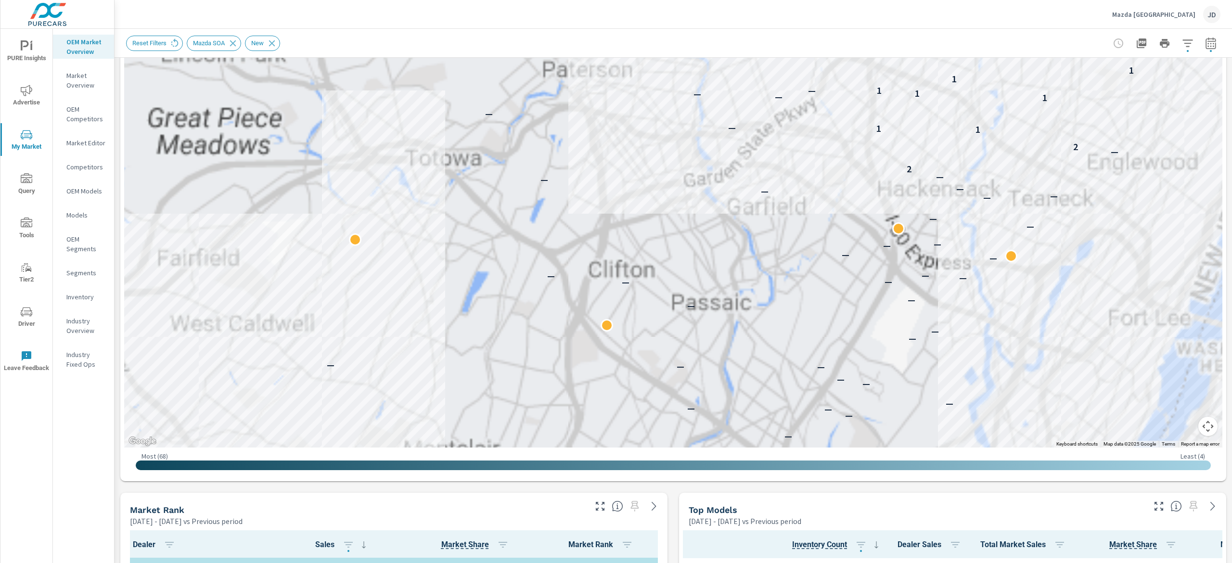
scroll to position [188, 0]
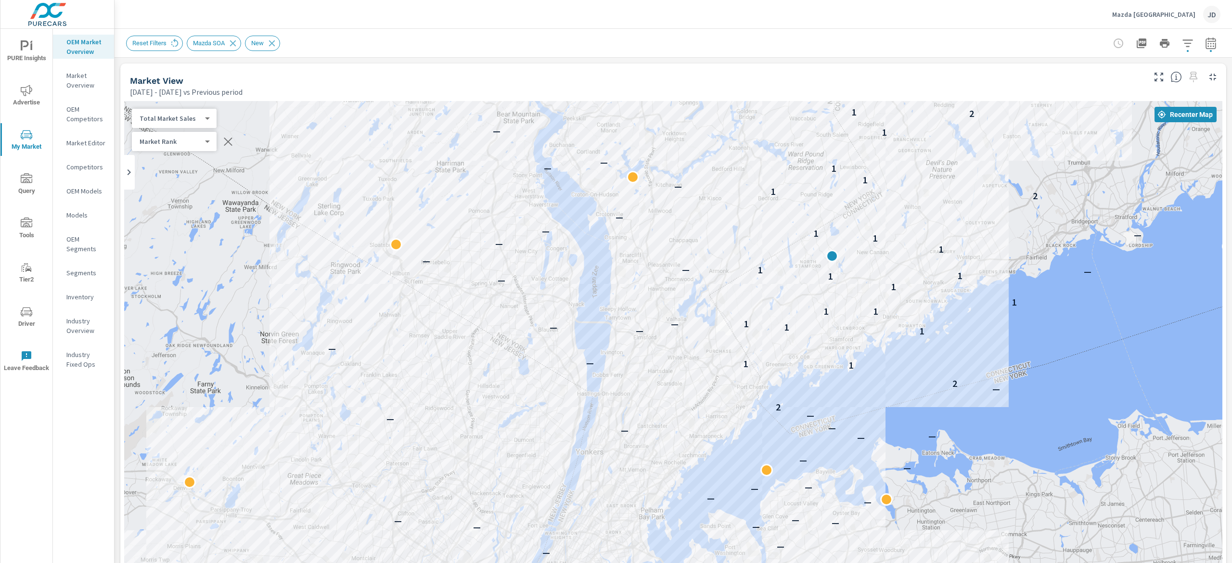
drag, startPoint x: 957, startPoint y: 252, endPoint x: 653, endPoint y: 365, distance: 324.1
click at [653, 365] on div "— — — — — — — — — — — — — — — — — — — — — — — — — — — — — — — — — — — — — — — —…" at bounding box center [673, 368] width 1098 height 535
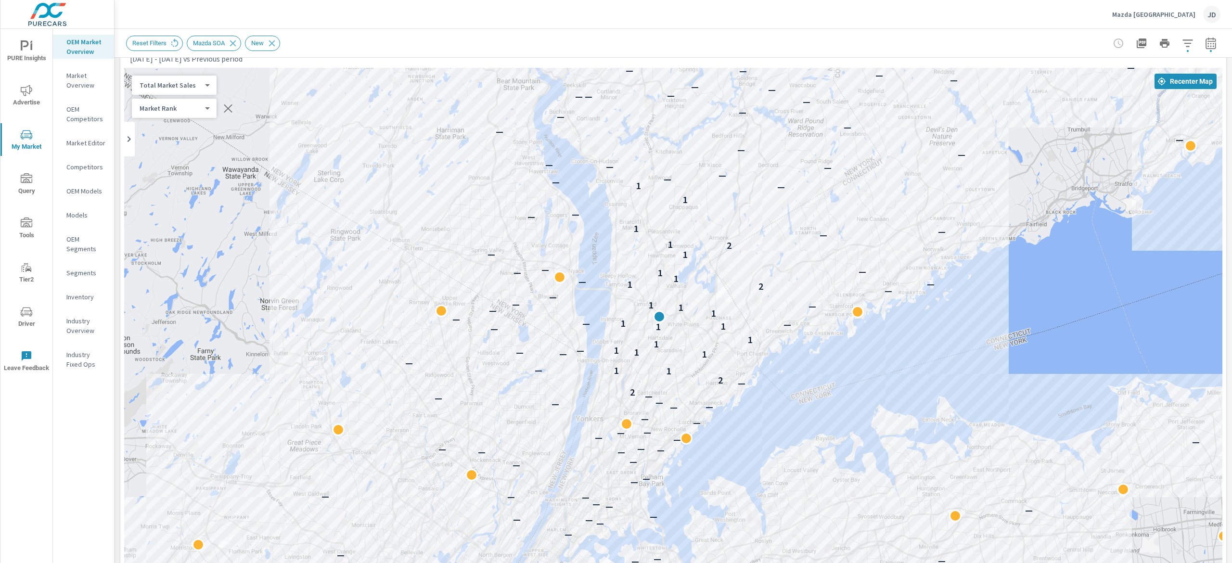
scroll to position [31, 0]
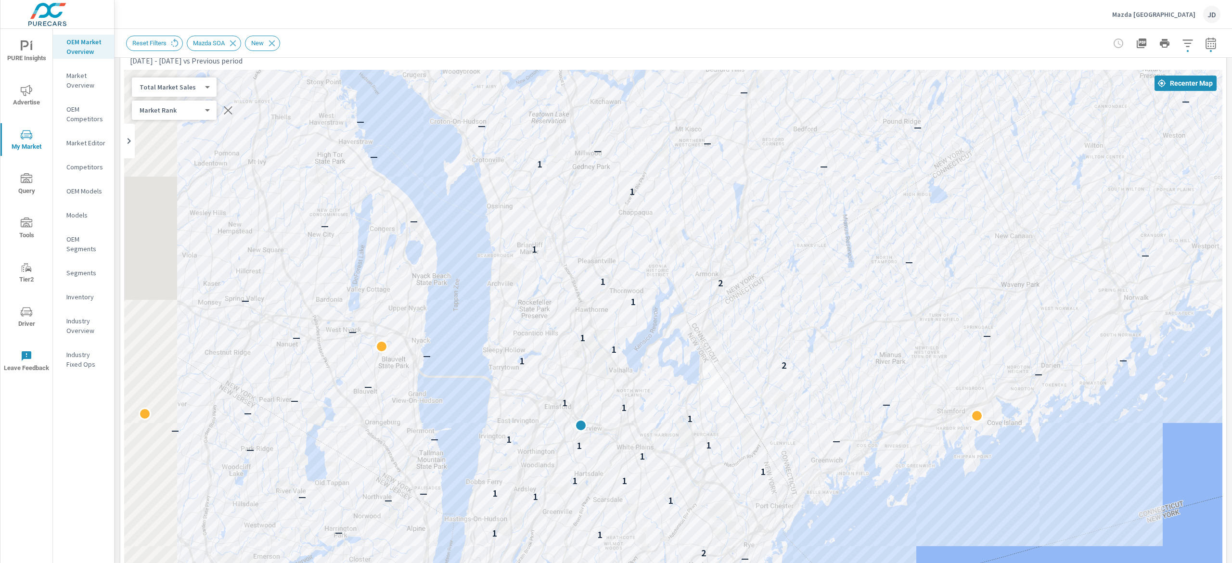
drag, startPoint x: 889, startPoint y: 269, endPoint x: 915, endPoint y: 275, distance: 26.4
click at [915, 275] on div "— — — — — — — — — — — — — — — — — — — — — — — — — — — — — — — — — — — — — — — —…" at bounding box center [673, 337] width 1098 height 535
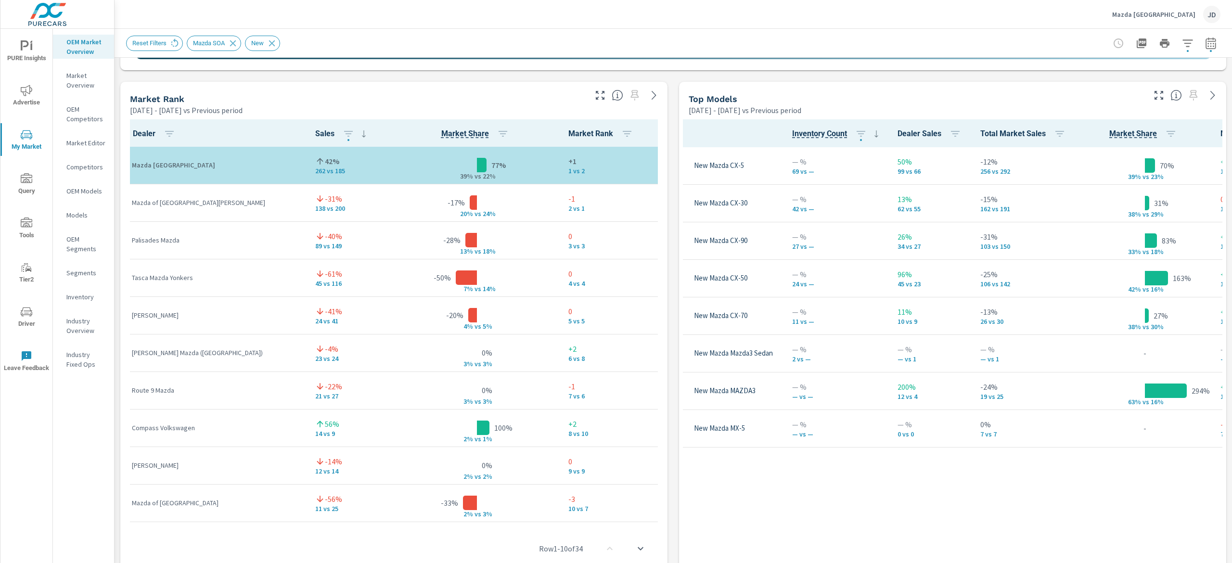
scroll to position [611, 0]
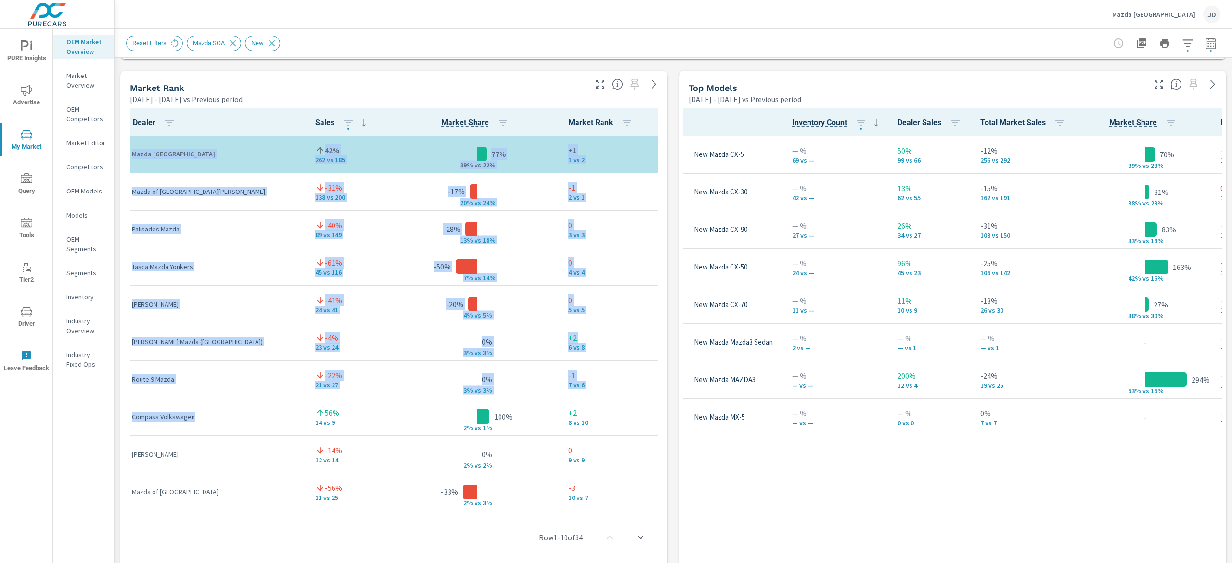
drag, startPoint x: 190, startPoint y: 419, endPoint x: 128, endPoint y: 412, distance: 62.5
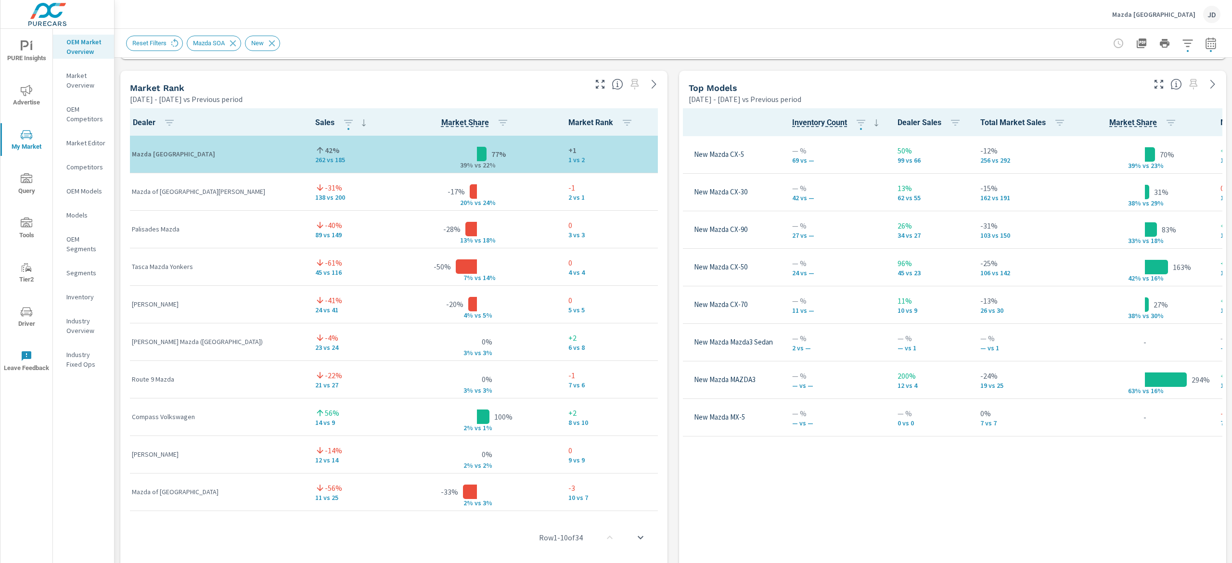
click at [663, 471] on div "Market View [DATE] - [DATE] vs Previous period ← Move left → Move right ↑ Move …" at bounding box center [674, 271] width 1118 height 1648
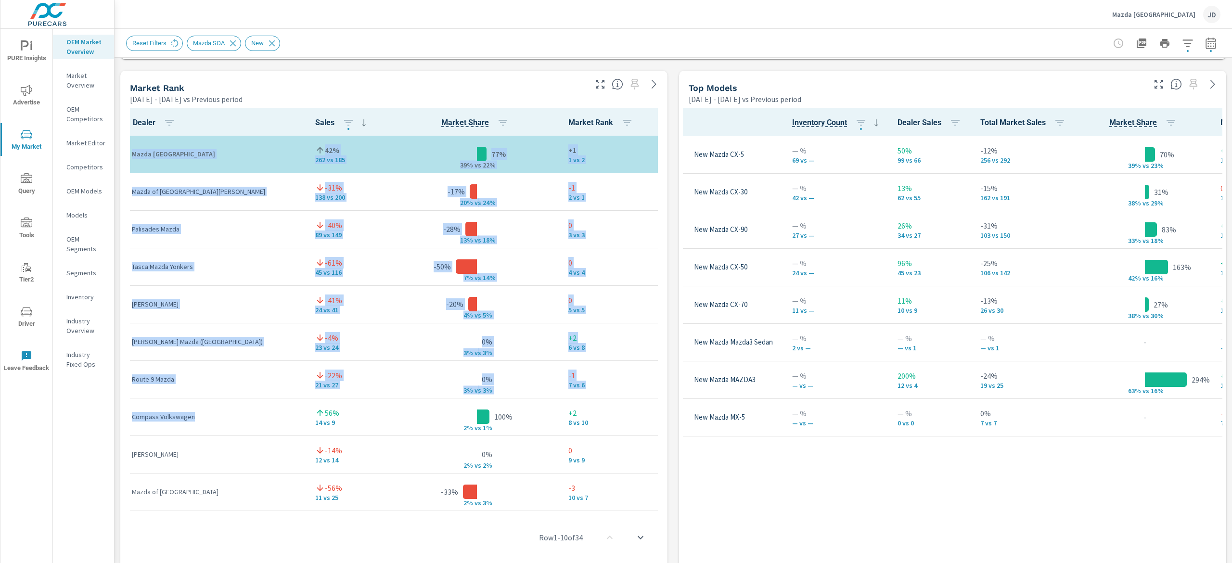
drag, startPoint x: 174, startPoint y: 412, endPoint x: 122, endPoint y: 404, distance: 52.5
click at [122, 404] on div "Dealer Sales Market Share Market Rank Mazda [GEOGRAPHIC_DATA] 42% 262 vs 185 77…" at bounding box center [393, 339] width 547 height 470
click at [482, 41] on div "Reset Filters Mazda SOA New" at bounding box center [606, 43] width 960 height 15
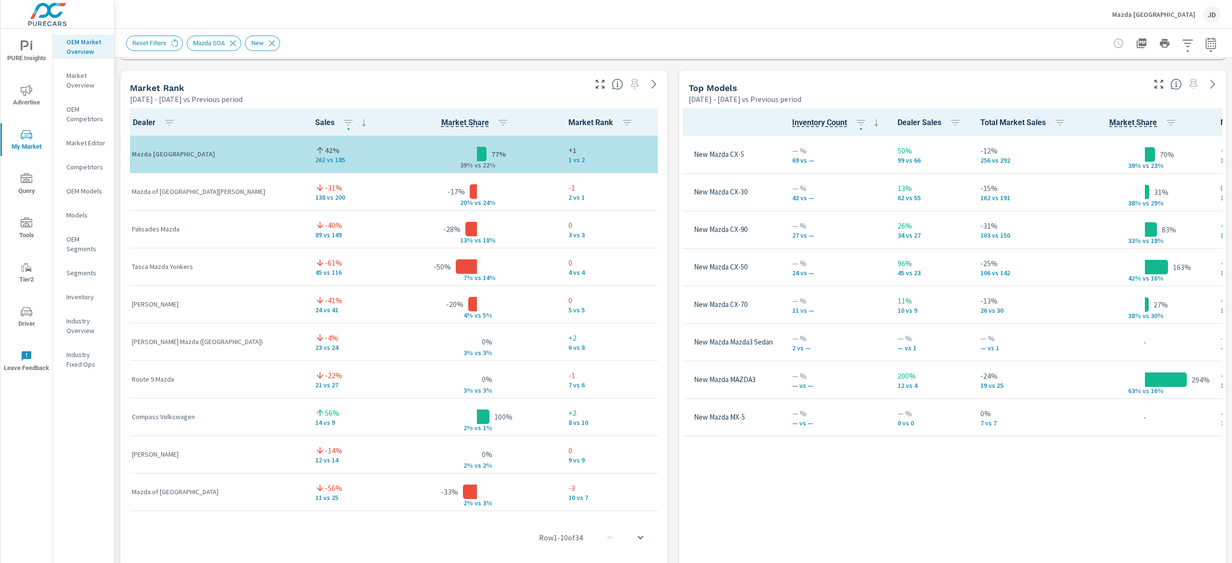
click at [459, 71] on div "Market Rank [DATE] - [DATE] vs Previous period" at bounding box center [354, 88] width 468 height 34
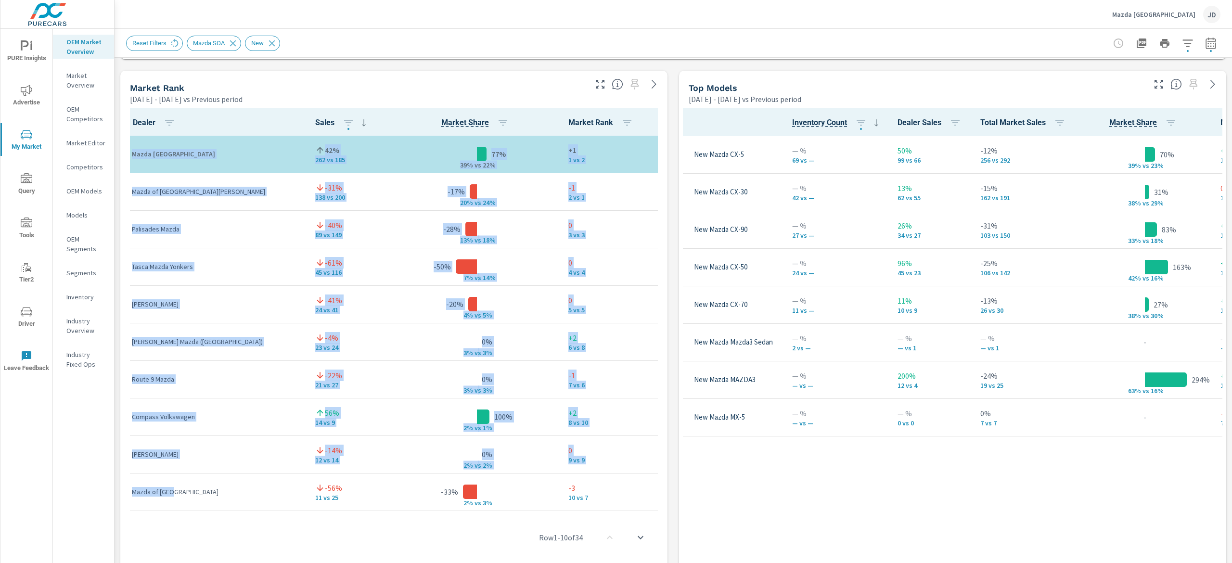
drag, startPoint x: 141, startPoint y: 494, endPoint x: 128, endPoint y: 493, distance: 13.1
click at [174, 540] on div "Row 1 - 10 of 34" at bounding box center [394, 538] width 540 height 58
click at [630, 40] on div "Reset Filters Mazda SOA New" at bounding box center [606, 43] width 960 height 15
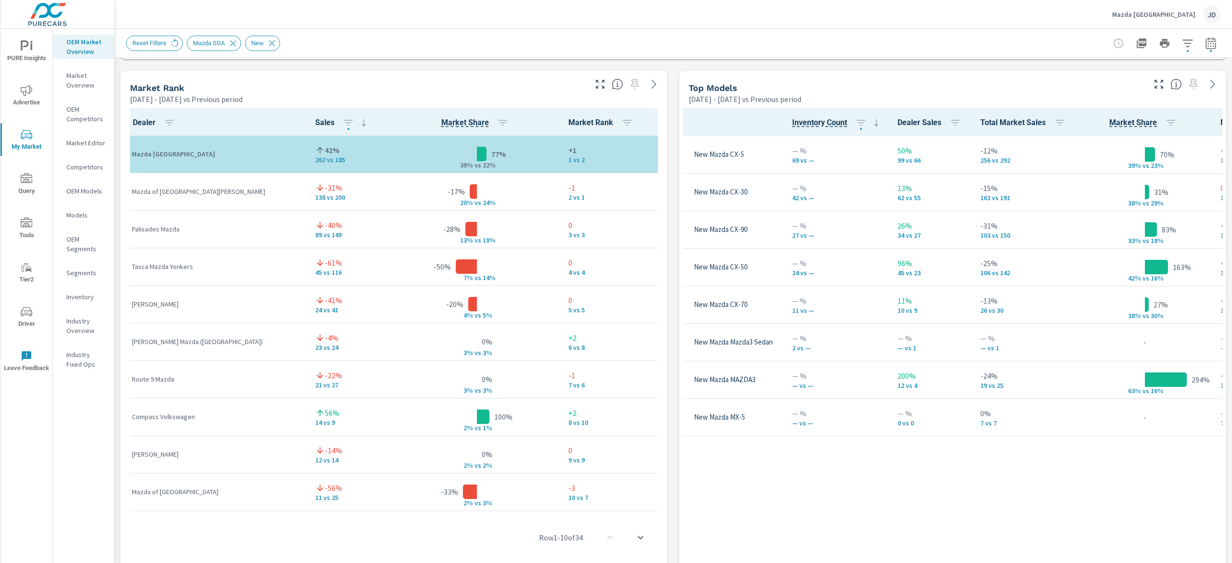
click at [679, 109] on div "Model Inventory Count Dealer Sales Total Market Sales Market Share Market Rank …" at bounding box center [952, 339] width 547 height 470
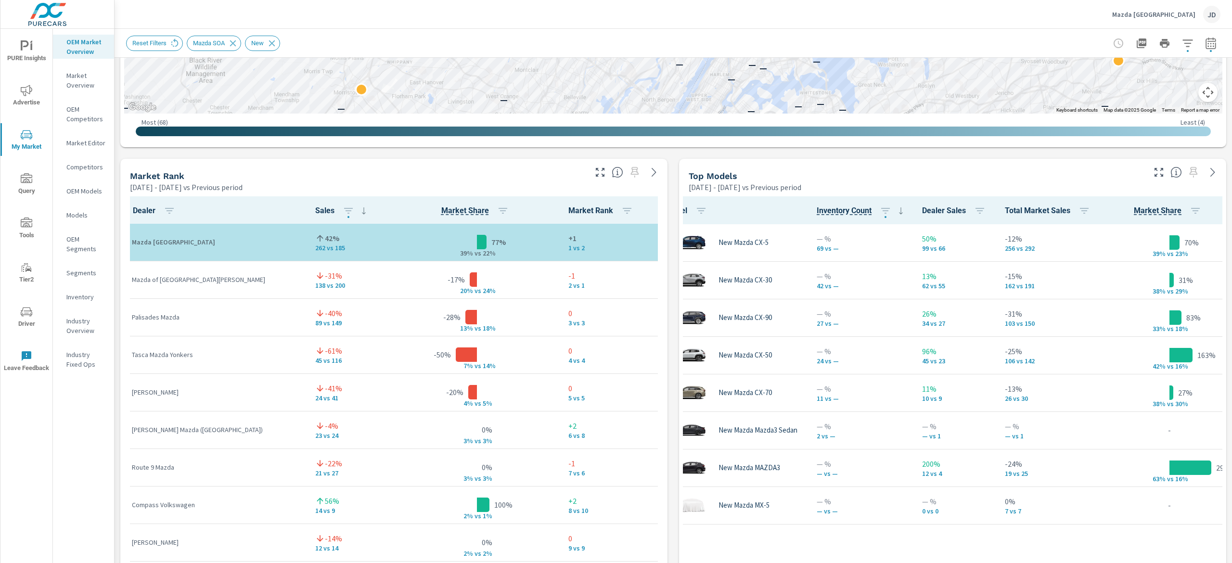
scroll to position [529, 0]
